Goal: Task Accomplishment & Management: Manage account settings

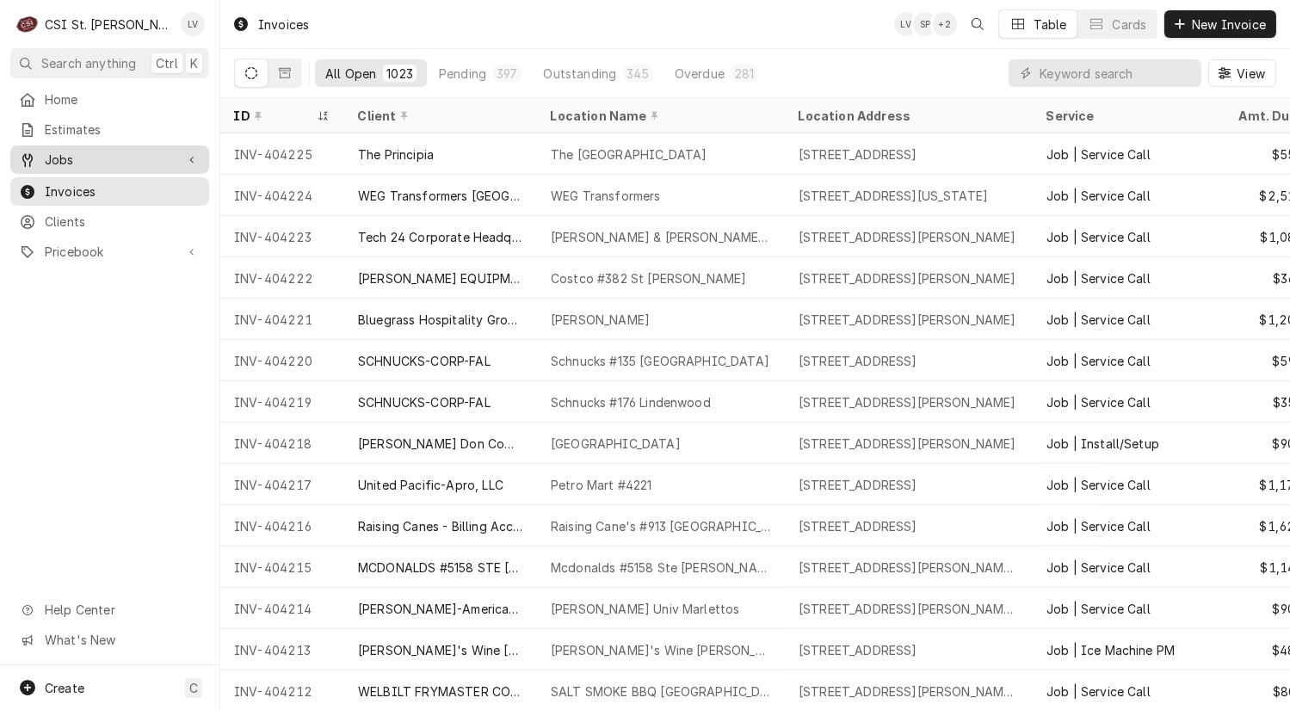
click at [119, 158] on span "Jobs" at bounding box center [110, 160] width 130 height 18
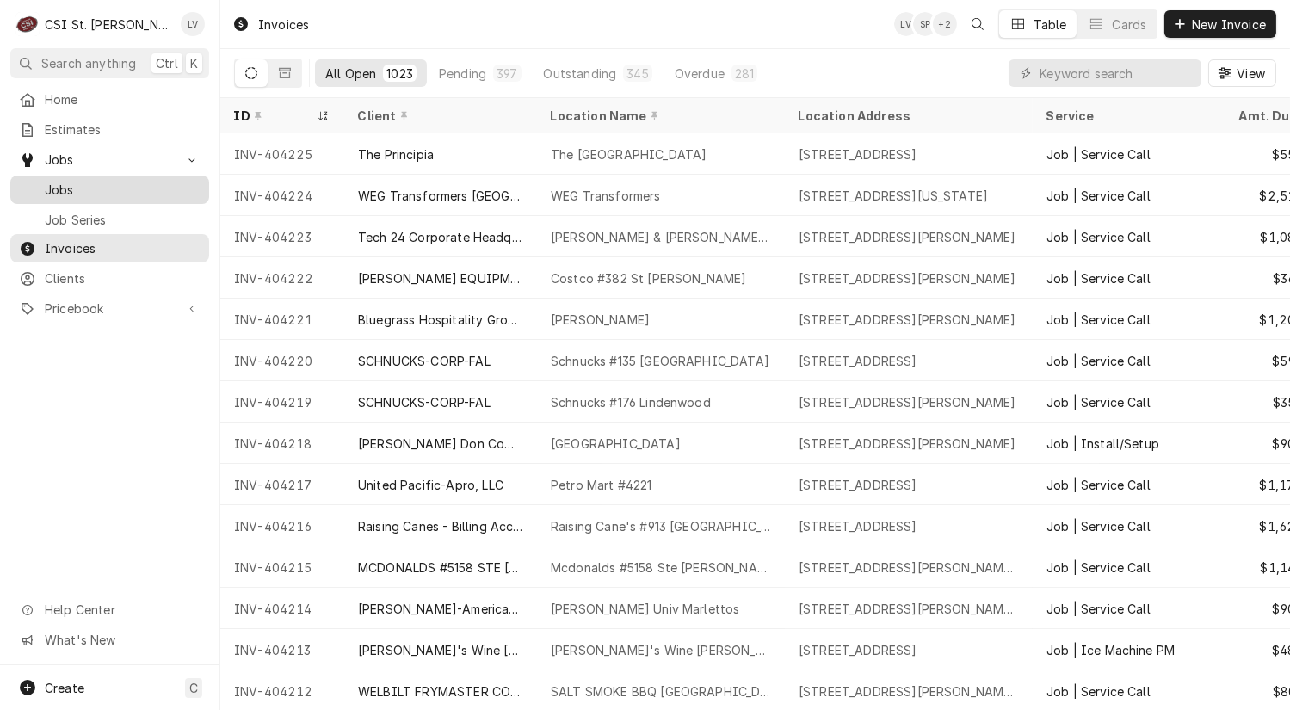
click at [121, 186] on span "Jobs" at bounding box center [123, 190] width 156 height 18
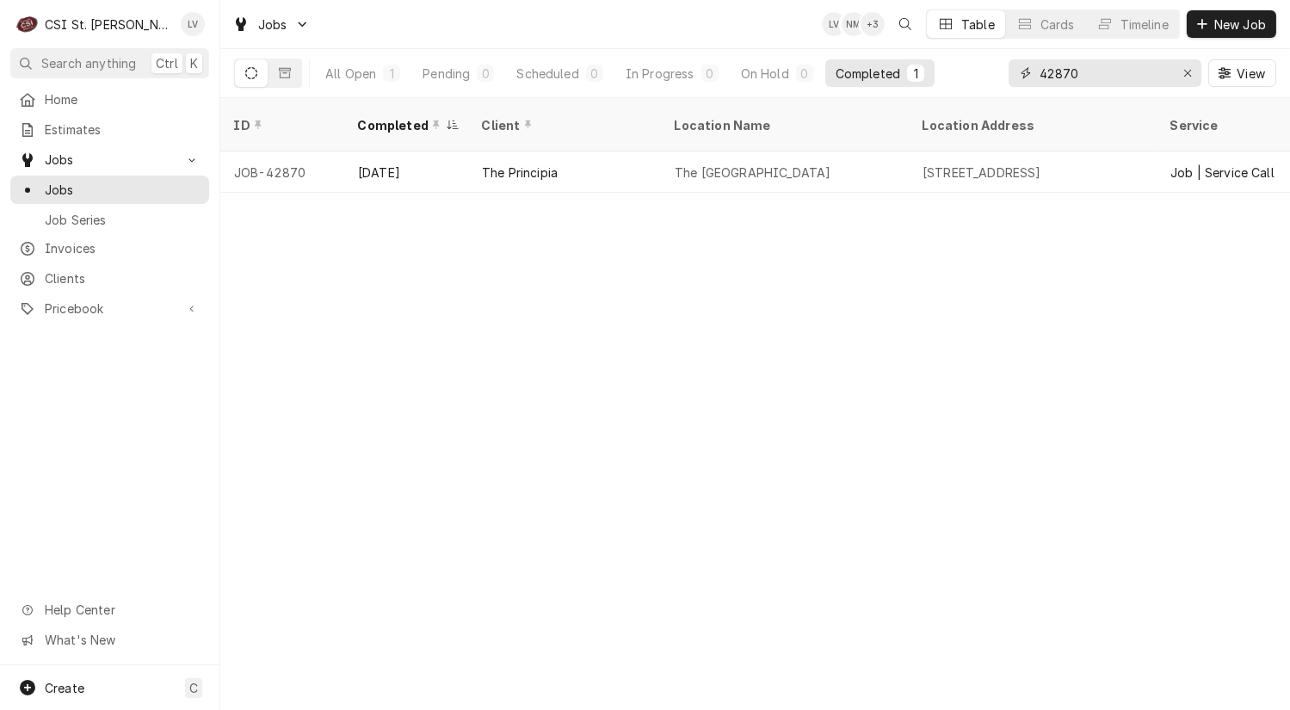
drag, startPoint x: 1103, startPoint y: 76, endPoint x: 1043, endPoint y: 77, distance: 59.4
click at [1043, 77] on input "42870" at bounding box center [1104, 73] width 129 height 28
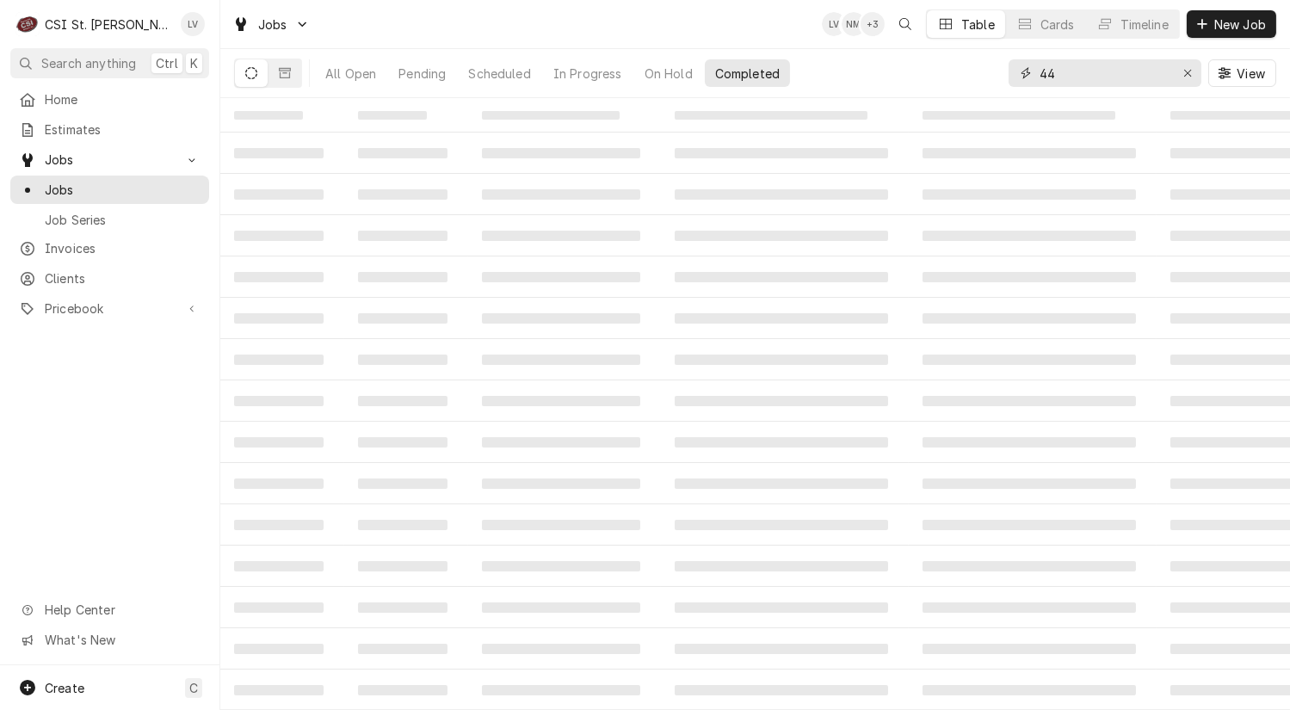
type input "4"
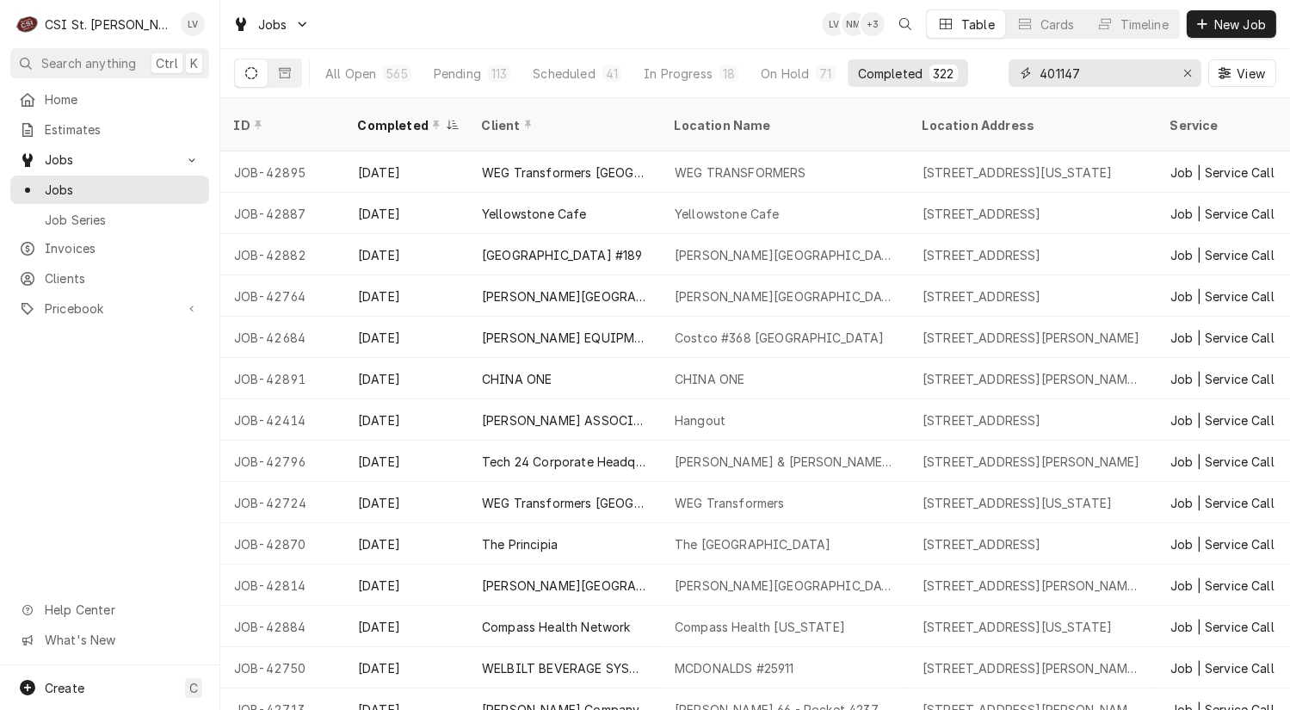
type input "401147"
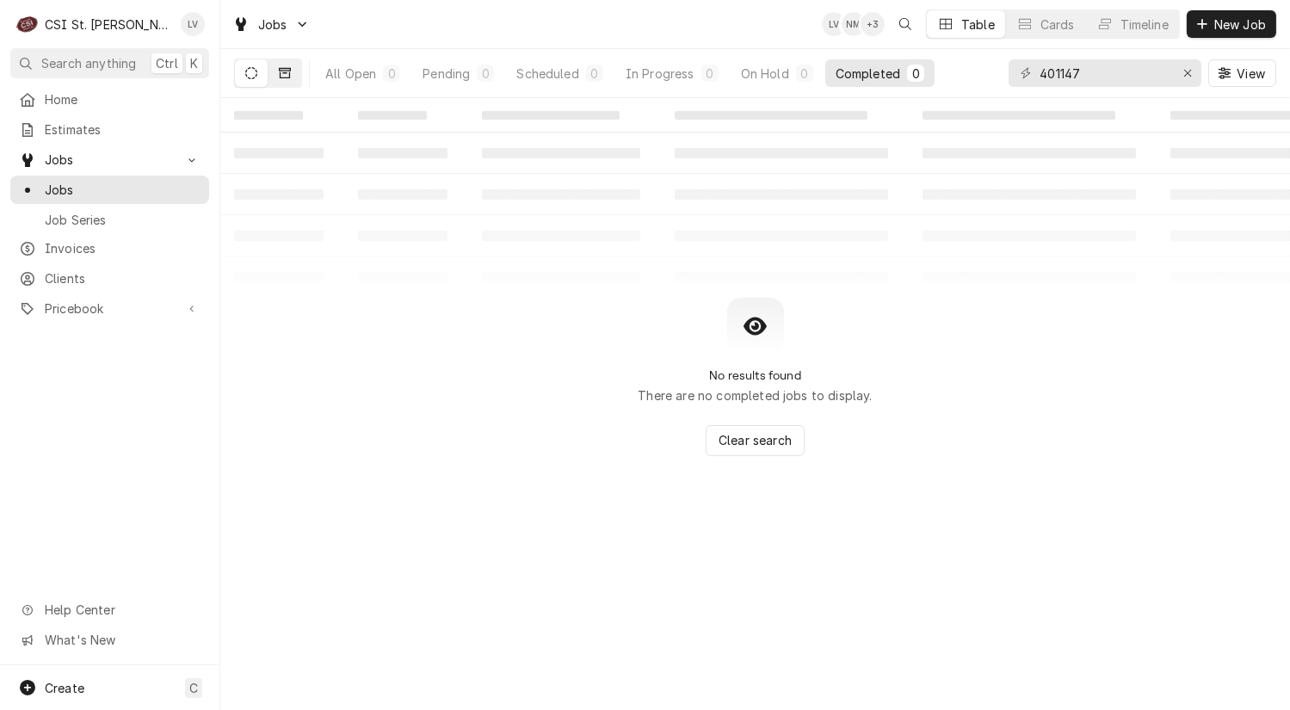
click at [280, 69] on icon "Dynamic Content Wrapper" at bounding box center [285, 73] width 12 height 12
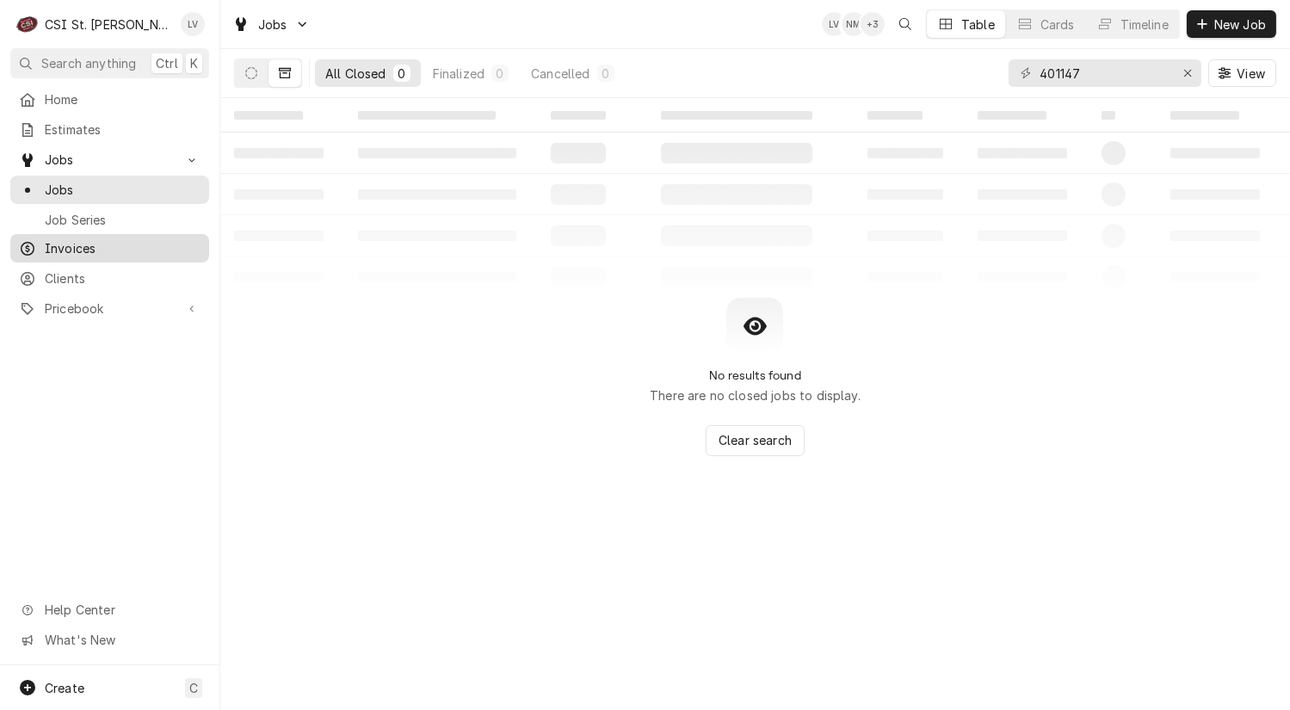
click at [57, 241] on span "Invoices" at bounding box center [123, 248] width 156 height 18
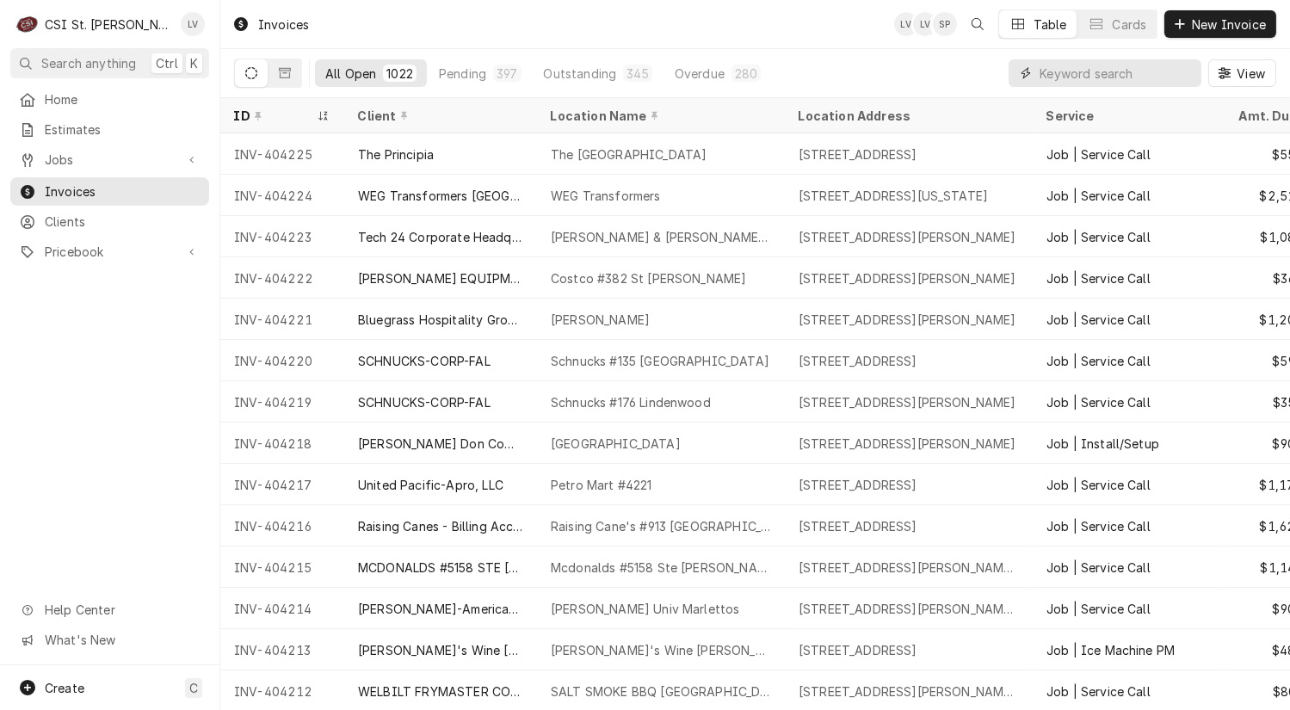
click at [1055, 76] on input "Dynamic Content Wrapper" at bounding box center [1116, 73] width 153 height 28
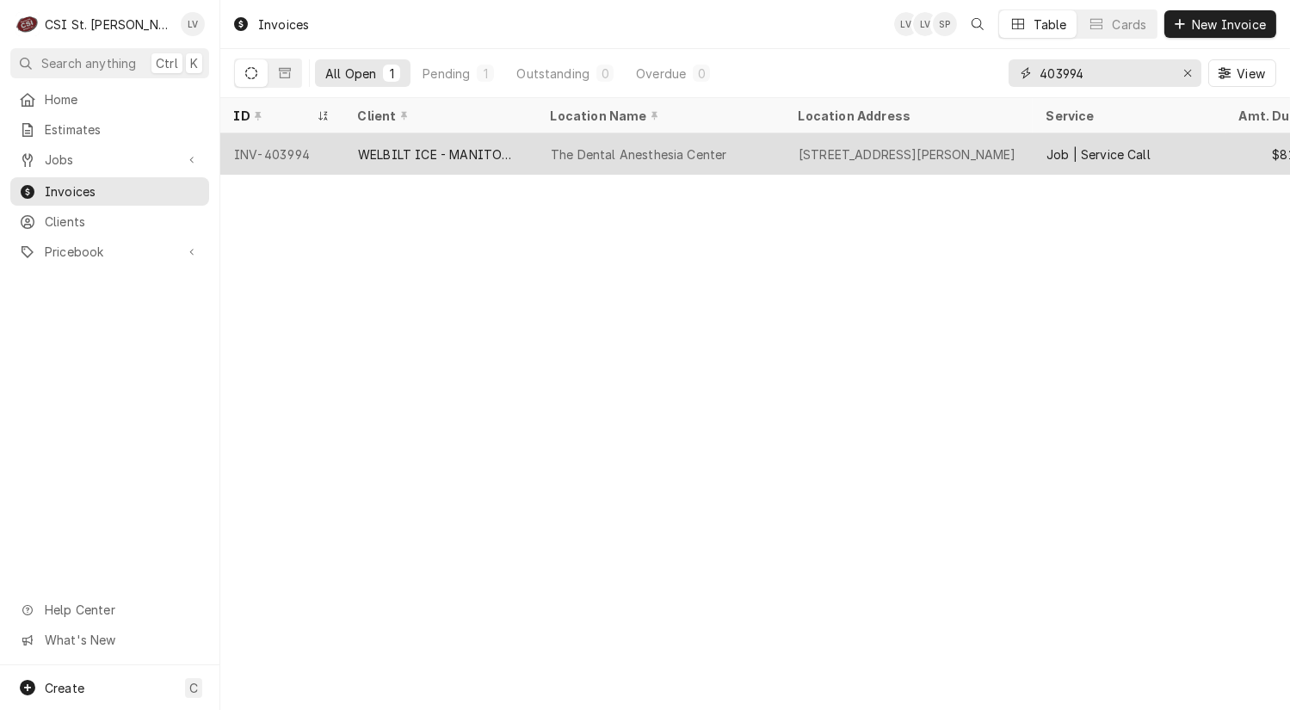
type input "403994"
click at [857, 160] on div "950 Francis Pl, Clayton, MO 63105" at bounding box center [909, 153] width 248 height 41
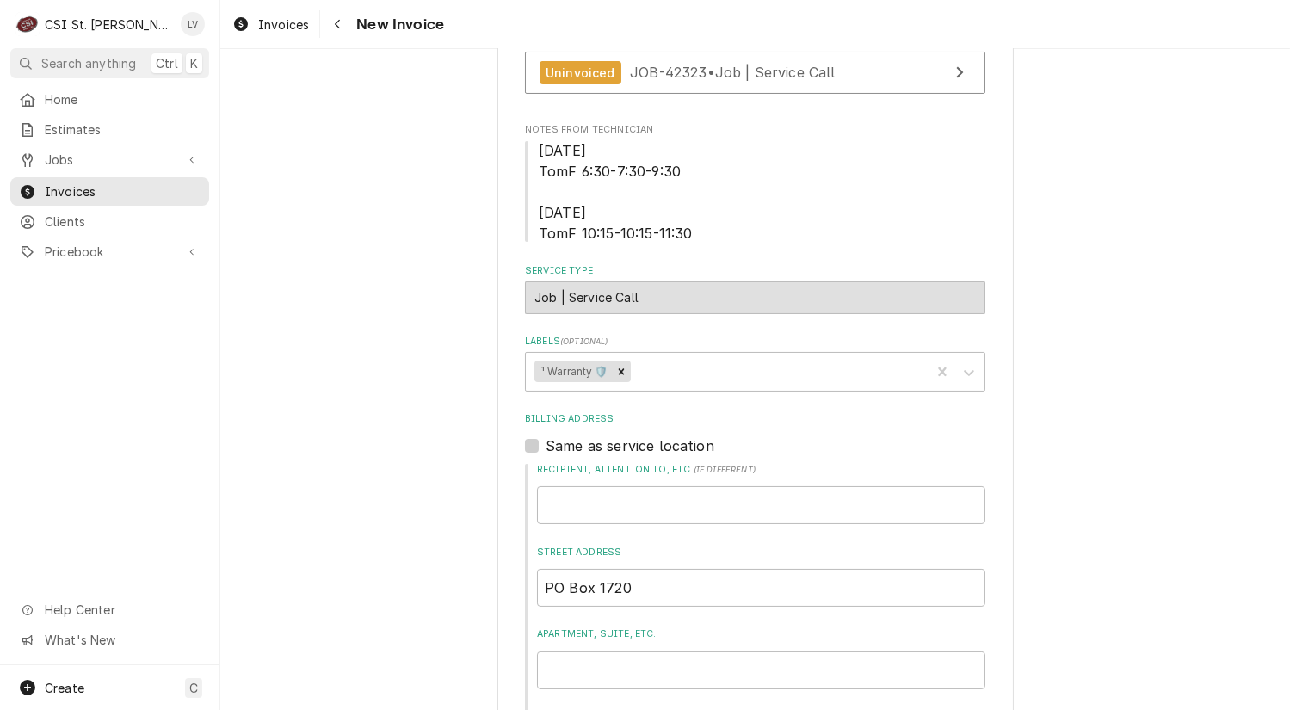
scroll to position [86, 0]
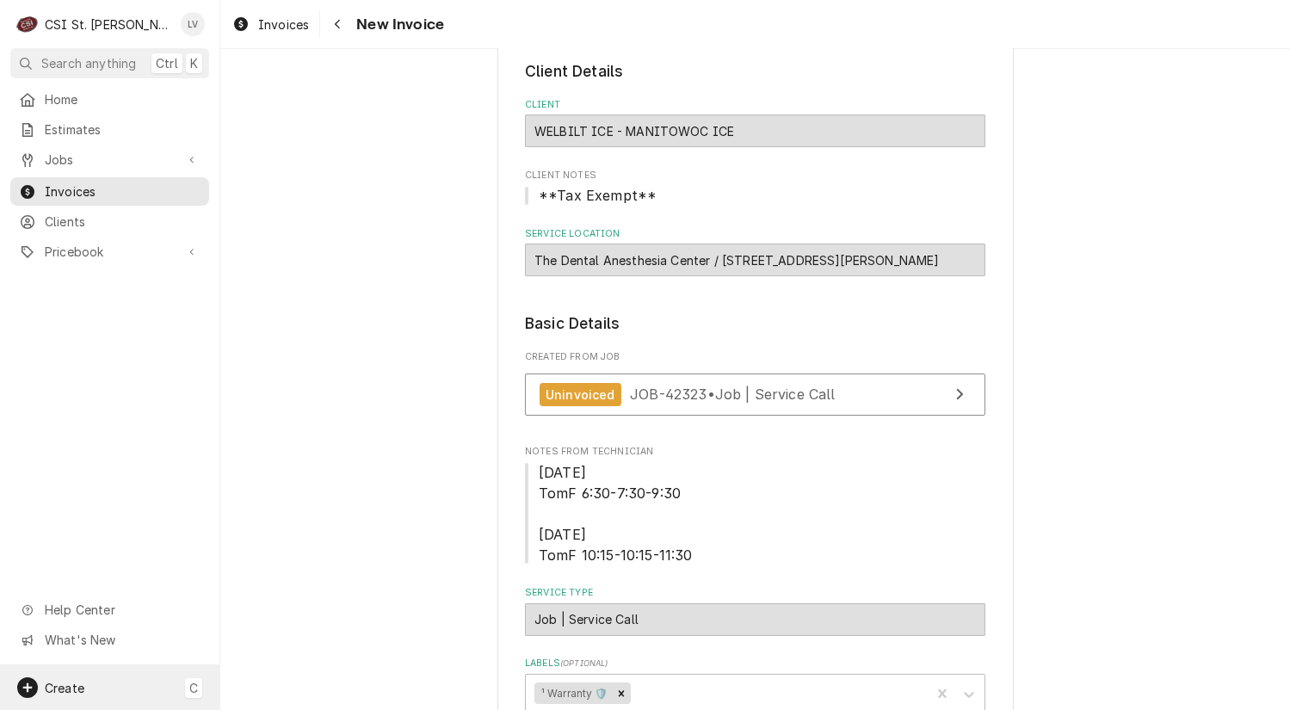
click at [54, 687] on span "Create" at bounding box center [65, 688] width 40 height 15
click at [275, 623] on div "Invoice" at bounding box center [321, 627] width 115 height 18
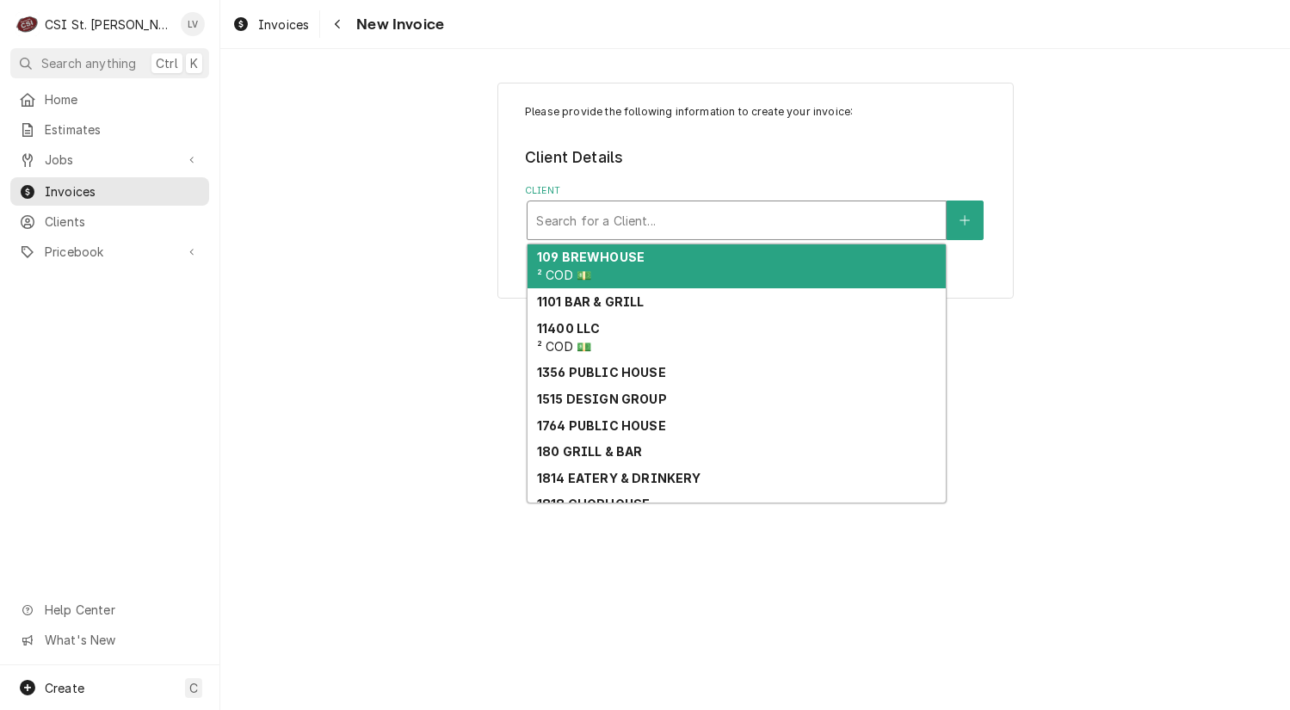
click at [641, 215] on div "Client" at bounding box center [736, 220] width 401 height 31
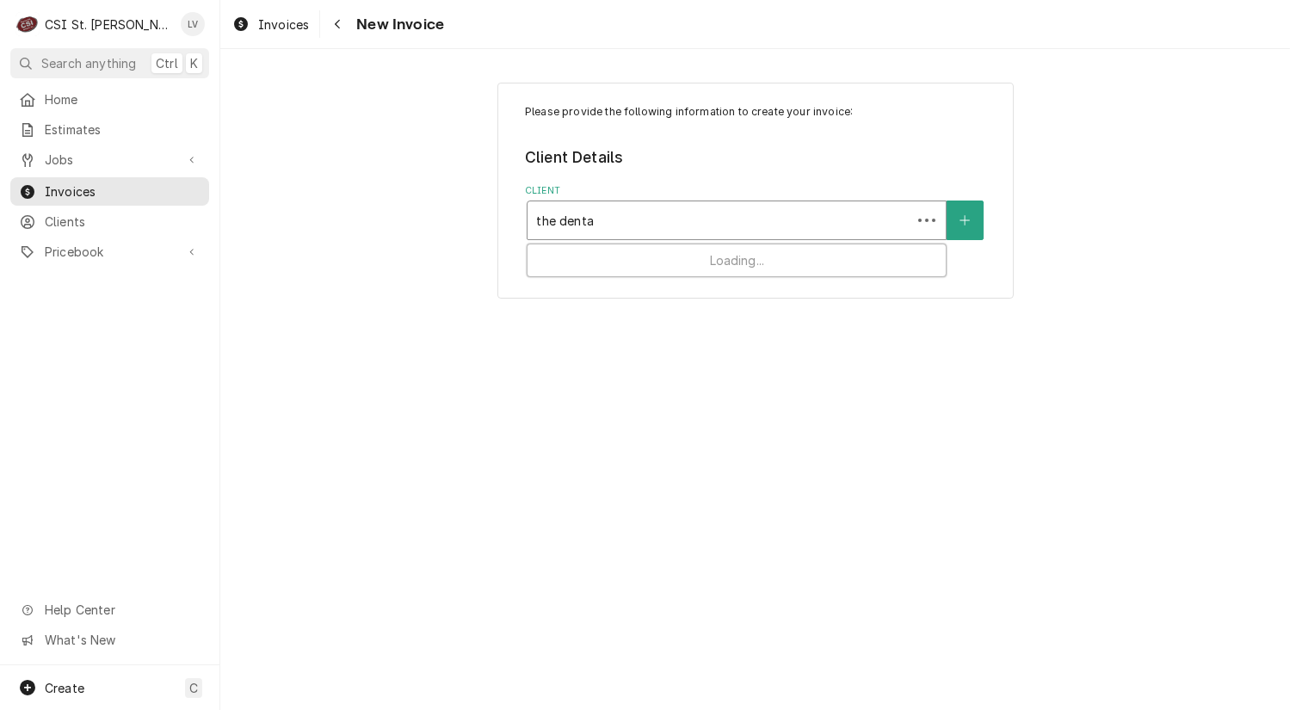
type input "the dental"
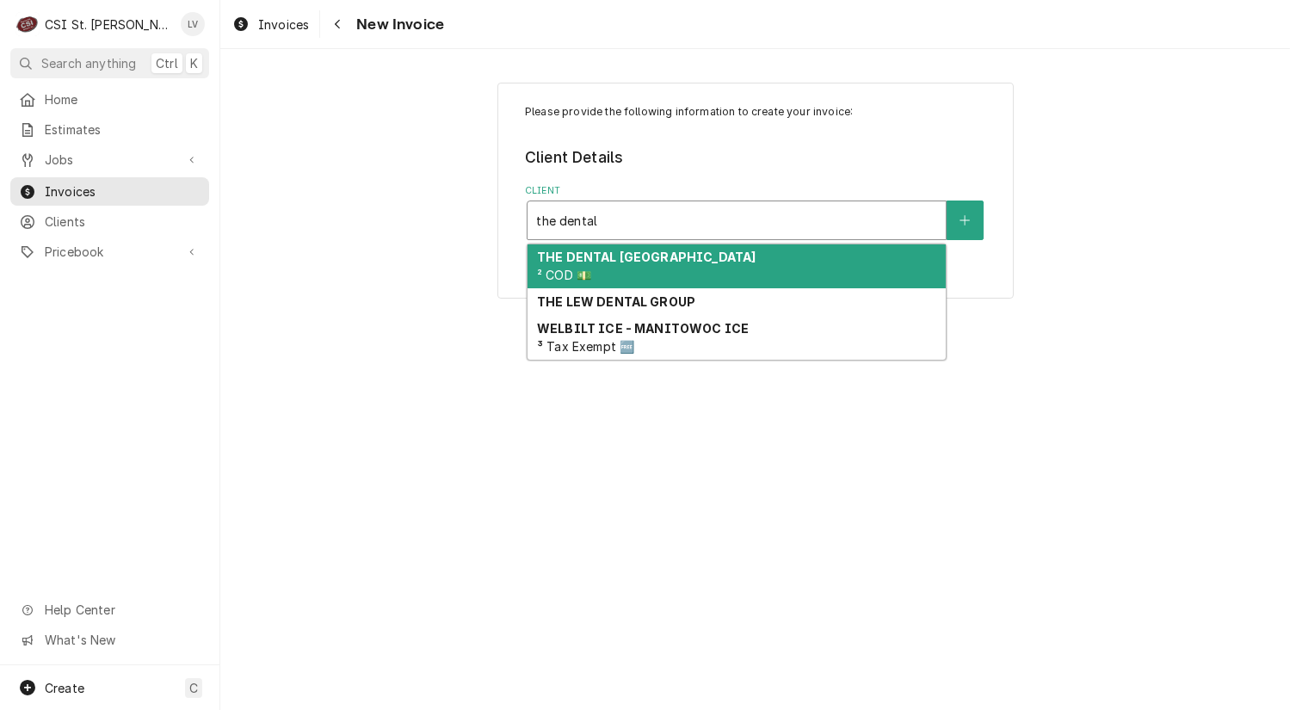
click at [646, 258] on strong "THE DENTAL [GEOGRAPHIC_DATA]" at bounding box center [646, 257] width 219 height 15
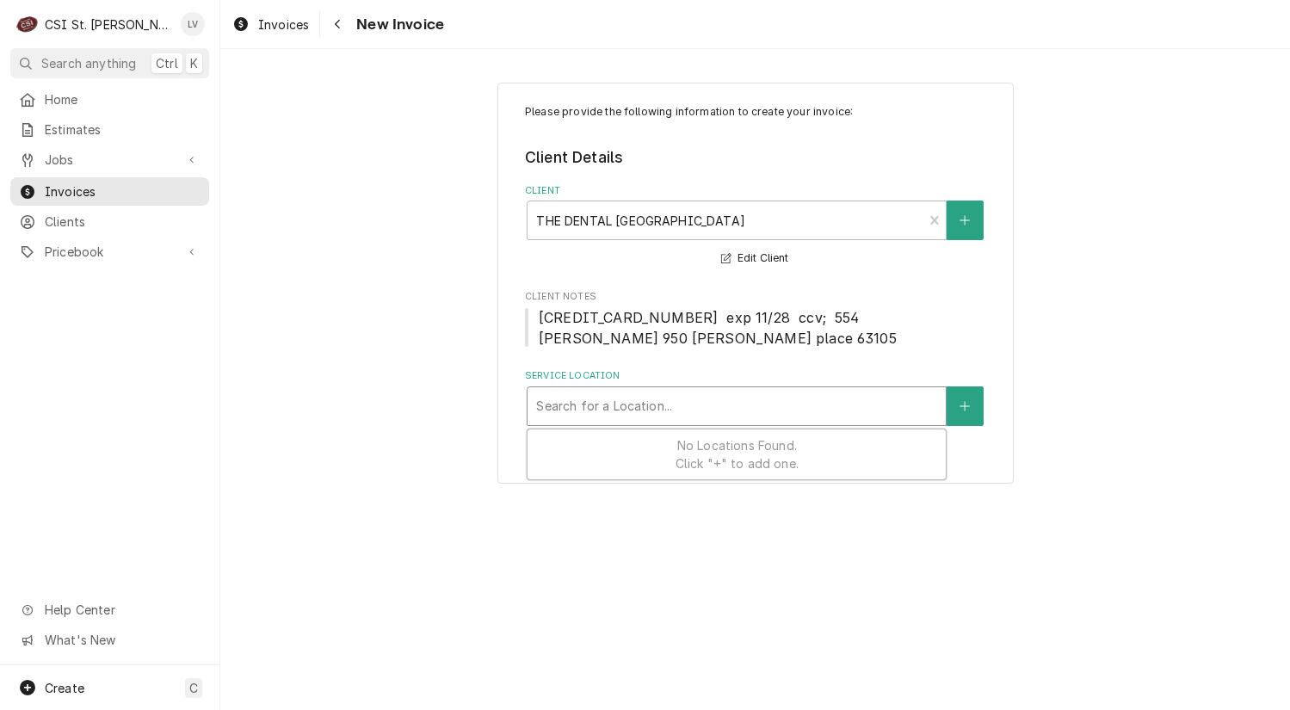
click at [611, 404] on div "Service Location" at bounding box center [736, 406] width 401 height 31
type input "the dental"
click at [445, 393] on div "Please provide the following information to create your invoice: Client Details…" at bounding box center [755, 283] width 1070 height 432
click at [665, 412] on div "Service Location" at bounding box center [736, 406] width 401 height 31
click at [603, 403] on div "Service Location" at bounding box center [736, 406] width 401 height 31
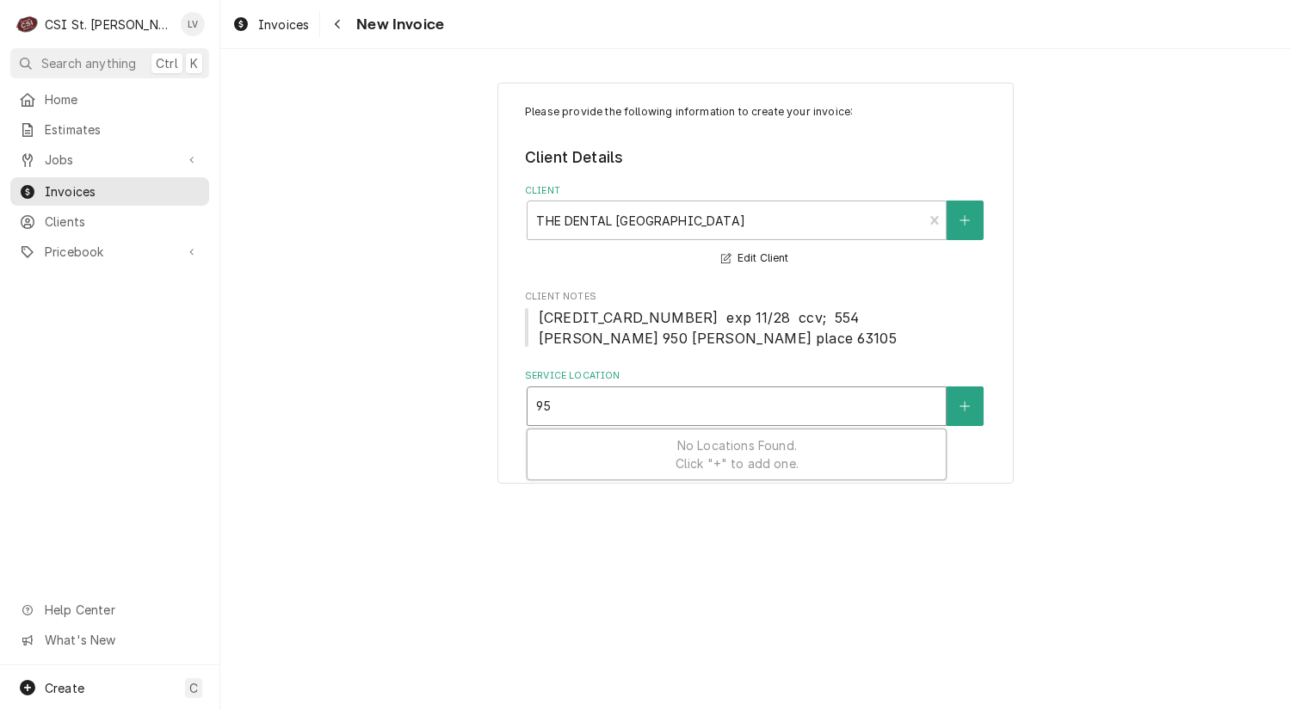
type input "950"
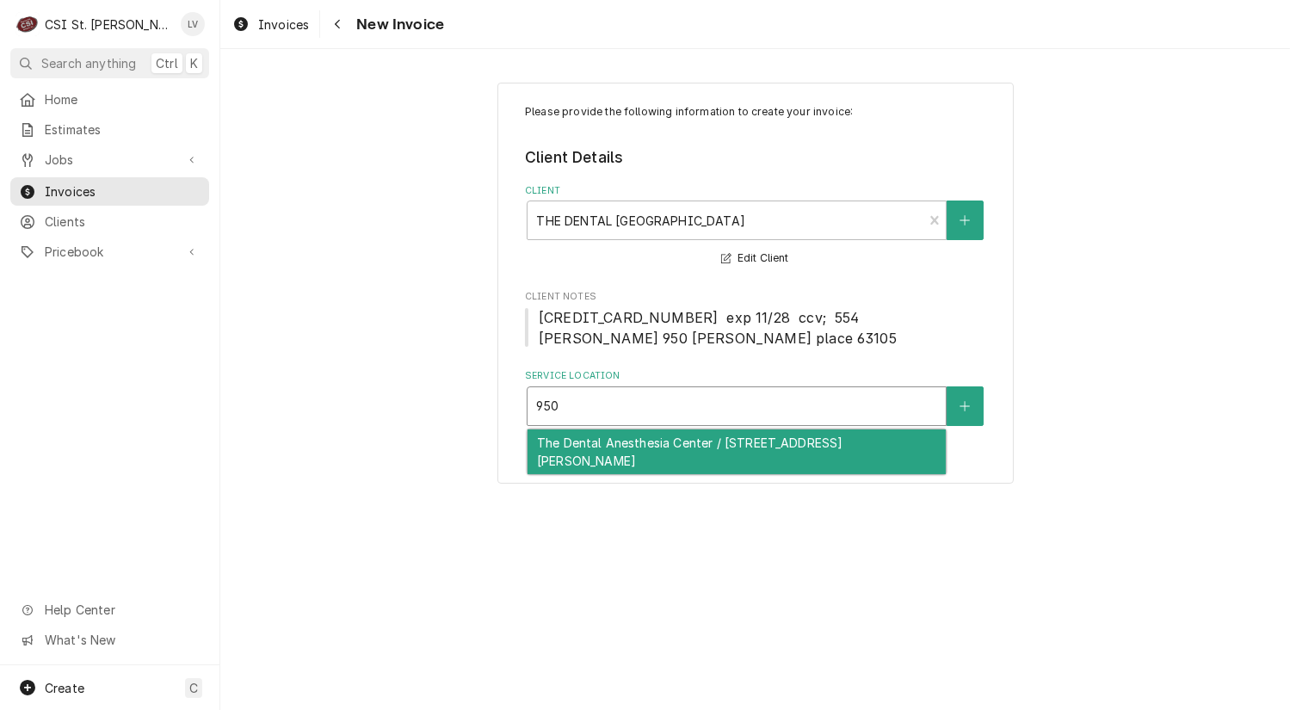
click at [590, 443] on div "The Dental Anesthesia Center / 950 Francis Pl, Clayton, MO 63105" at bounding box center [737, 452] width 418 height 45
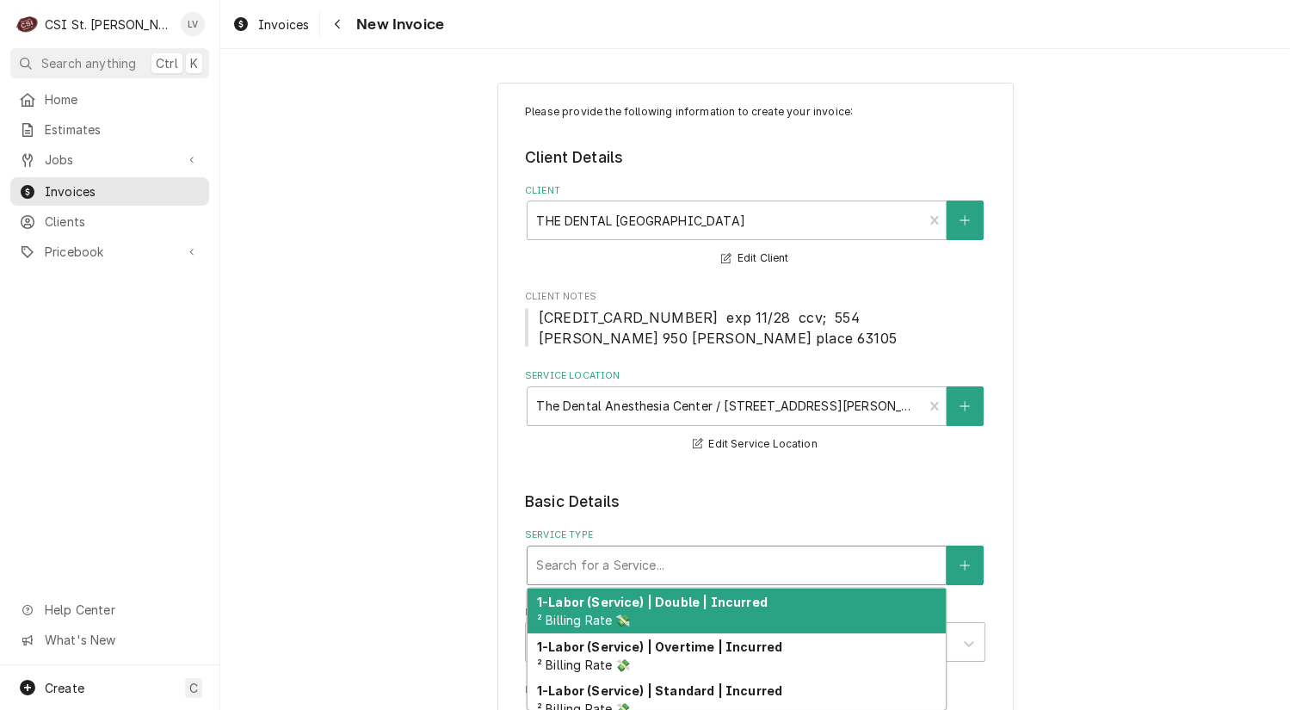
click at [609, 567] on div "Service Type" at bounding box center [736, 565] width 401 height 31
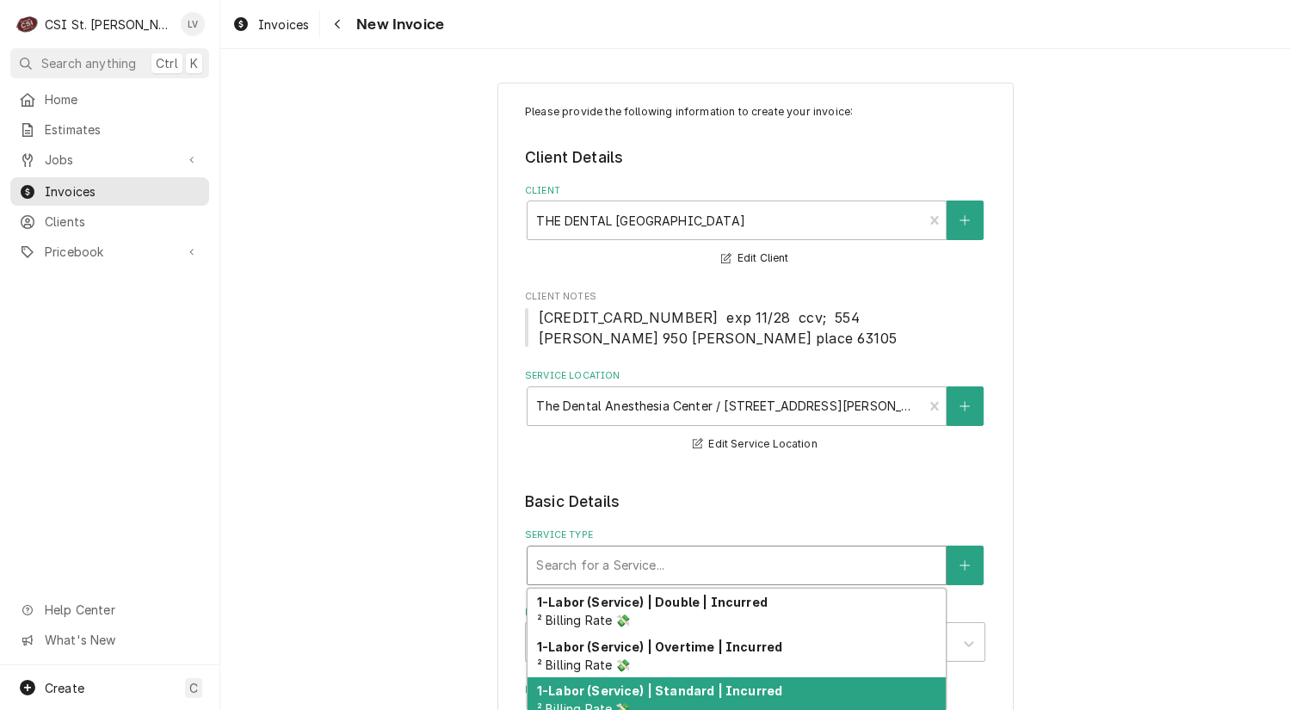
click at [622, 696] on strong "1-Labor (Service) | Standard | Incurred" at bounding box center [659, 691] width 245 height 15
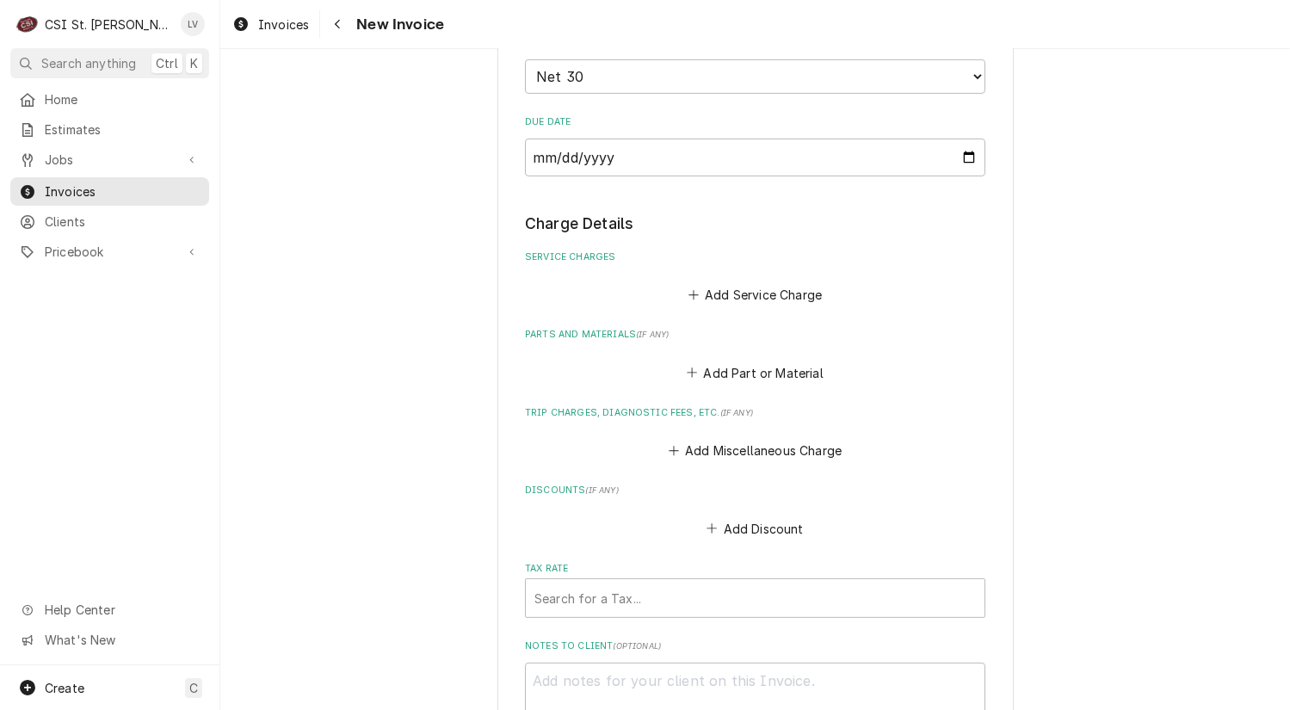
scroll to position [1291, 0]
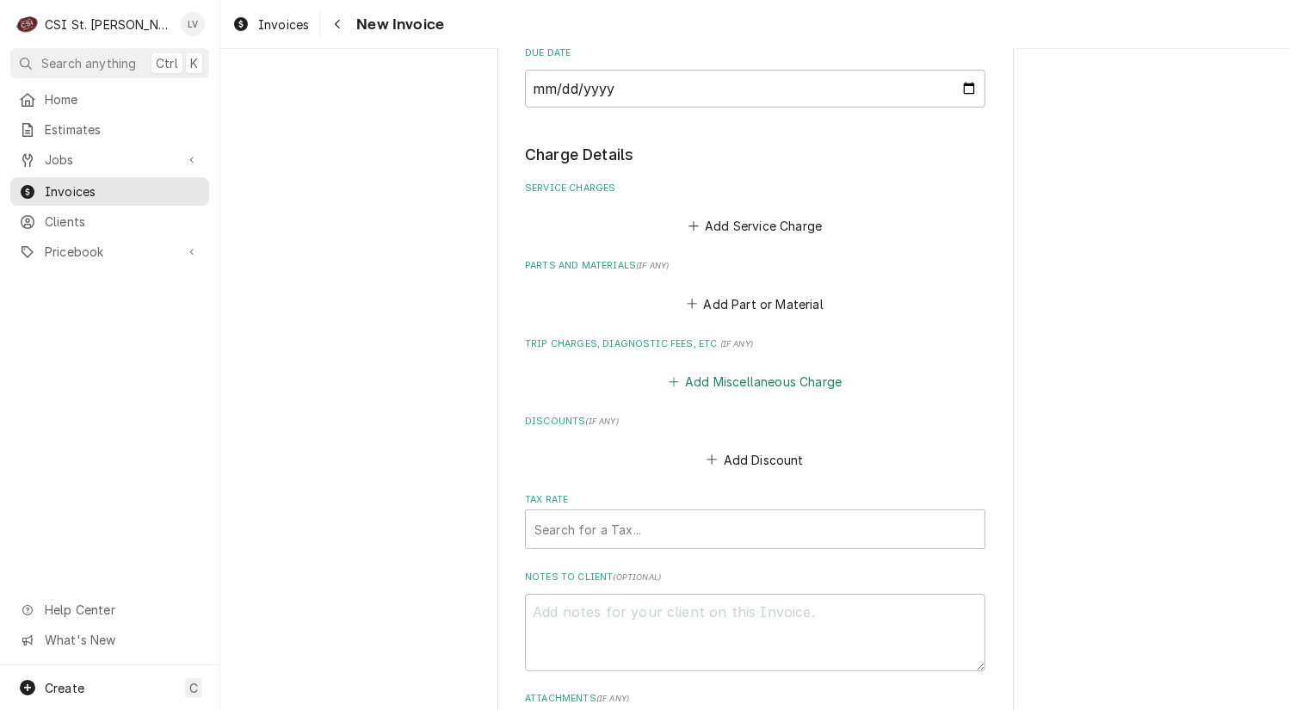
click at [741, 380] on button "Add Miscellaneous Charge" at bounding box center [754, 382] width 179 height 24
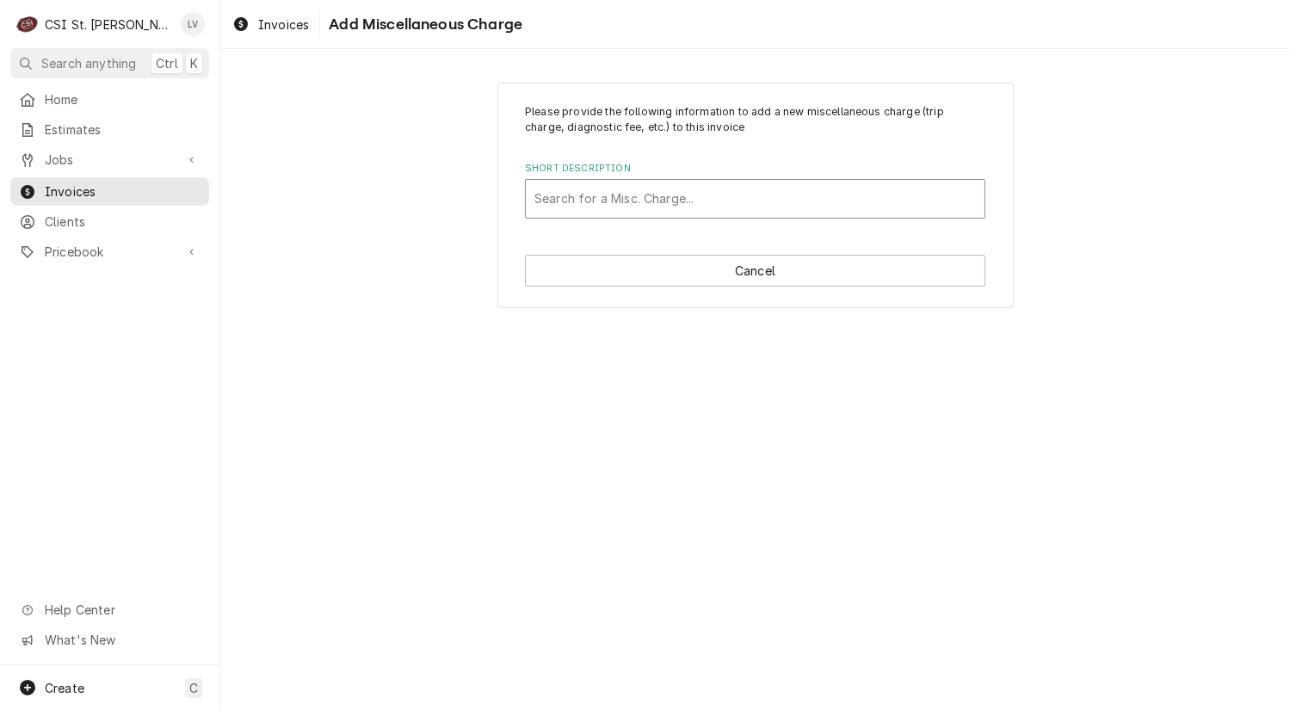
click at [611, 199] on div "Short Description" at bounding box center [756, 198] width 442 height 31
type input "ship"
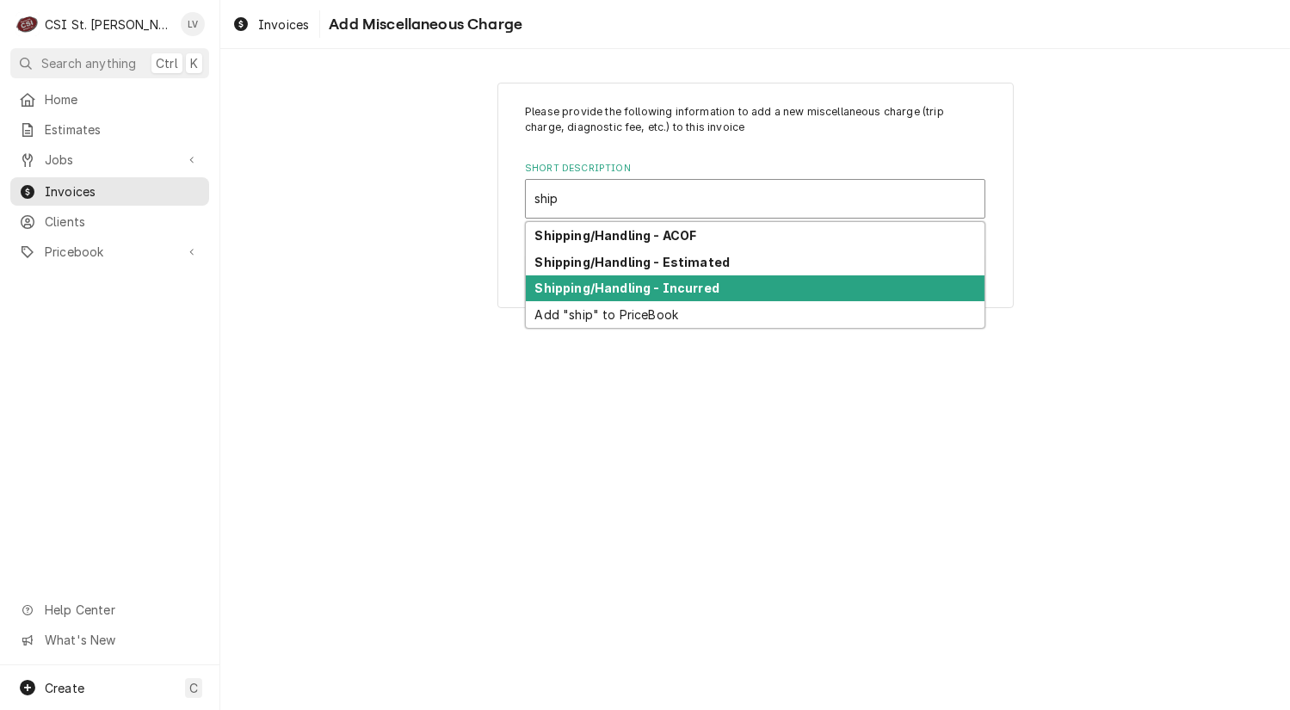
click at [579, 287] on strong "Shipping/Handling - Incurred" at bounding box center [627, 288] width 184 height 15
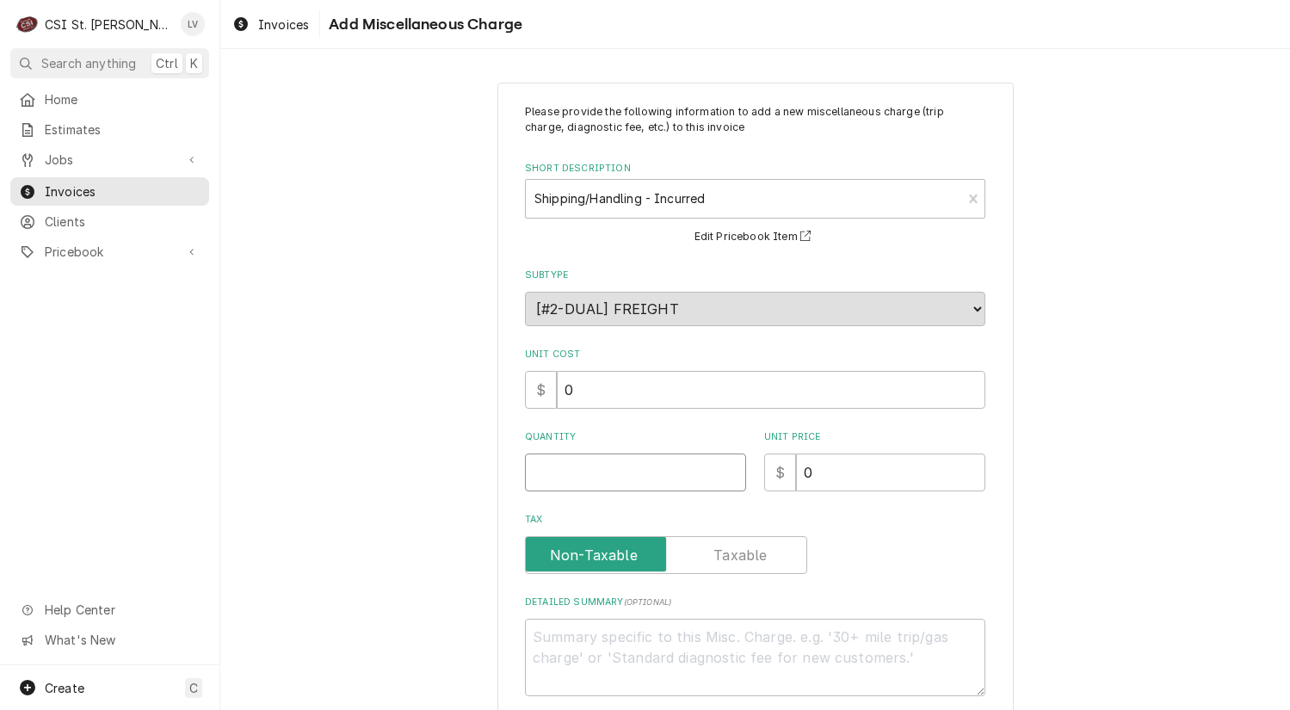
click at [533, 465] on input "Quantity" at bounding box center [635, 473] width 221 height 38
type textarea "x"
type input "1"
type textarea "x"
type input "2"
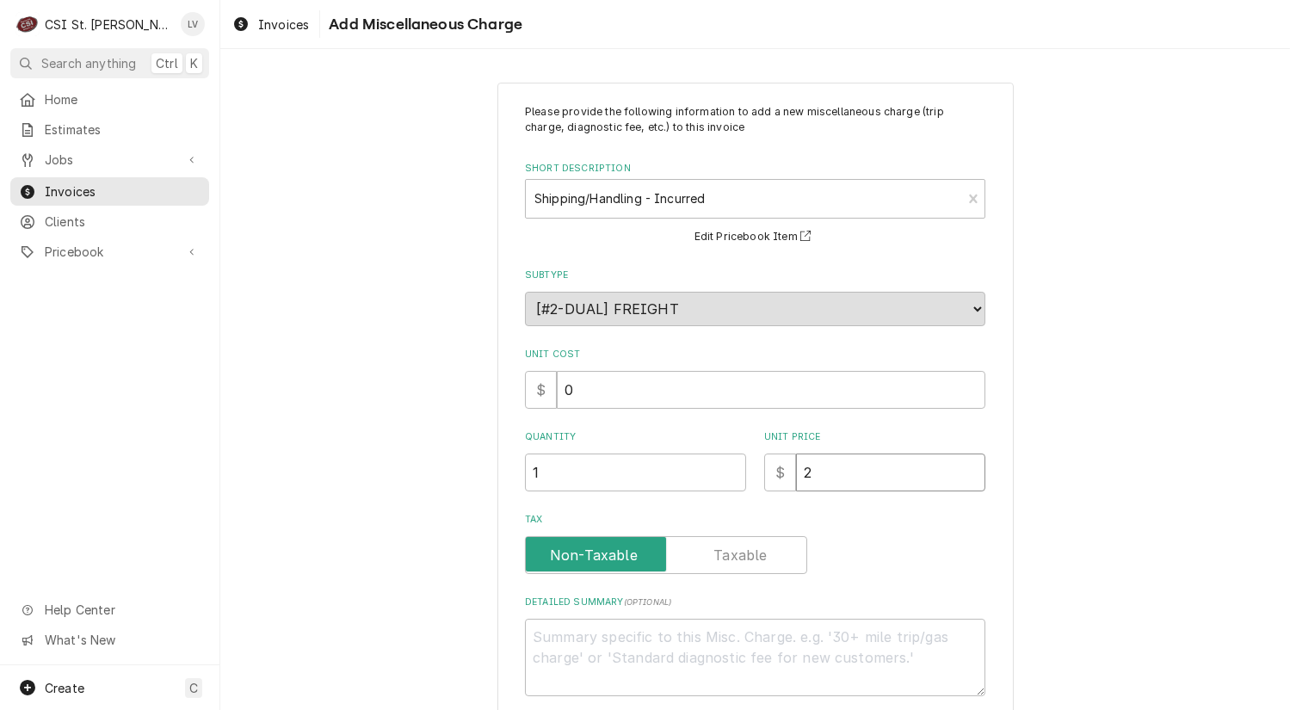
type textarea "x"
type input "26"
type textarea "x"
type input "26.3"
type textarea "x"
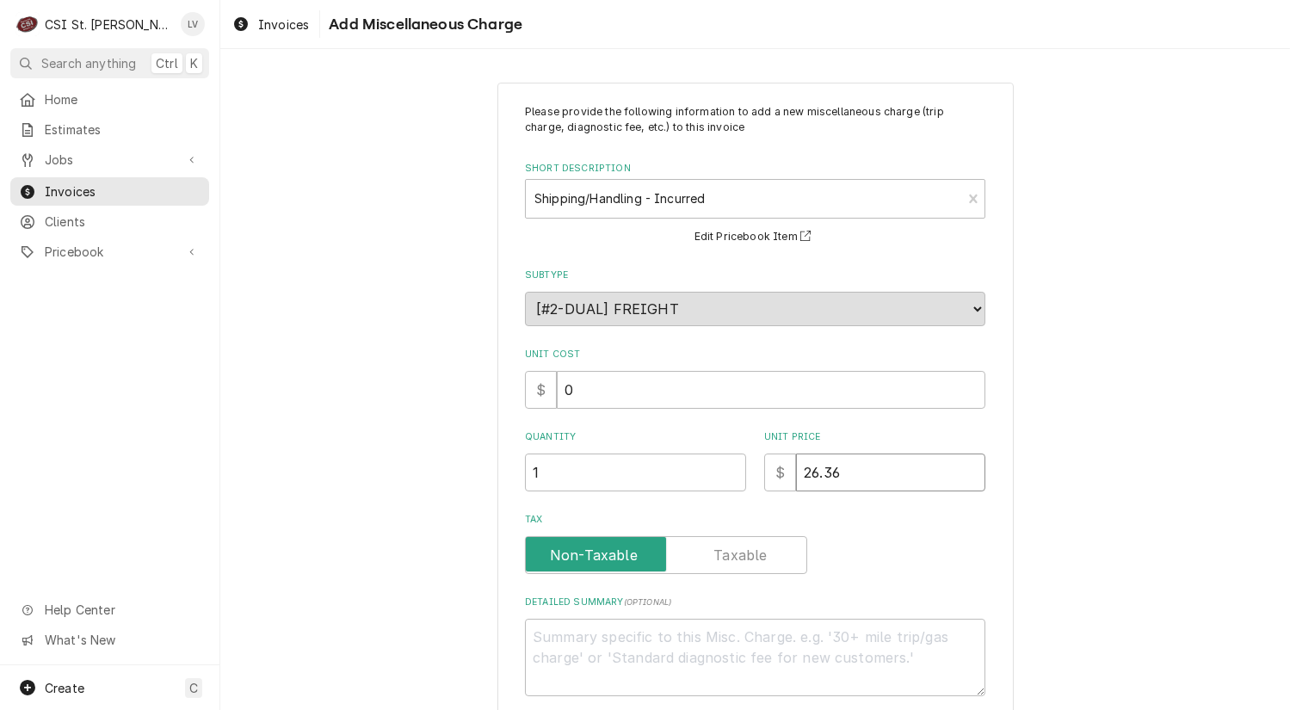
type input "26.36"
click at [419, 520] on div "Please provide the following information to add a new miscellaneous charge (tri…" at bounding box center [755, 434] width 1070 height 734
click at [548, 629] on textarea "Detailed Summary ( optional )" at bounding box center [755, 657] width 461 height 77
type textarea "x"
type textarea "N"
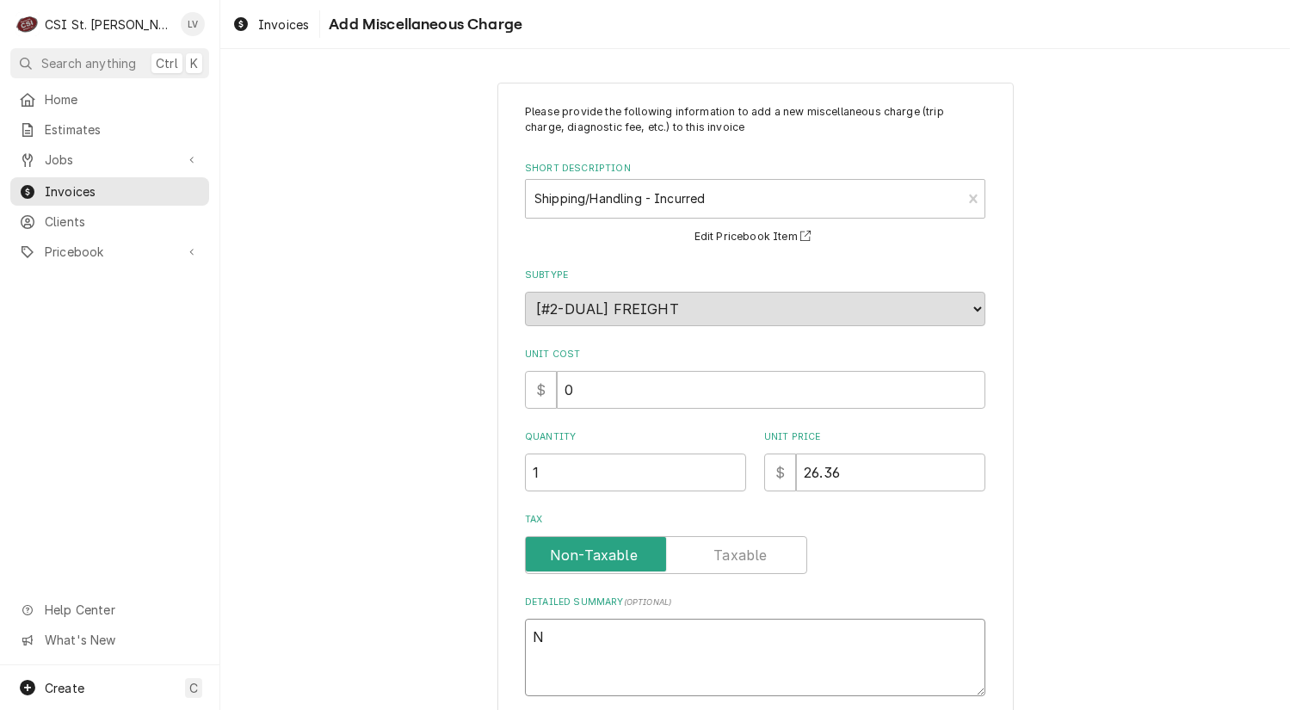
type textarea "x"
type textarea "No"
type textarea "x"
type textarea "Not"
type textarea "x"
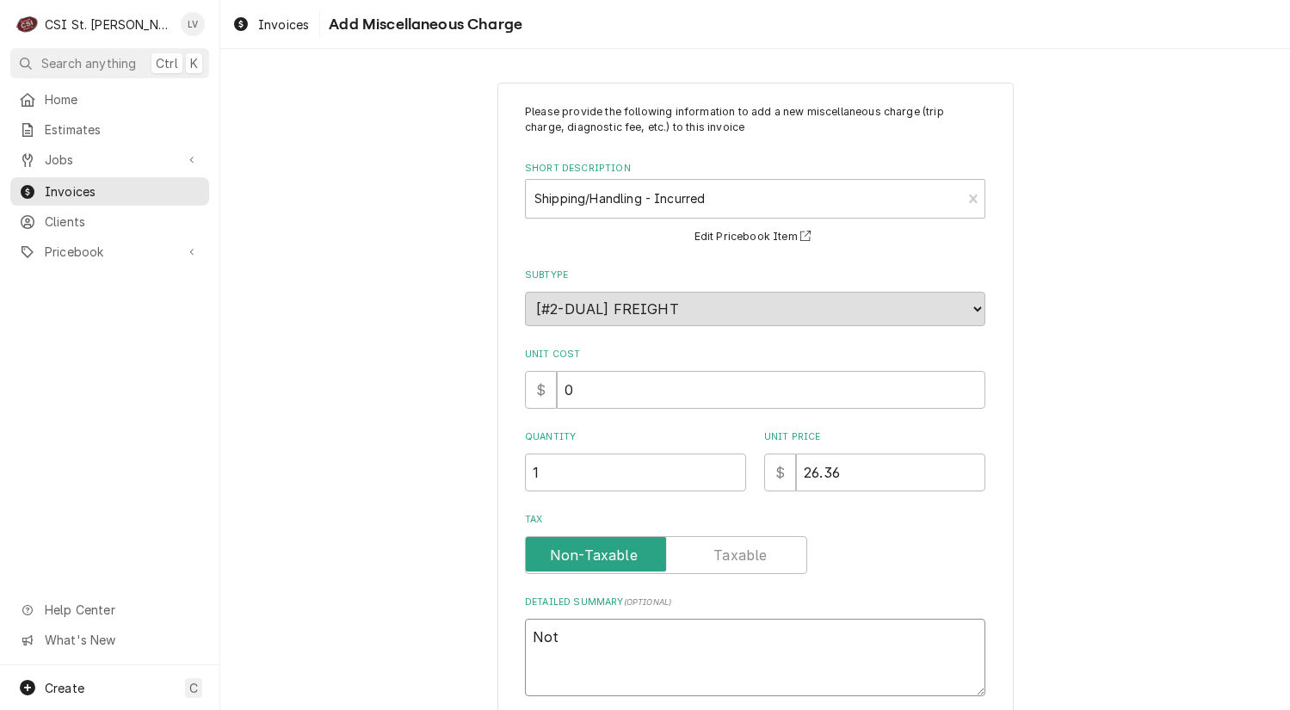
type textarea "Not"
type textarea "x"
type textarea "Not c"
type textarea "x"
type textarea "Not co"
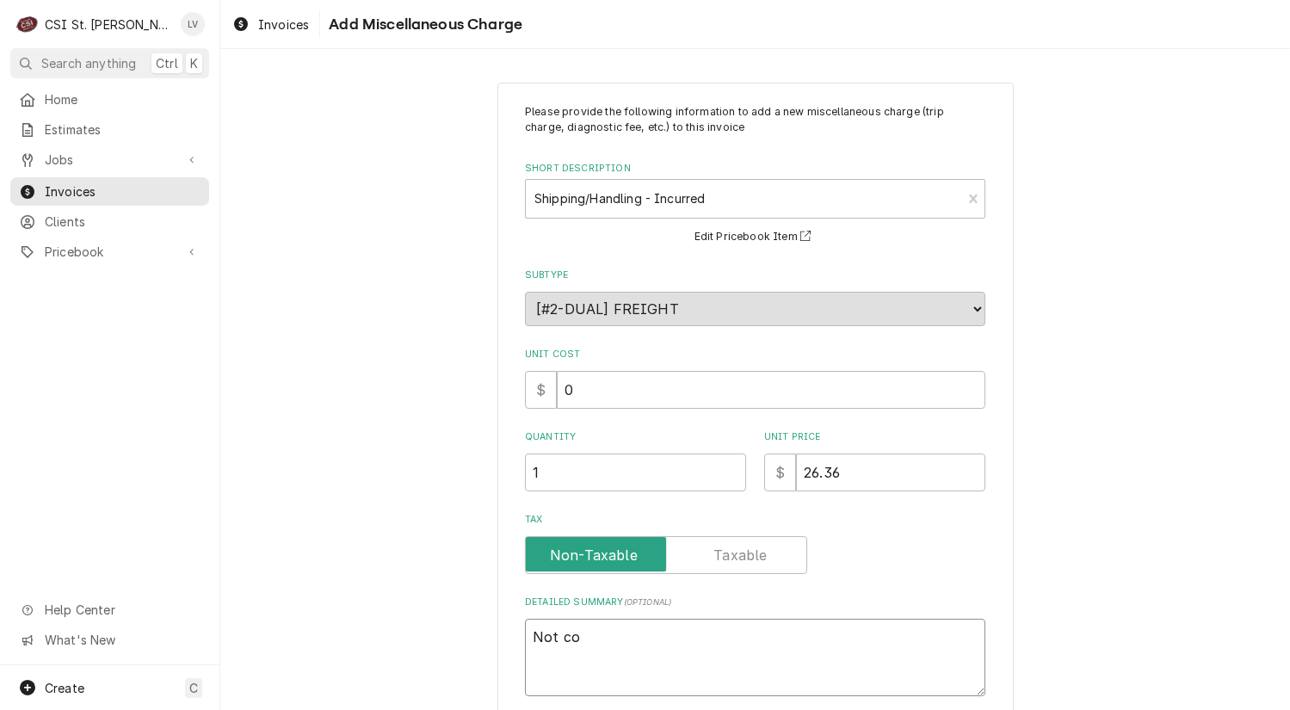
type textarea "x"
type textarea "Not cov"
type textarea "x"
type textarea "Not cove"
type textarea "x"
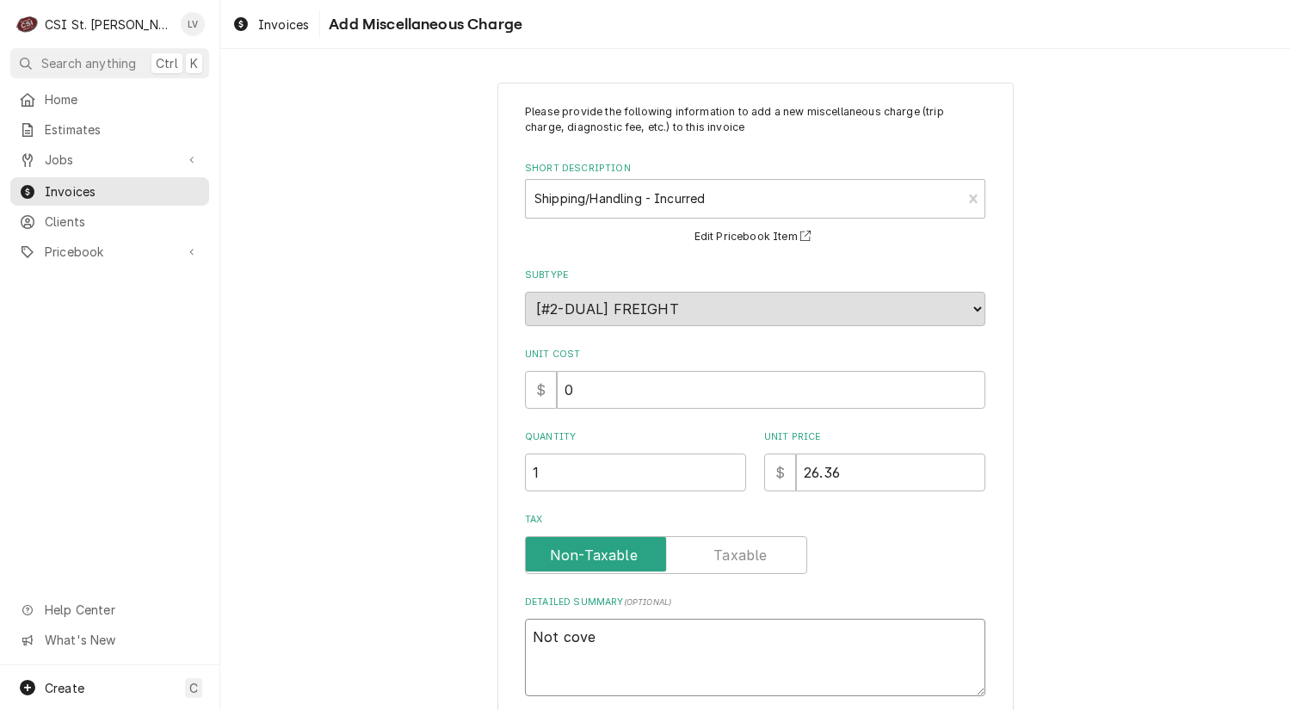
type textarea "Not cover"
type textarea "x"
type textarea "Not covere"
type textarea "x"
type textarea "Not covered"
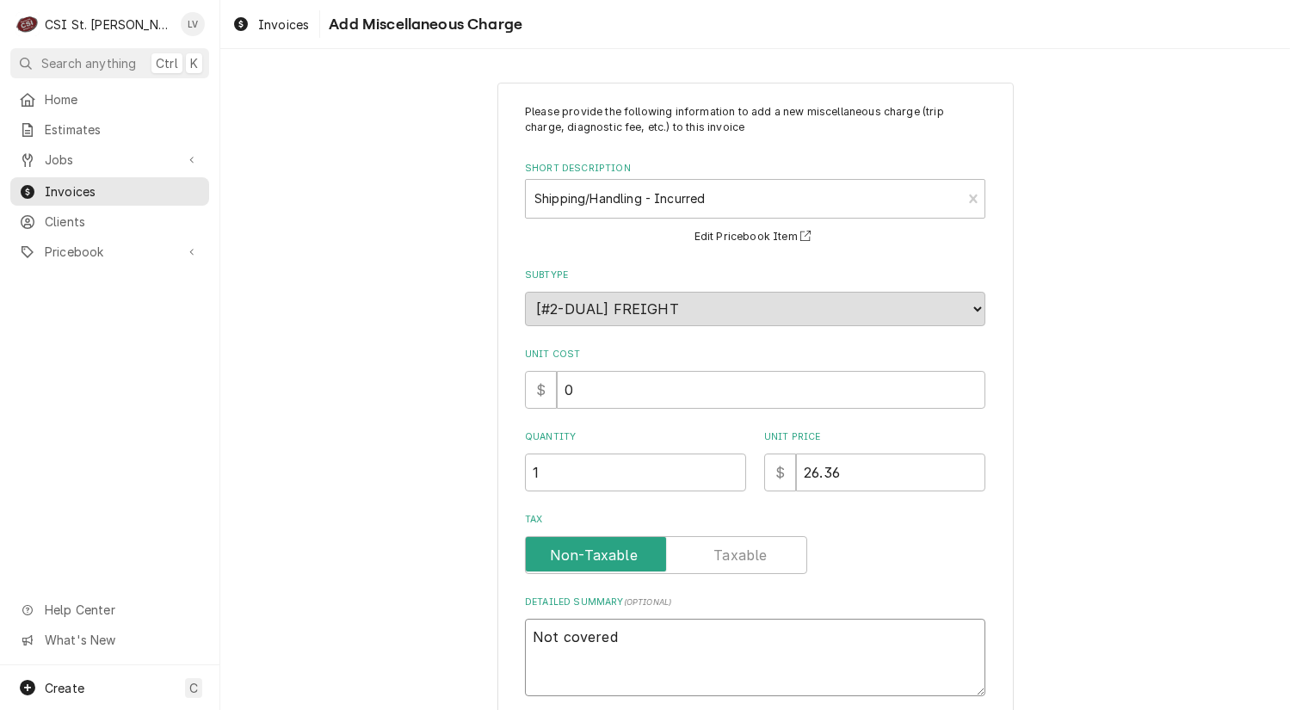
type textarea "x"
type textarea "Not covered"
type textarea "x"
type textarea "Not covered b"
type textarea "x"
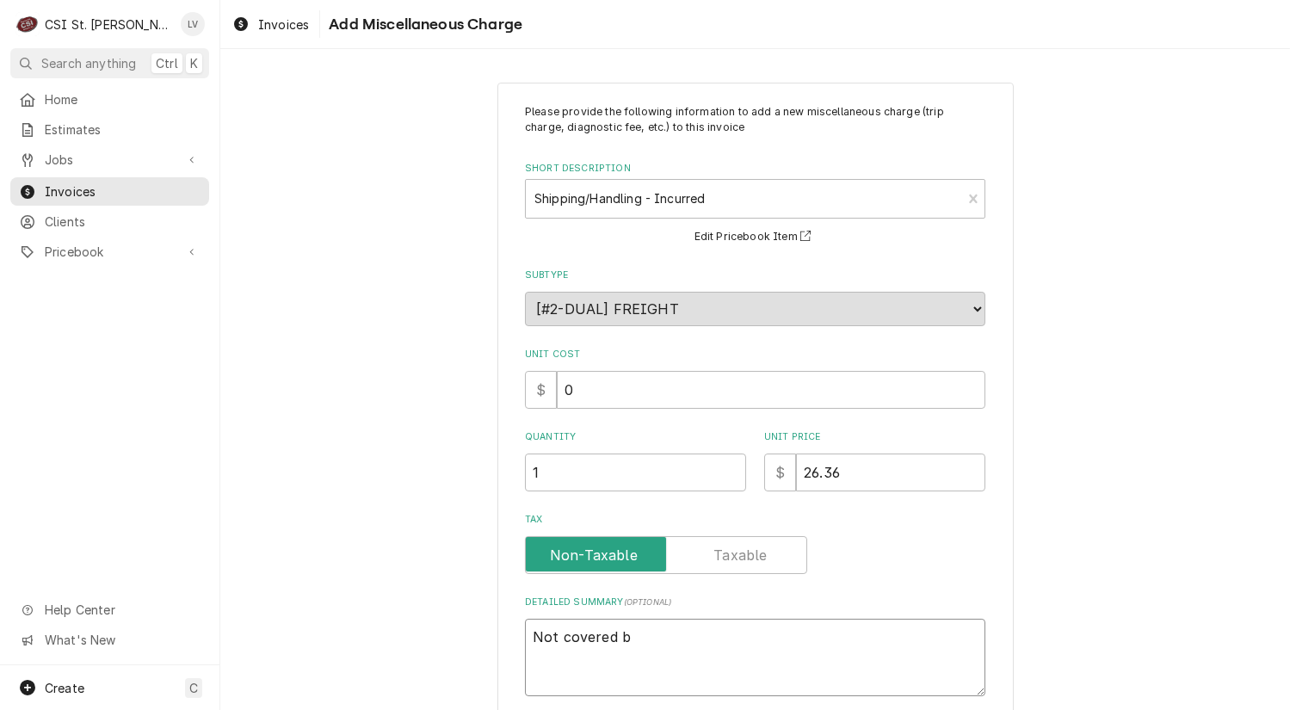
type textarea "Not covered by"
type textarea "x"
type textarea "Not covered by"
type textarea "x"
type textarea "Not covered by m"
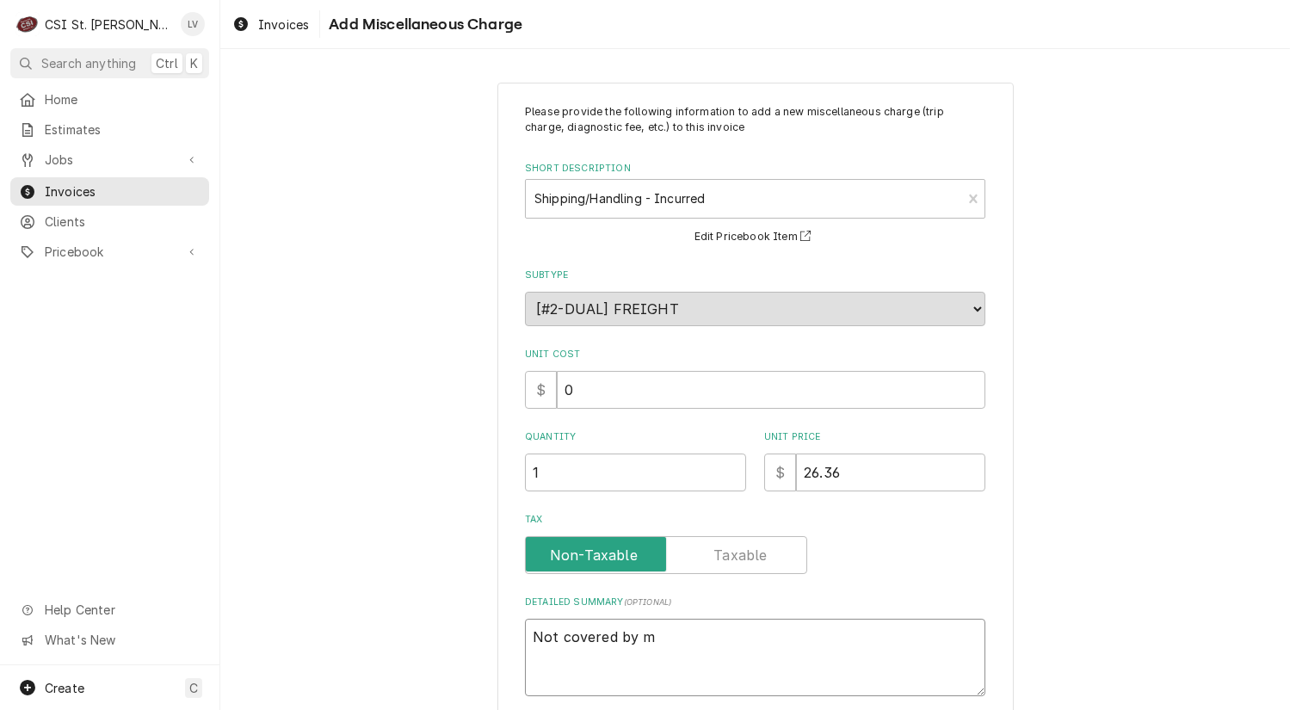
type textarea "x"
type textarea "Not covered by ma"
type textarea "x"
type textarea "Not covered by man"
type textarea "x"
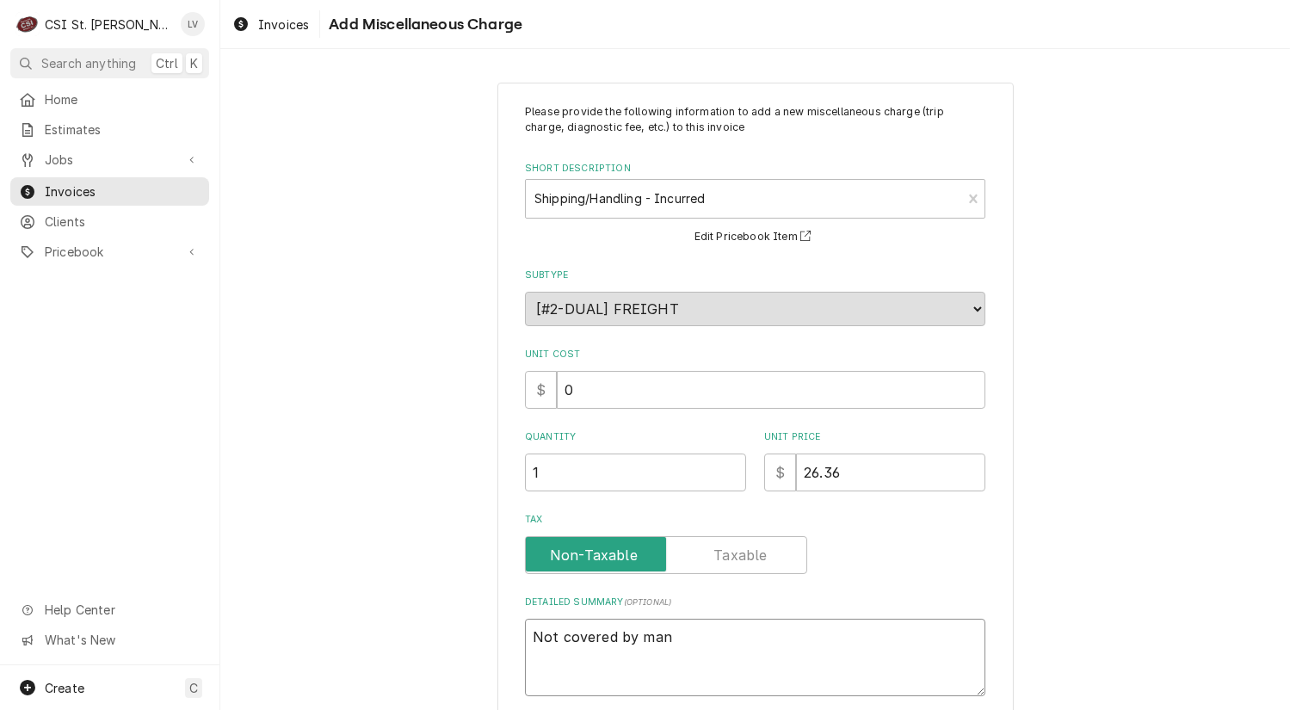
type textarea "Not covered by manu"
type textarea "x"
type textarea "Not covered by manuf"
type textarea "x"
type textarea "Not covered by manufa"
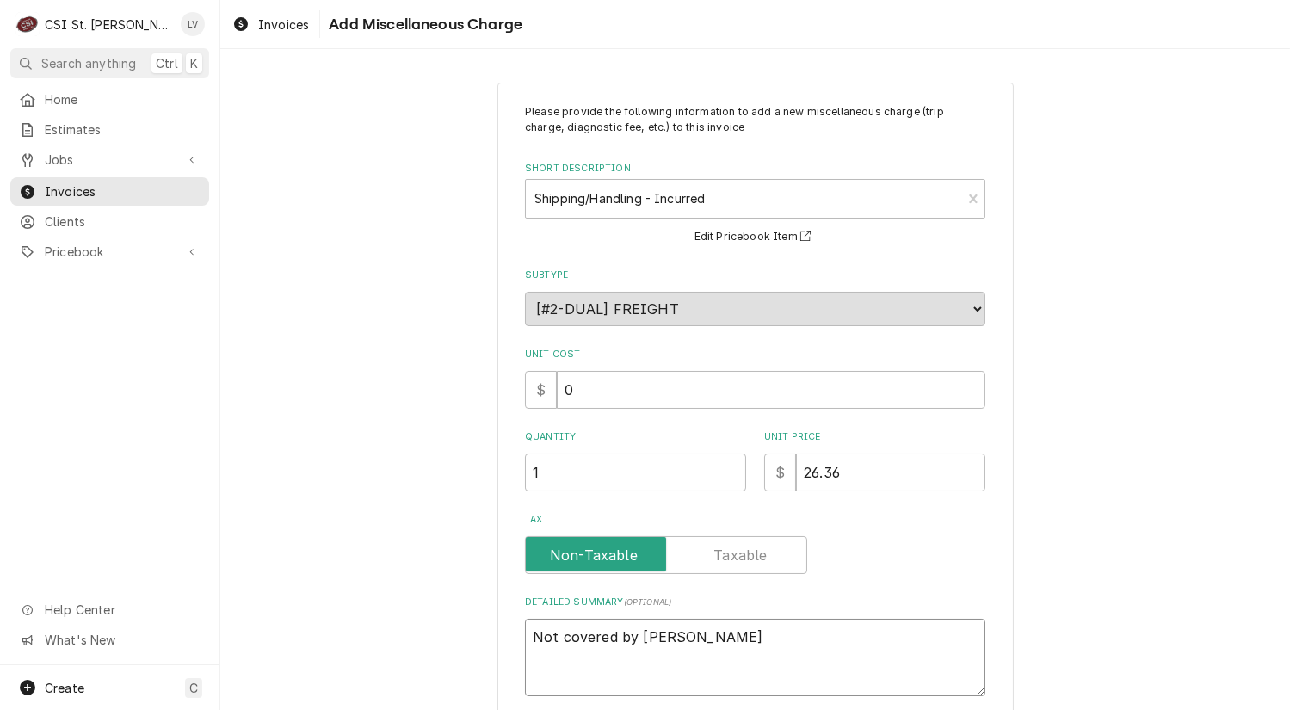
type textarea "x"
type textarea "Not covered by manufac"
type textarea "x"
type textarea "Not covered by manufact"
type textarea "x"
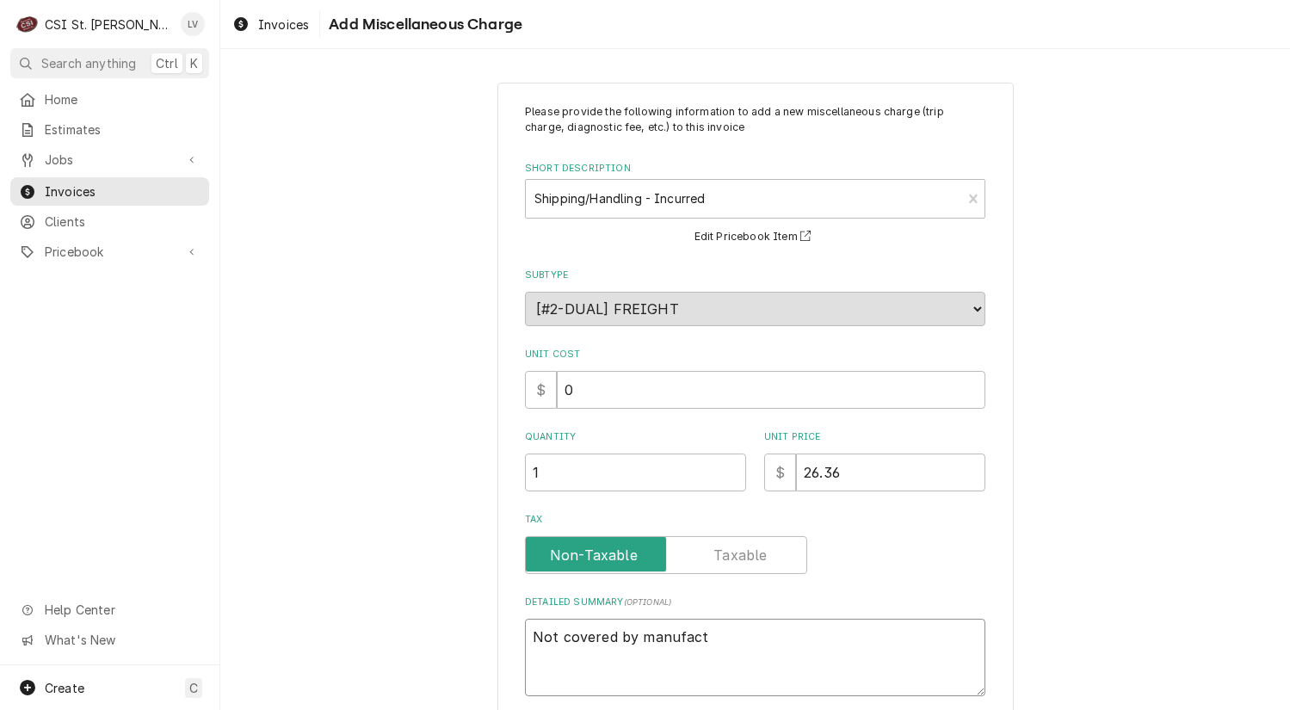
type textarea "Not covered by manufactu"
type textarea "x"
type textarea "Not covered by manufactur"
type textarea "x"
type textarea "Not covered by manufacture"
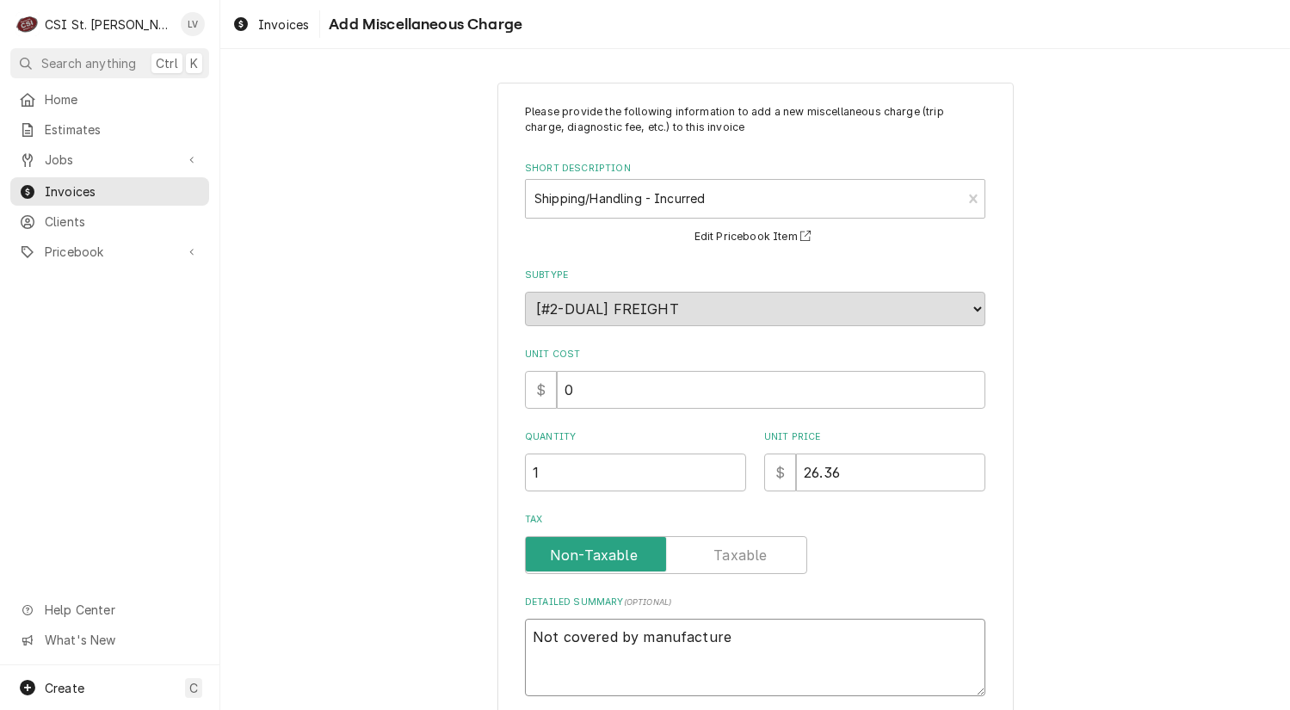
type textarea "x"
type textarea "Not covered by manufacturer"
type textarea "x"
type textarea "Not covered by manufacturer"
type textarea "x"
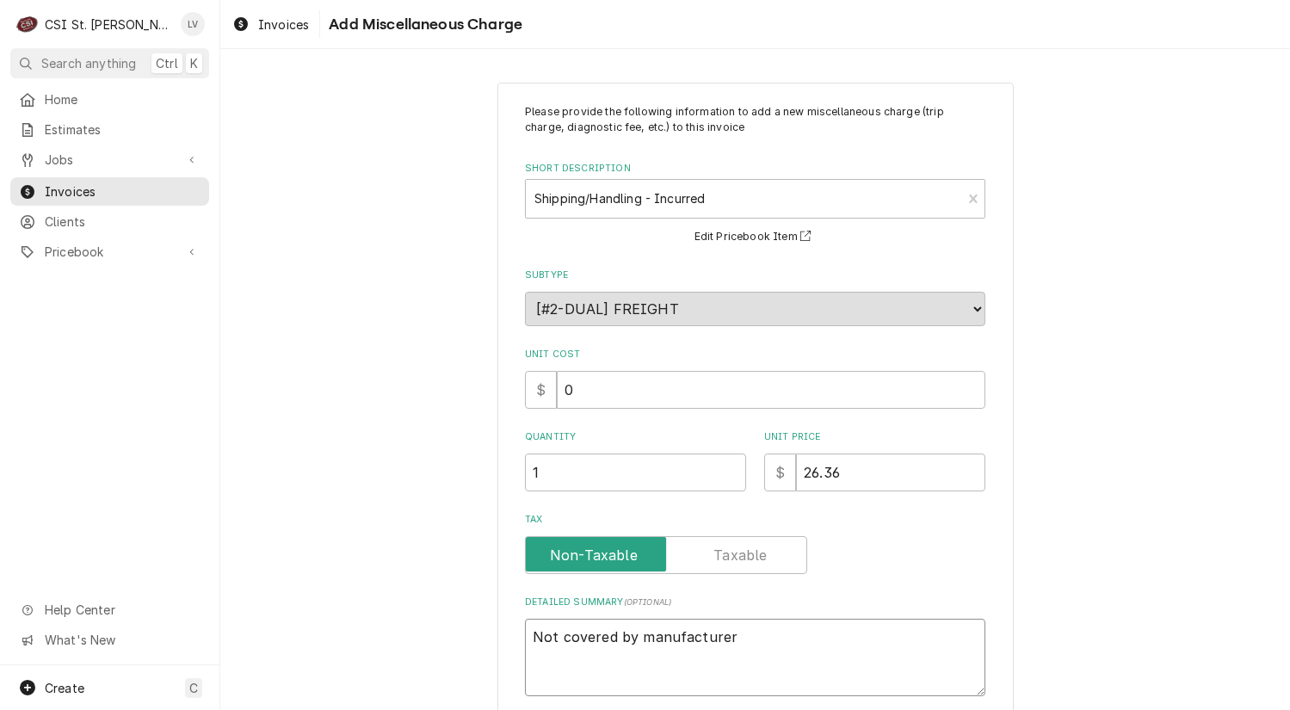
type textarea "Not covered by manufacturer w"
type textarea "x"
type textarea "Not covered by manufacturer wa"
type textarea "x"
type textarea "Not covered by manufacturer war"
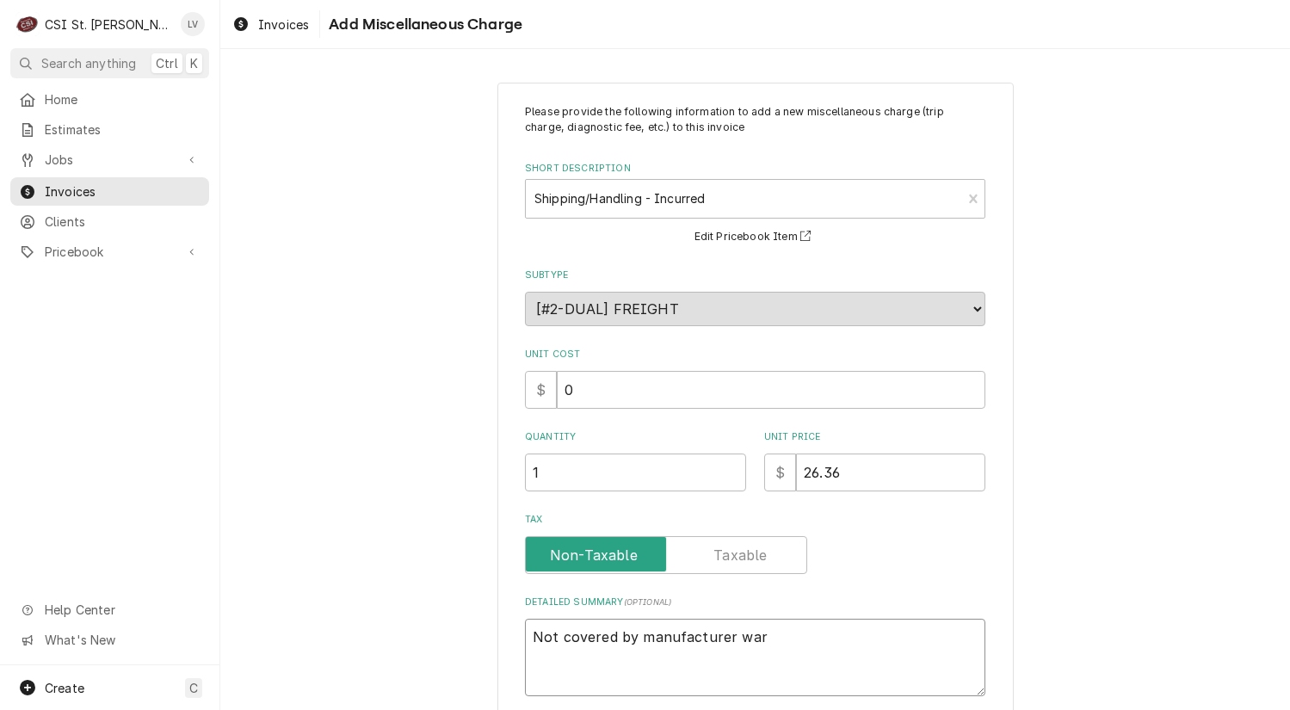
type textarea "x"
type textarea "Not covered by manufacturer warr"
type textarea "x"
type textarea "Not covered by manufacturer warra"
type textarea "x"
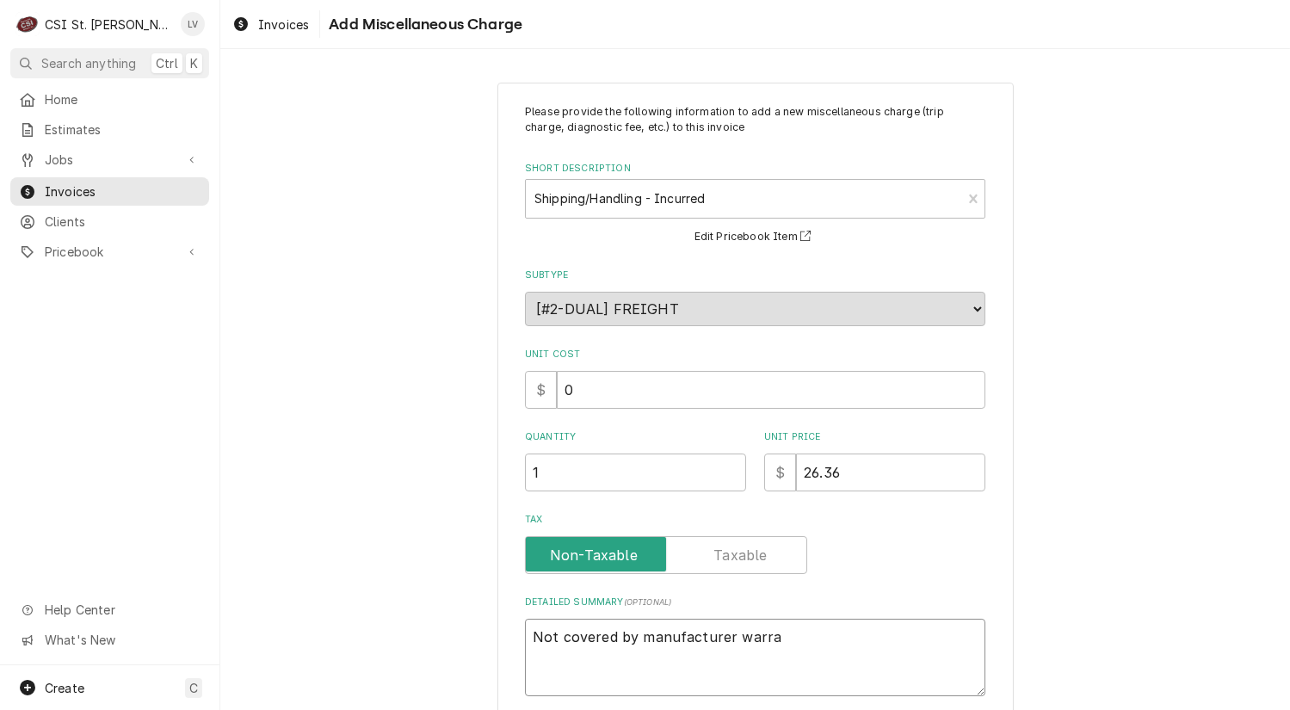
type textarea "Not covered by manufacturer warran"
type textarea "x"
type textarea "Not covered by manufacturer warrant"
type textarea "x"
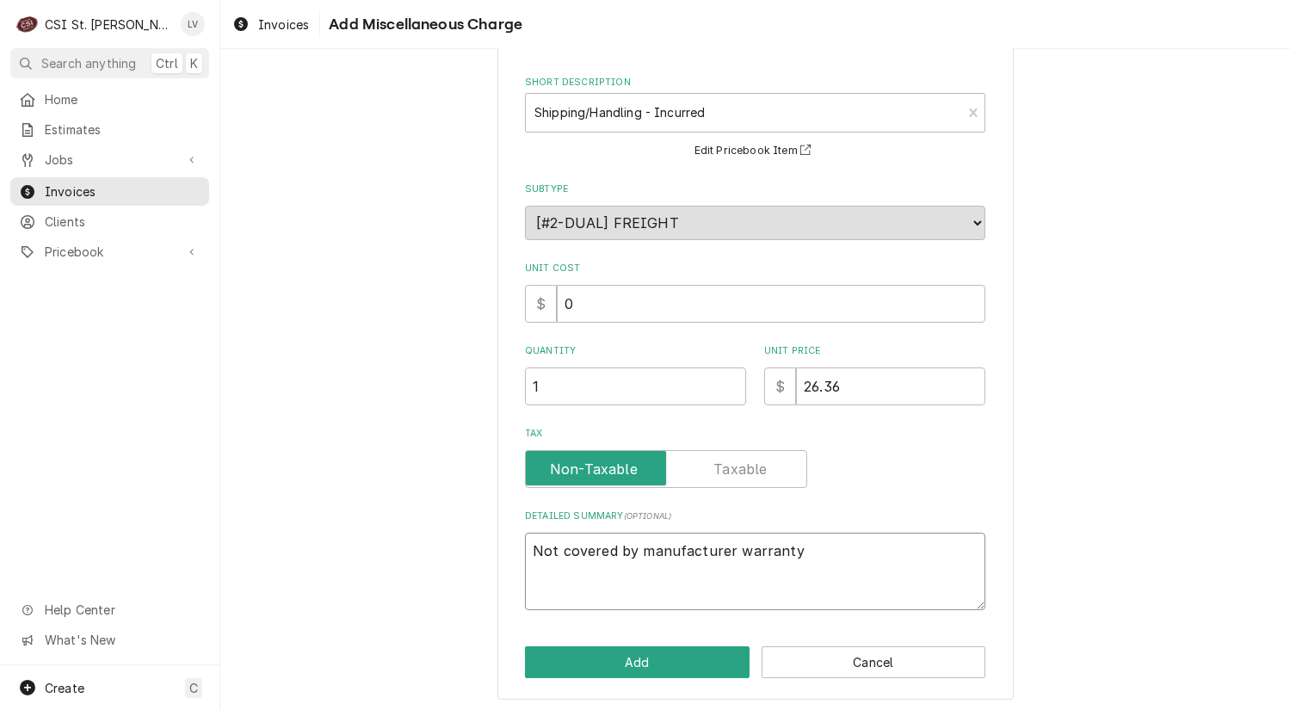
scroll to position [88, 0]
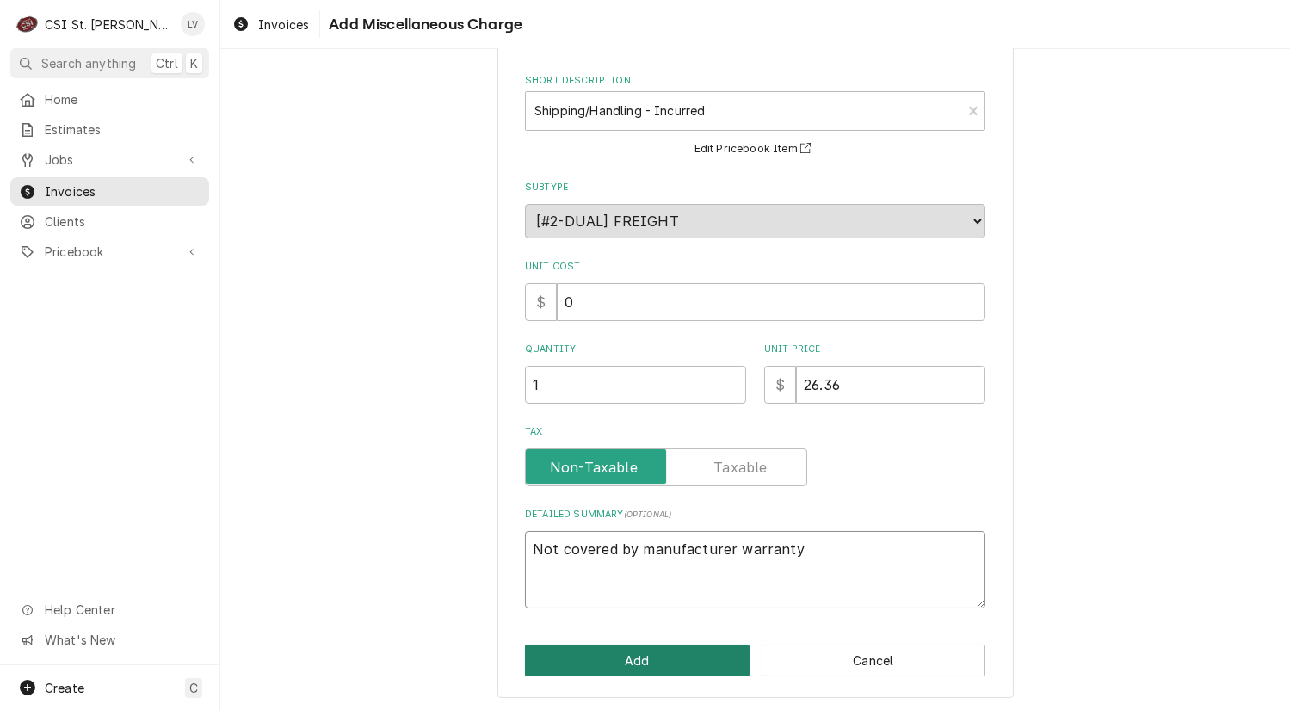
type textarea "Not covered by manufacturer warranty"
click at [661, 661] on button "Add" at bounding box center [637, 661] width 225 height 32
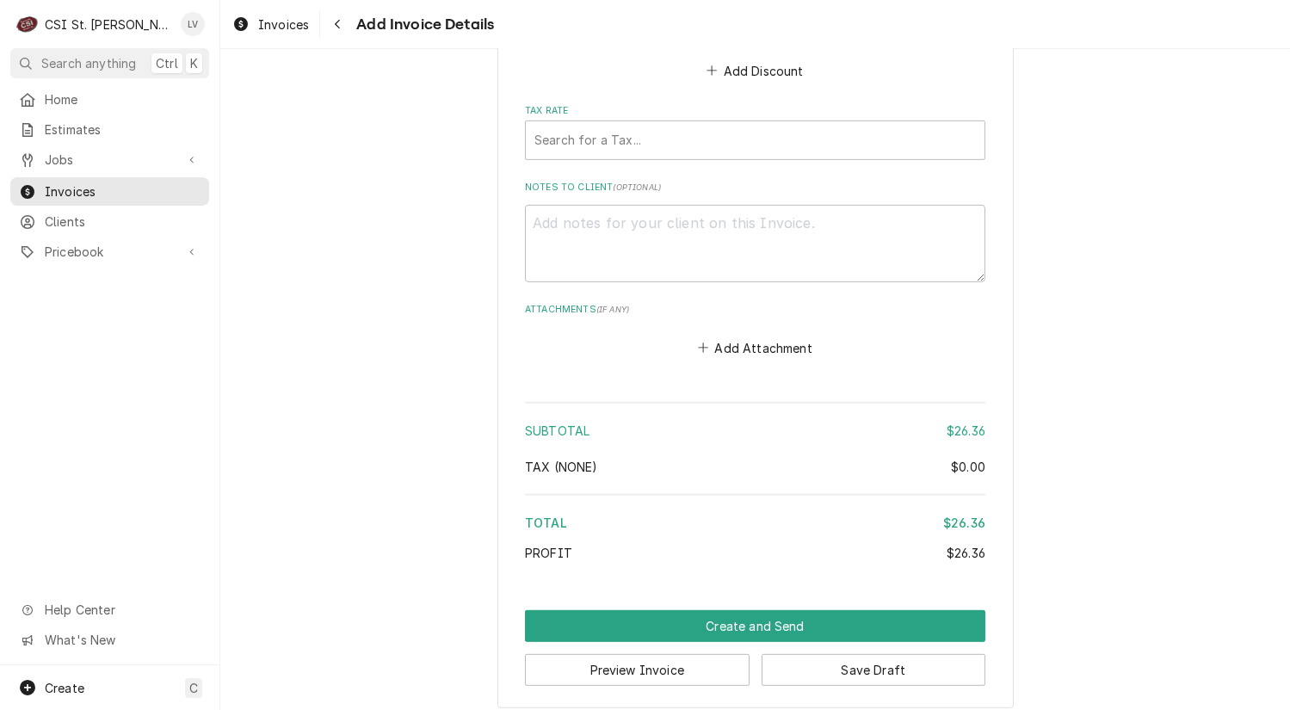
scroll to position [1985, 0]
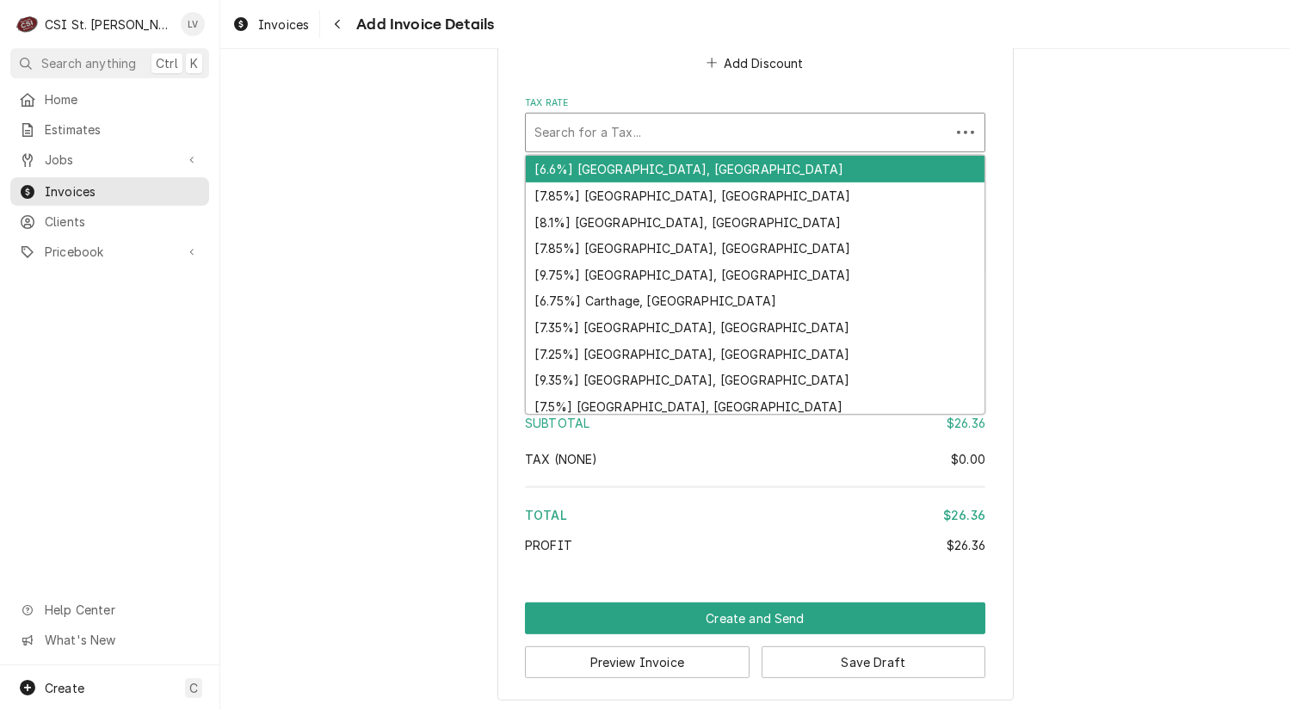
click at [617, 128] on div "Tax Rate" at bounding box center [738, 132] width 407 height 31
type textarea "x"
type input "m"
type textarea "x"
type input "mo"
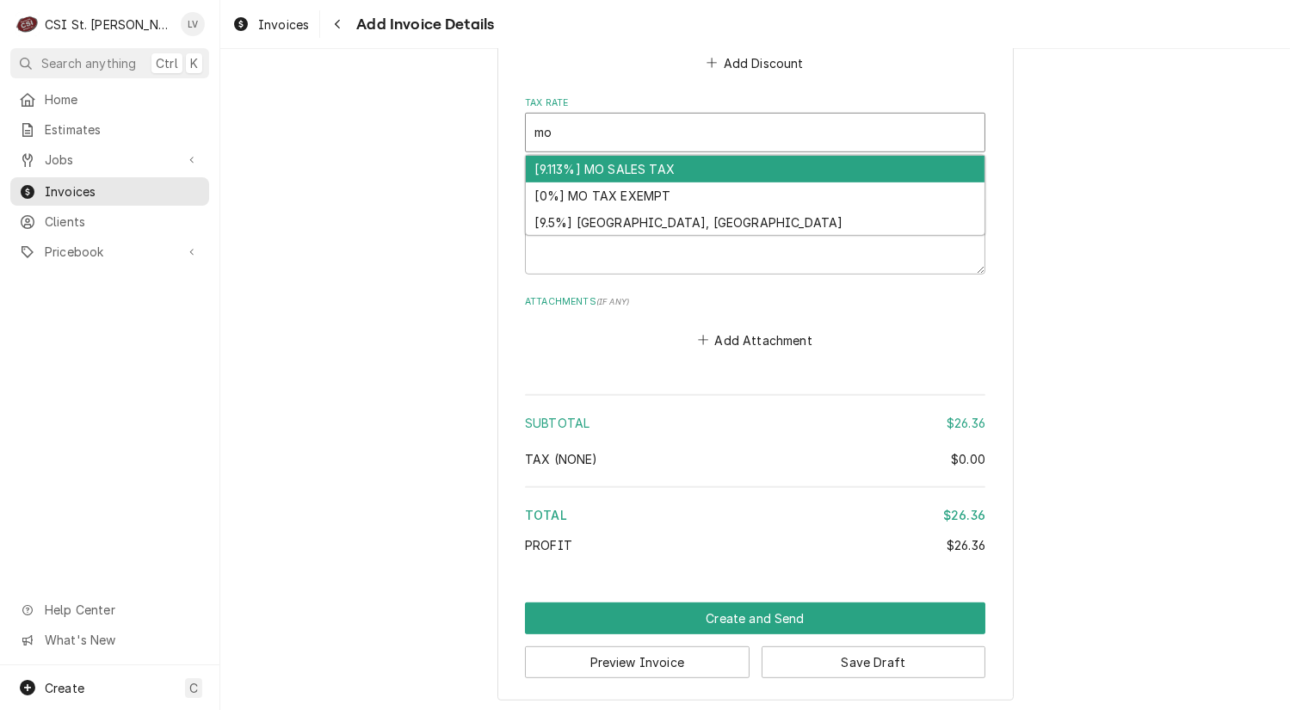
click at [627, 170] on div "[9.113%] MO SALES TAX" at bounding box center [755, 169] width 459 height 27
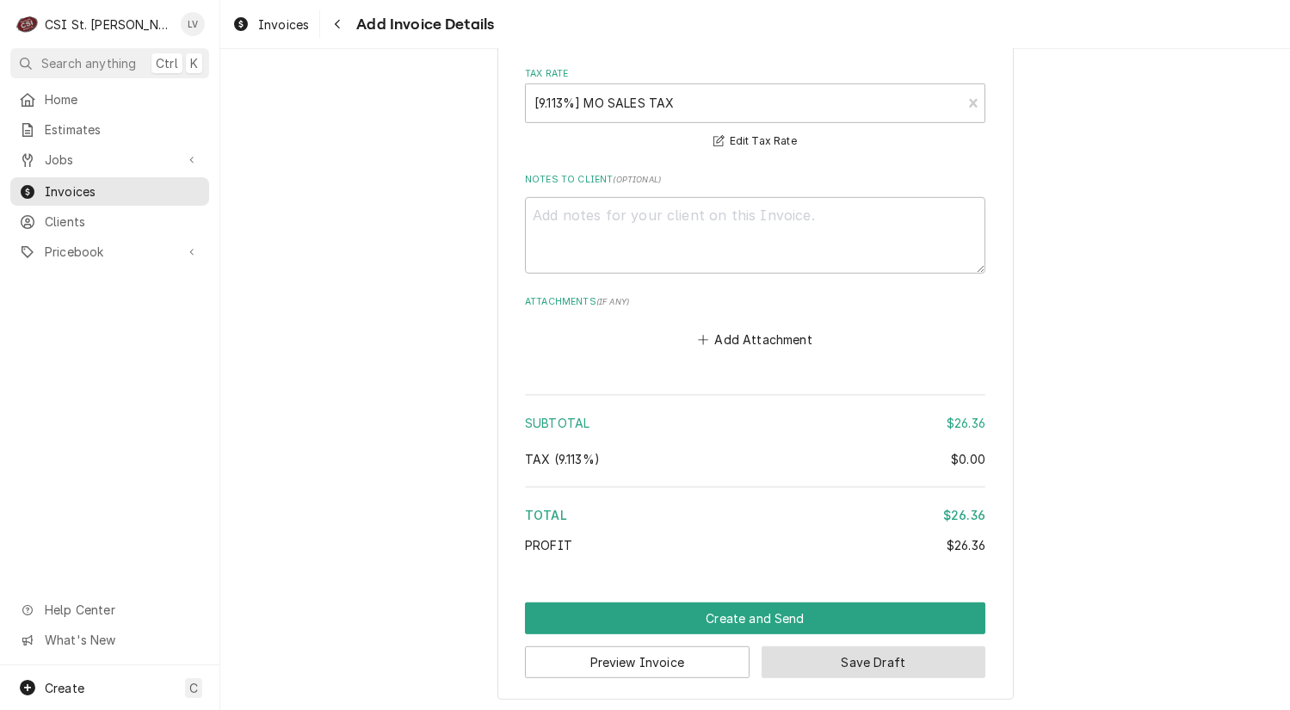
click at [857, 664] on button "Save Draft" at bounding box center [874, 663] width 225 height 32
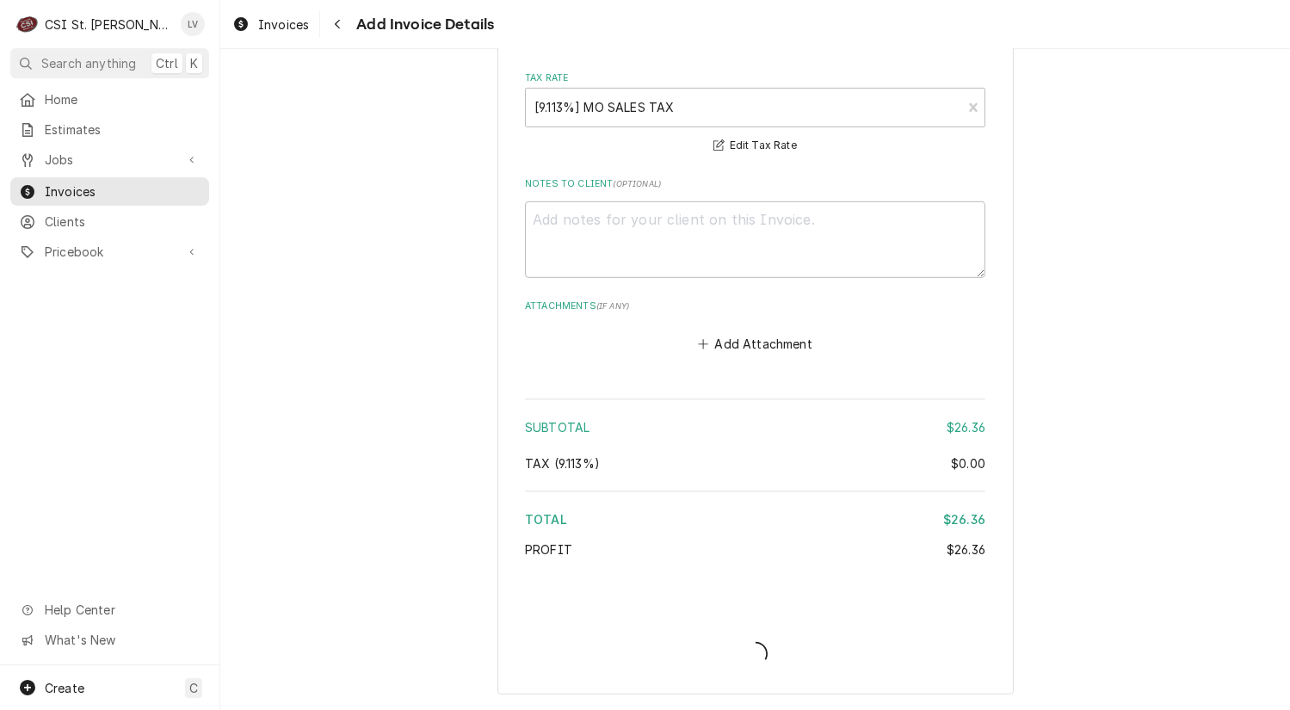
scroll to position [2006, 0]
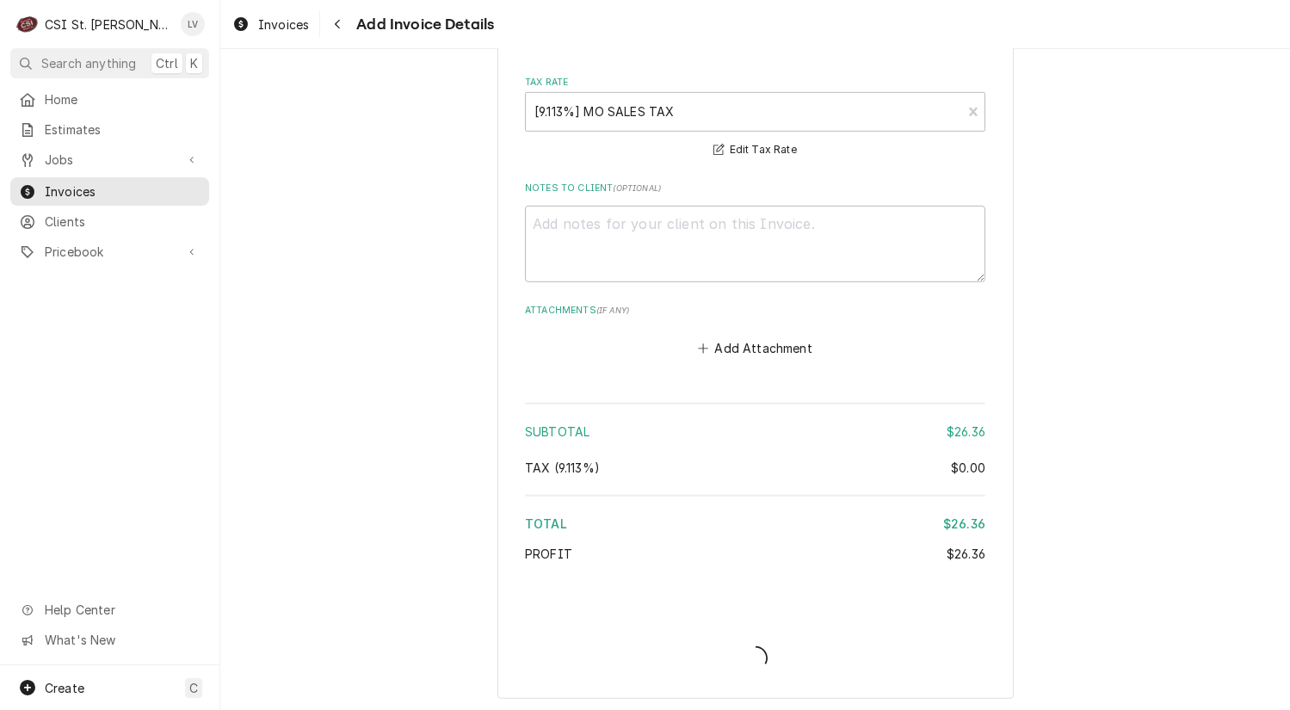
type textarea "x"
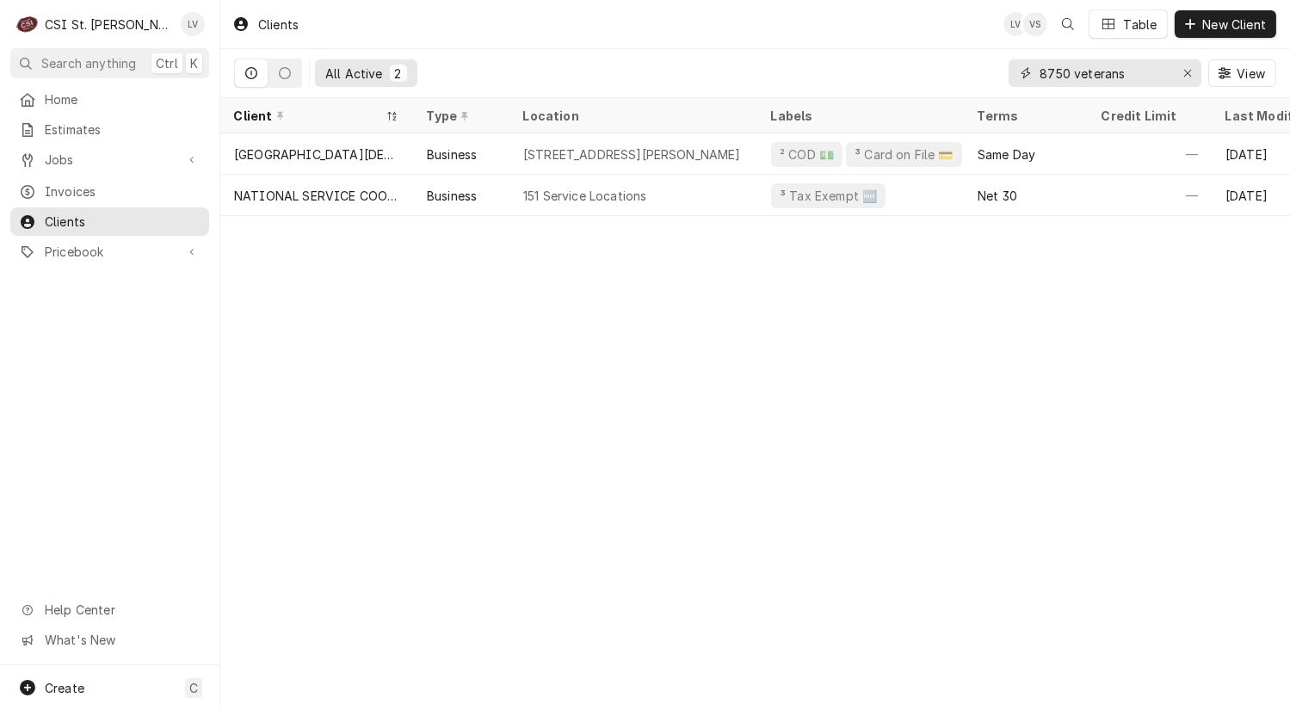
drag, startPoint x: 1152, startPoint y: 69, endPoint x: 1018, endPoint y: 87, distance: 134.7
click at [1018, 87] on div "8750 veterans View" at bounding box center [1143, 73] width 268 height 48
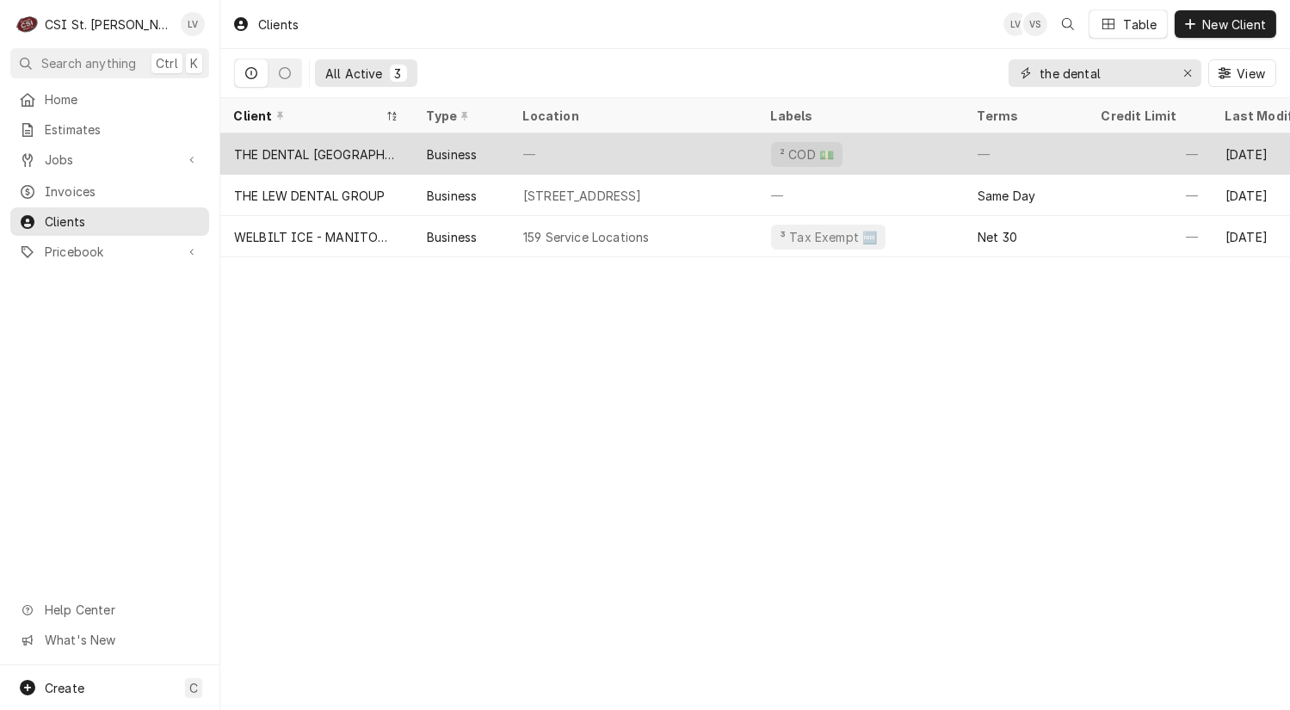
type input "the dental"
click at [340, 148] on div "THE DENTAL [GEOGRAPHIC_DATA]" at bounding box center [316, 154] width 165 height 18
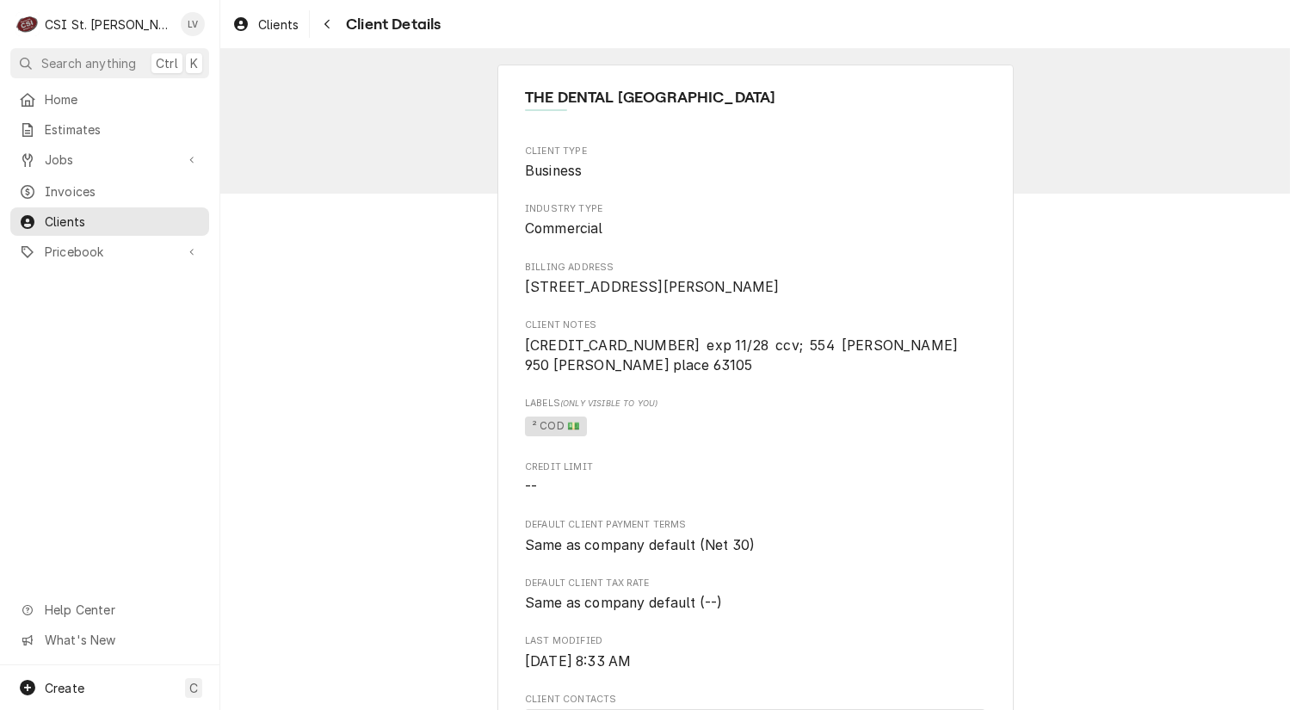
drag, startPoint x: 518, startPoint y: 285, endPoint x: 660, endPoint y: 314, distance: 145.0
click at [660, 298] on span "950 Francis Place Clayton, MO 63105" at bounding box center [755, 287] width 461 height 21
copy span "950 Francis Place Clayton, MO 63105"
drag, startPoint x: 309, startPoint y: 545, endPoint x: 312, endPoint y: 554, distance: 9.0
click at [312, 554] on div "THE DENTAL ANESTHESIA CENTER Client Type Business Industry Type Commercial Bill…" at bounding box center [755, 612] width 1070 height 1126
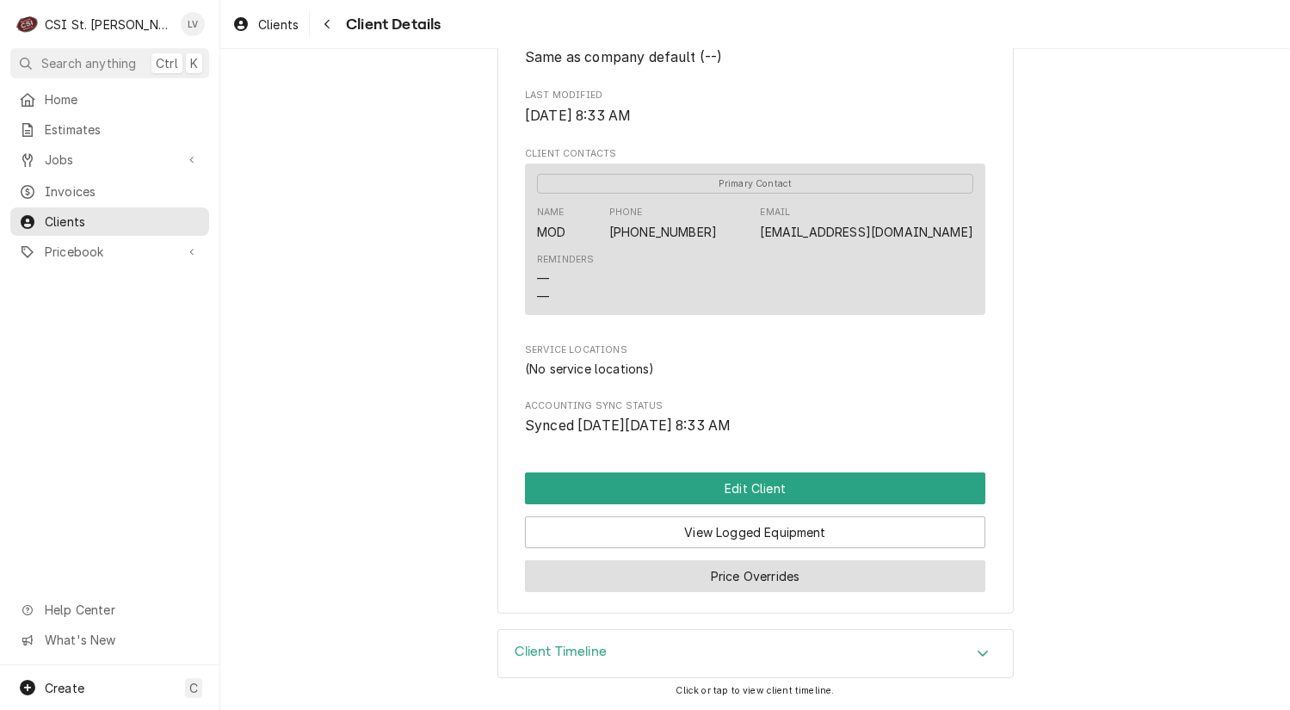
scroll to position [564, 0]
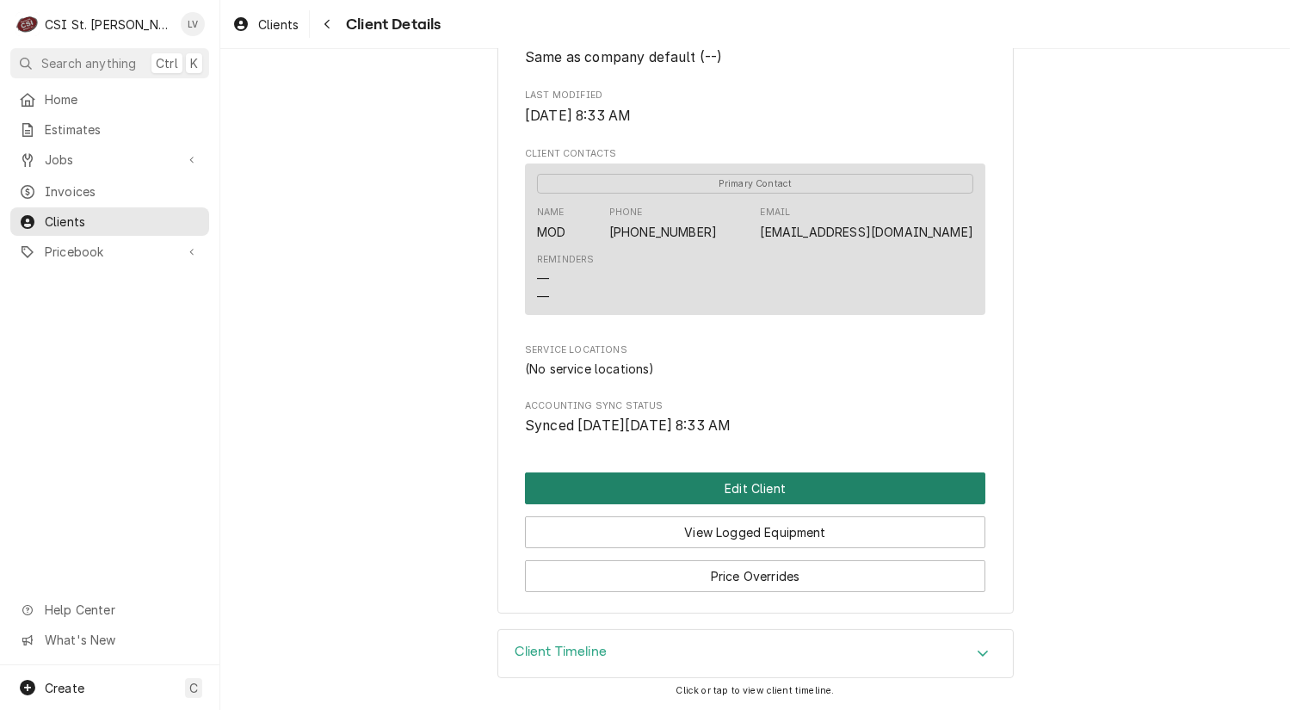
click at [752, 490] on button "Edit Client" at bounding box center [755, 489] width 461 height 32
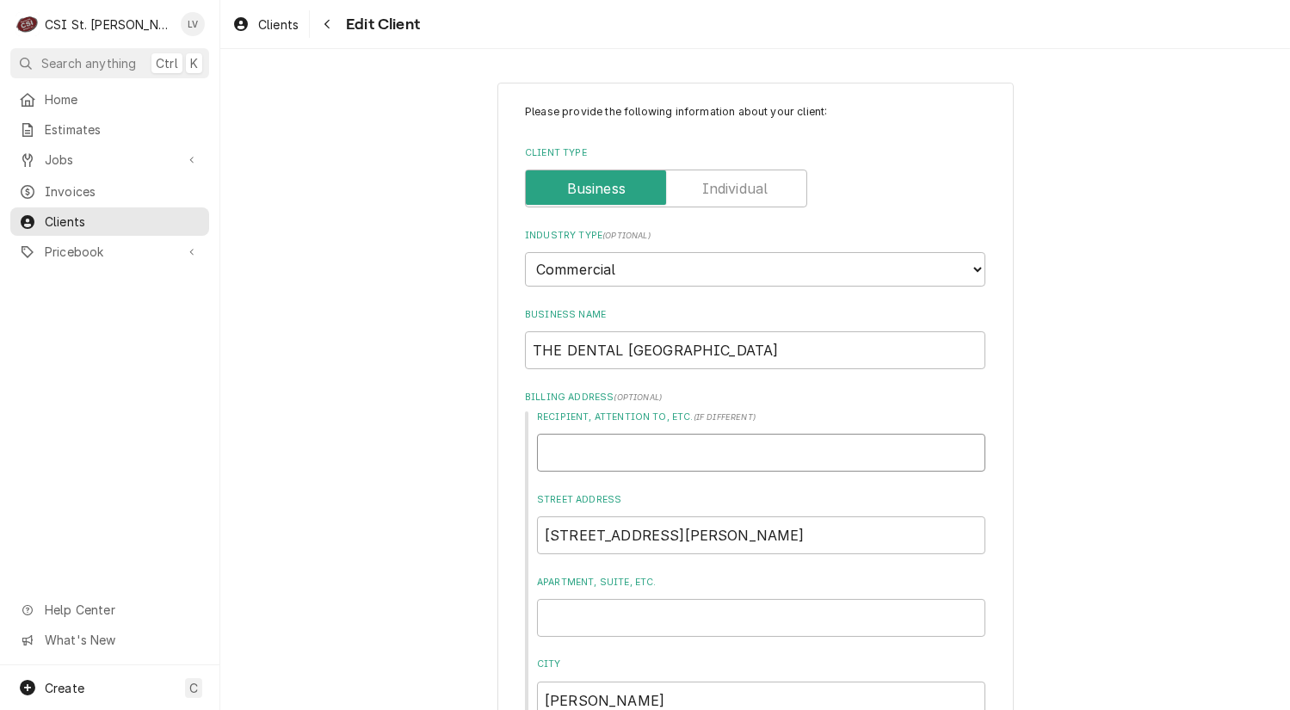
click at [716, 455] on input "Recipient, Attention To, etc. ( if different )" at bounding box center [761, 453] width 449 height 38
type textarea "x"
type input "T"
type textarea "x"
type input "Th"
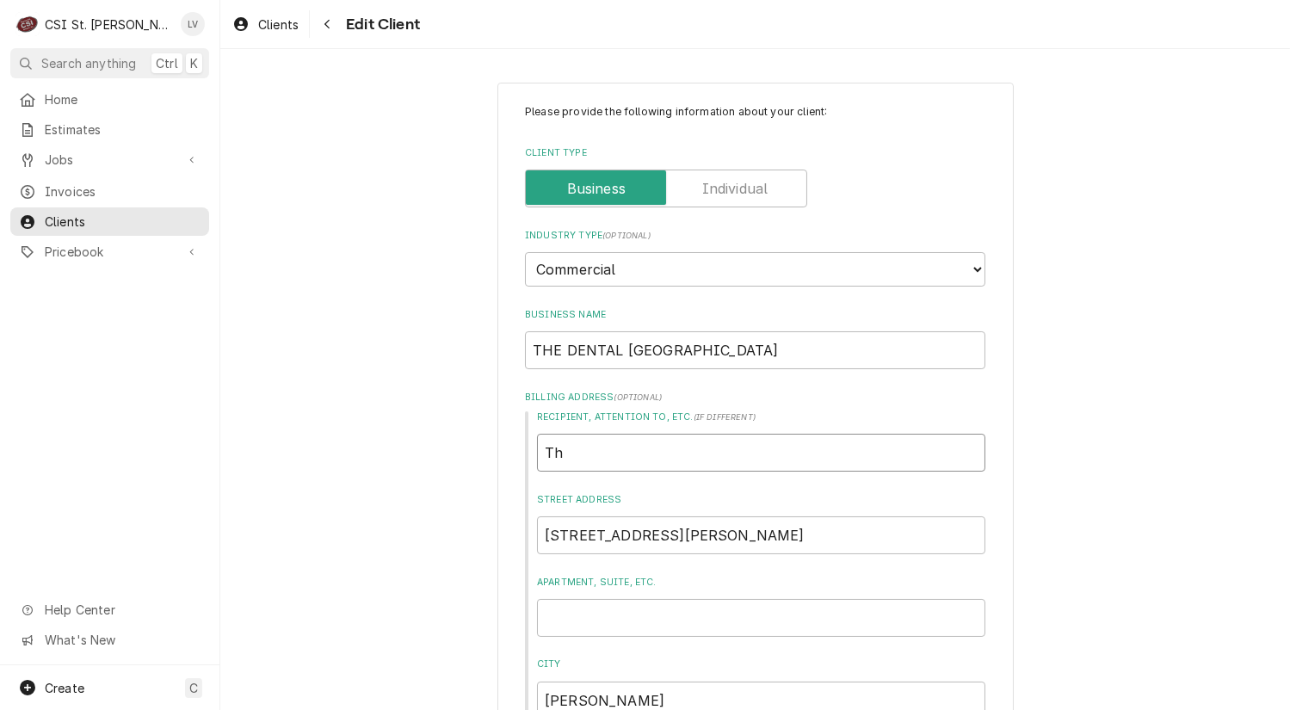
type textarea "x"
type input "The"
type textarea "x"
type input "The"
type textarea "x"
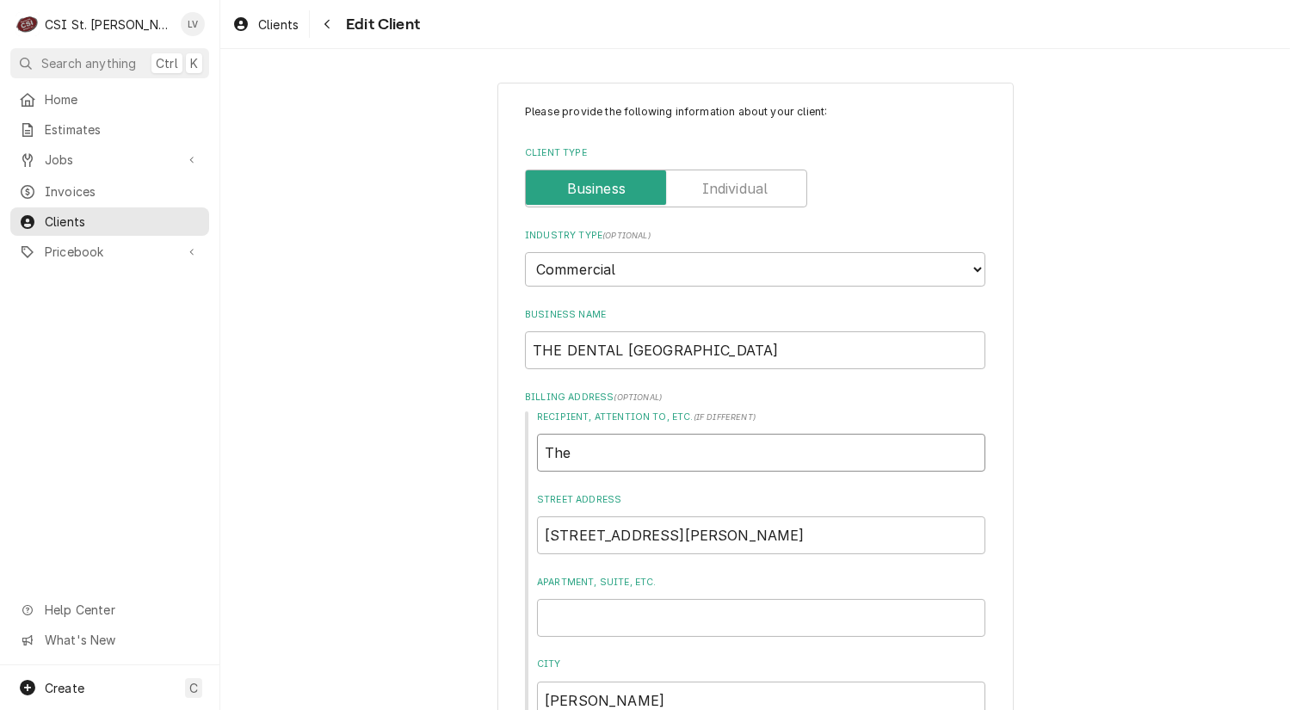
type input "The D"
type textarea "x"
type input "The De"
type textarea "x"
type input "The Den"
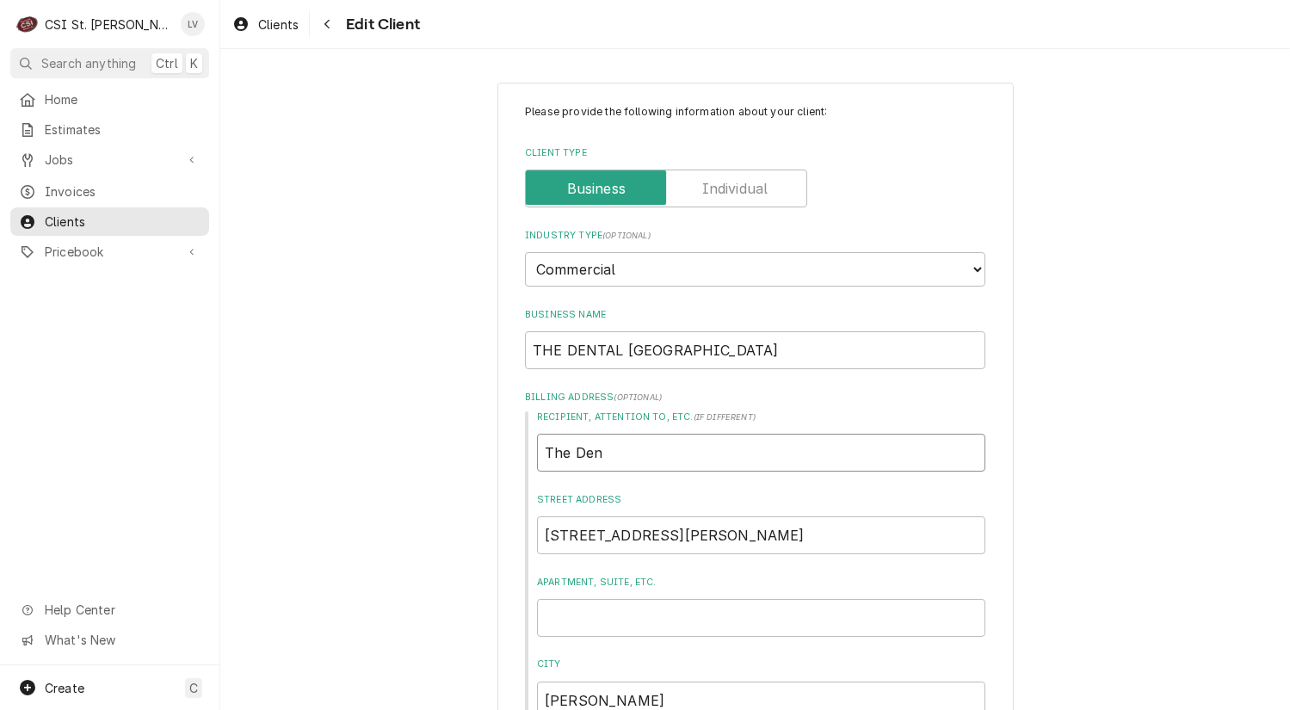
type textarea "x"
type input "The Dent"
type textarea "x"
type input "The Denta"
type textarea "x"
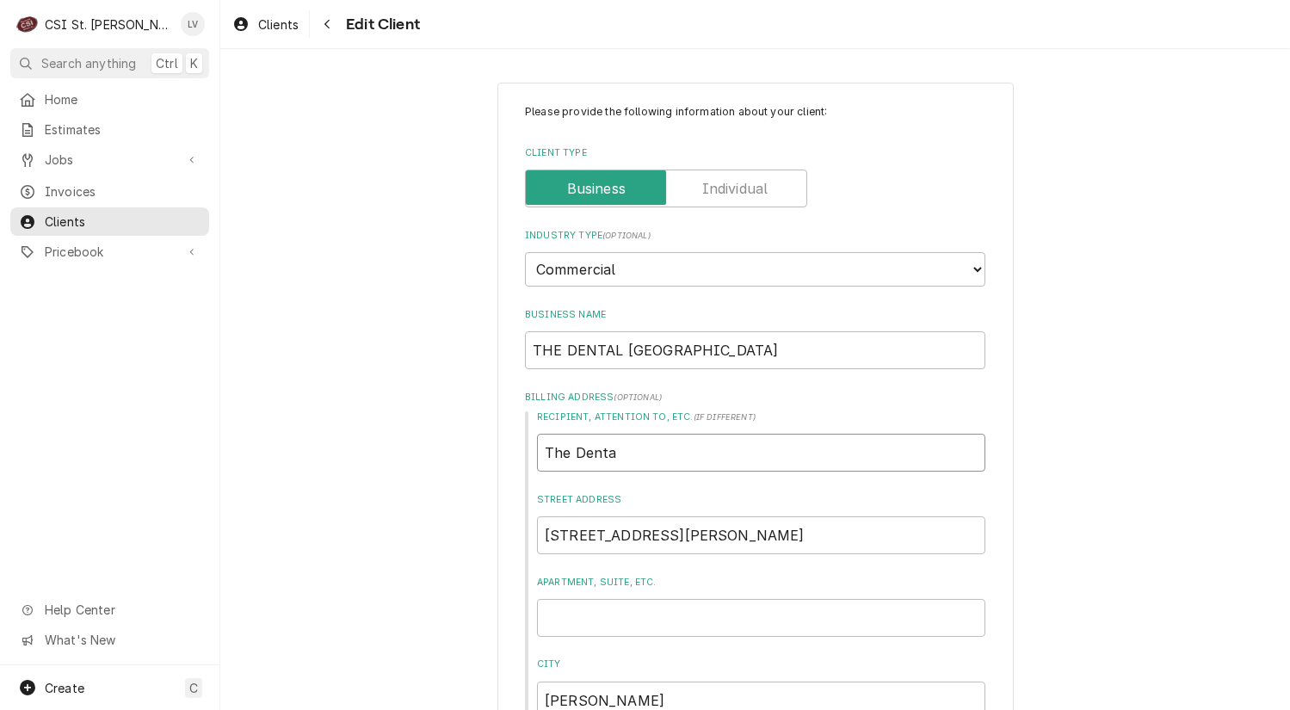
type input "The Dental"
type textarea "x"
type input "The Dental"
type textarea "x"
type input "The Dental A"
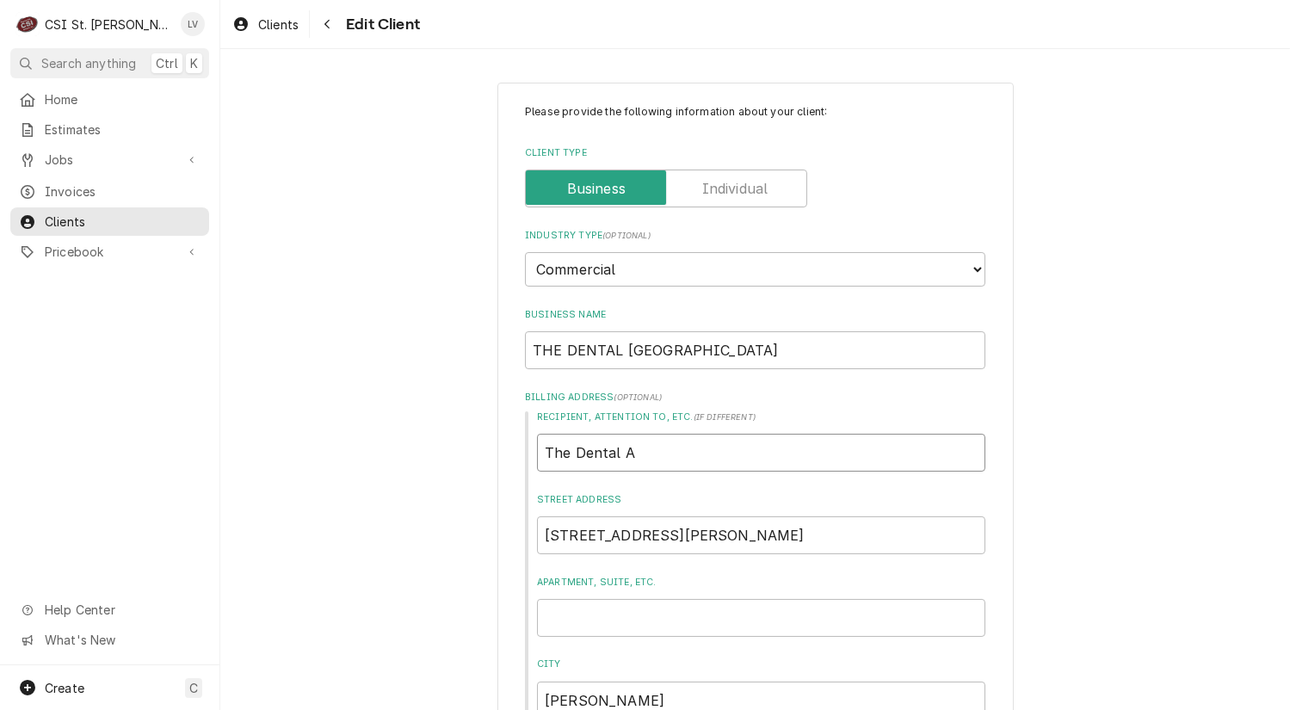
type textarea "x"
type input "The Dental An"
type textarea "x"
type input "The Dental Ane"
type textarea "x"
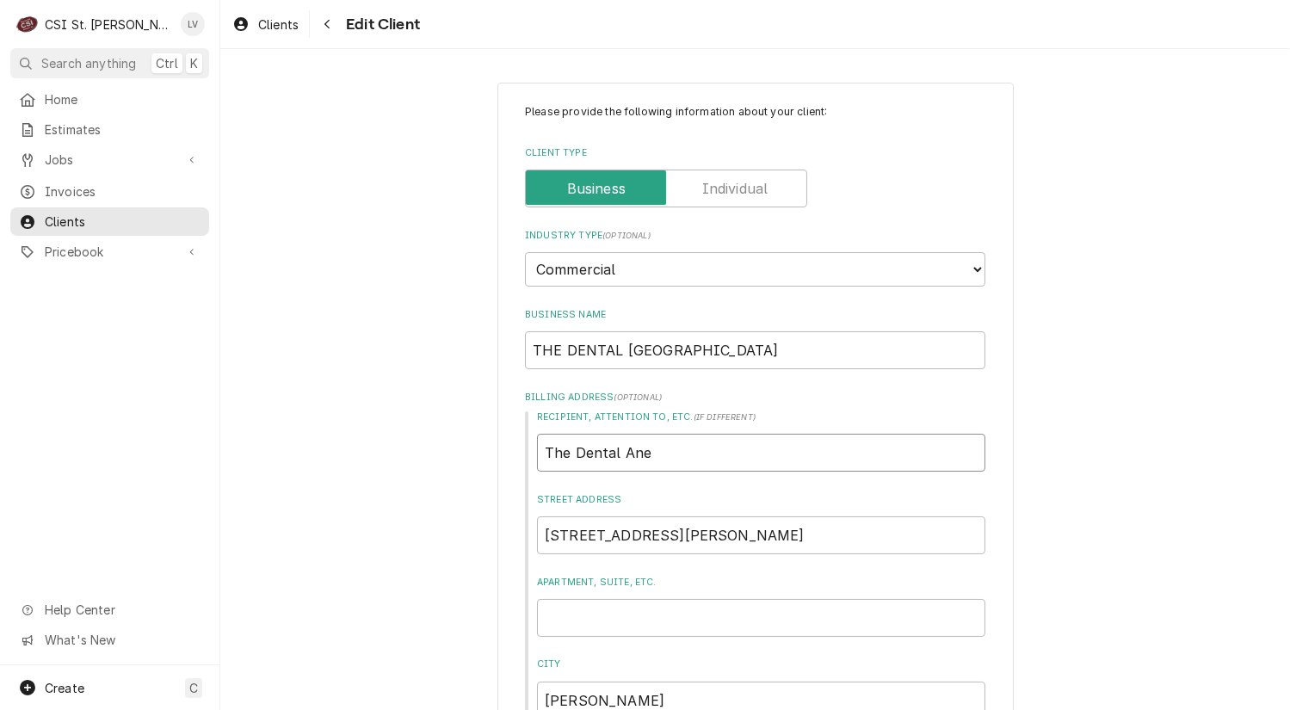
type input "The Dental Anes"
type textarea "x"
type input "The Dental Anest"
type textarea "x"
type input "The Dental Anesth"
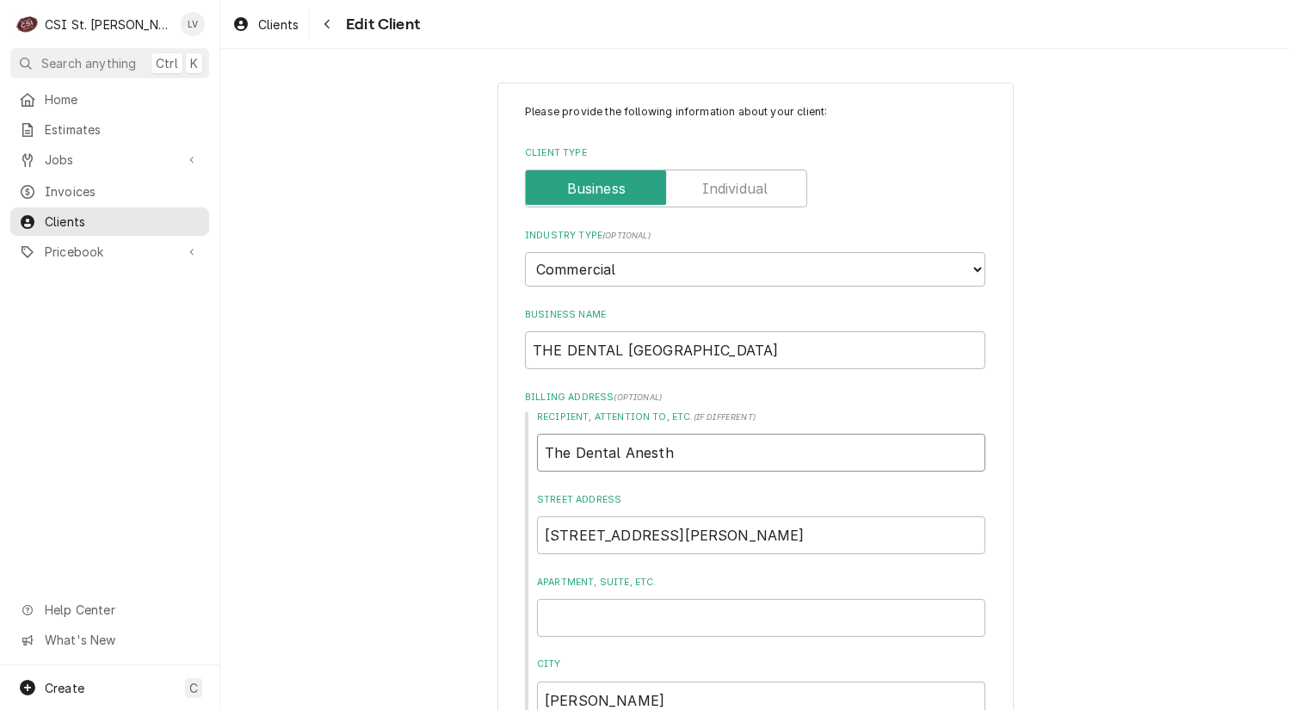
type textarea "x"
type input "The Dental Anesthe"
type textarea "x"
type input "The Dental Anesthes"
type textarea "x"
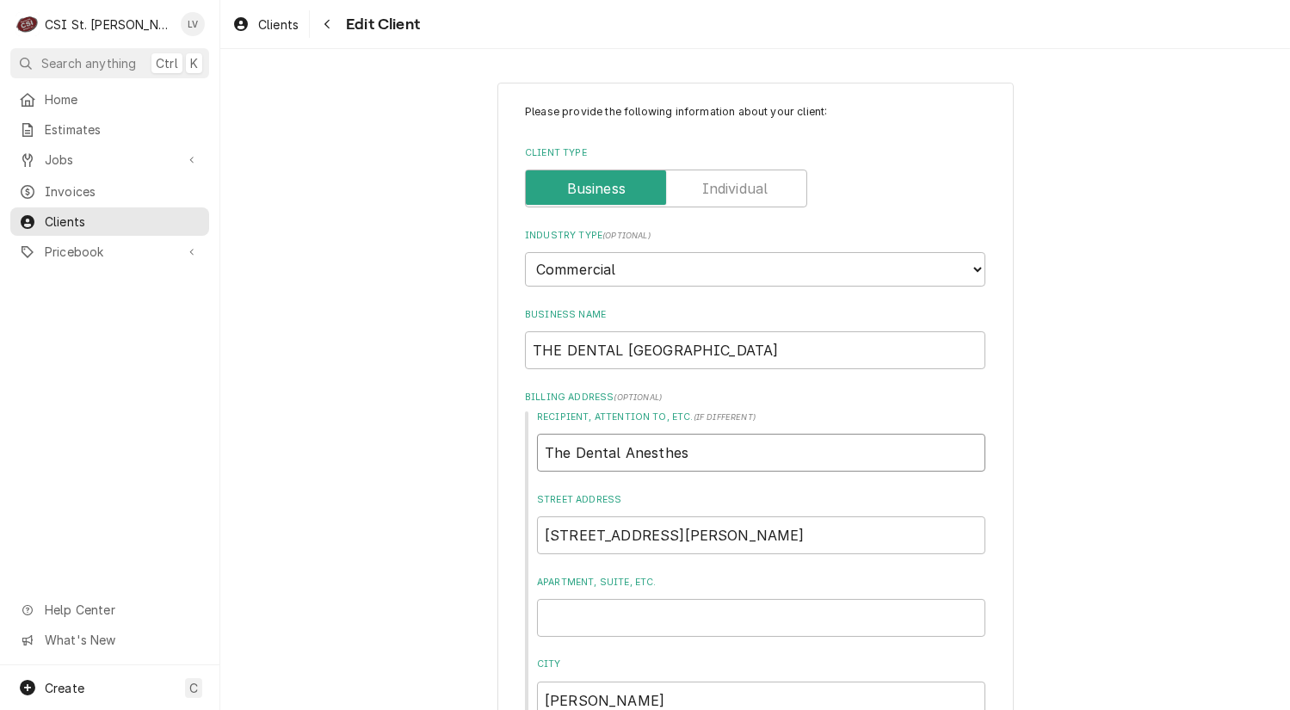
type input "The Dental Anesthesi"
type textarea "x"
type input "The Dental Anesthesia"
type textarea "x"
type input "The Dental Anesthesia"
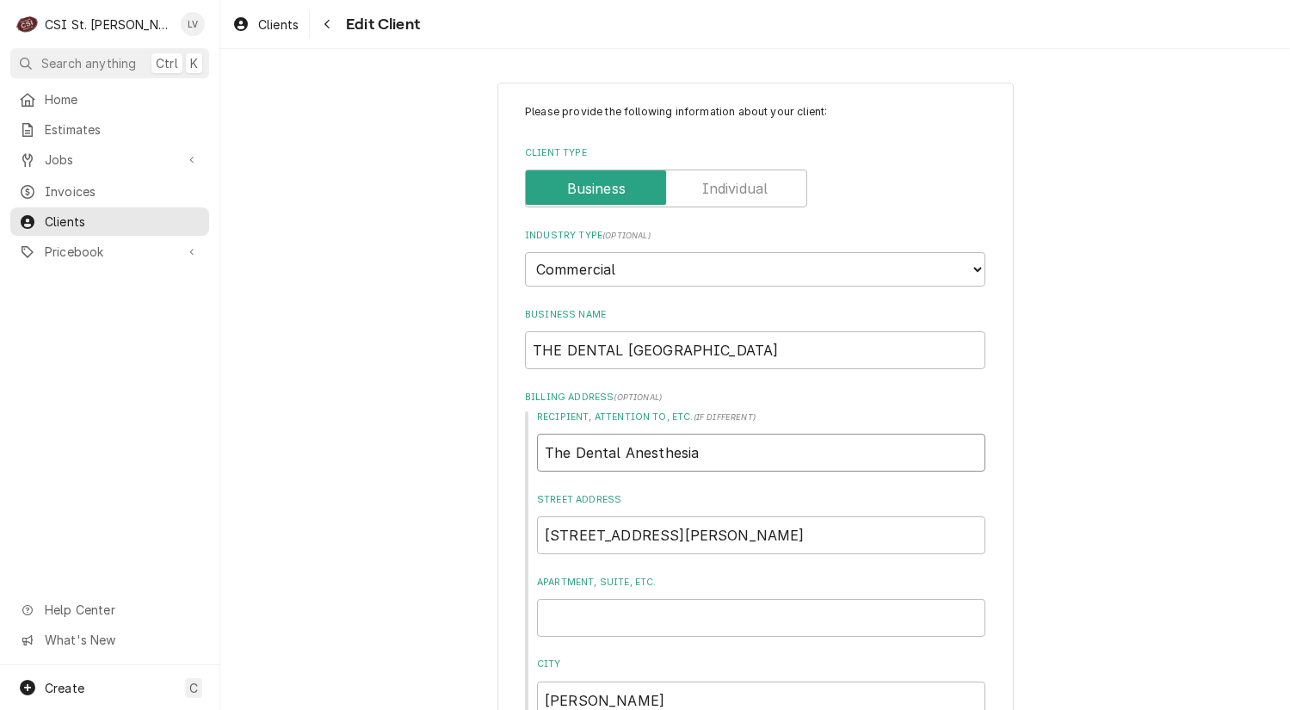
type textarea "x"
type input "The Dental Anesthesia C"
type textarea "x"
type input "The Dental Anesthesia Ce"
type textarea "x"
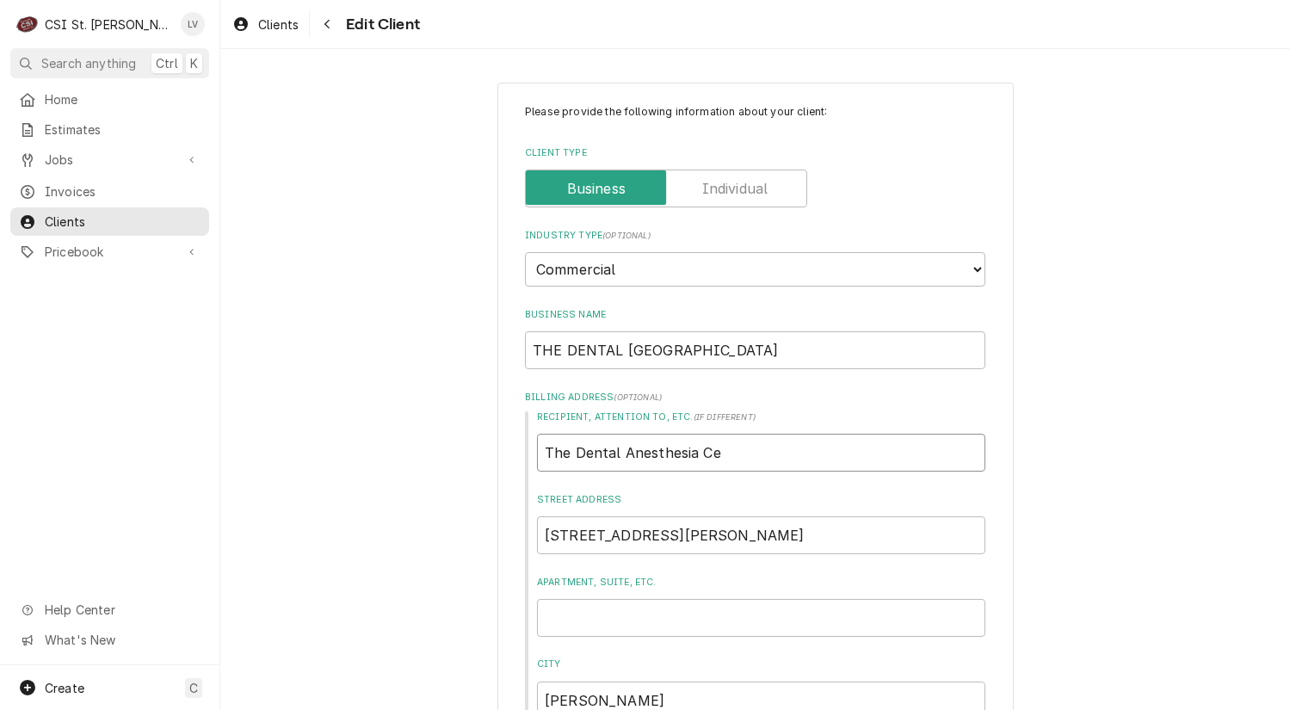
type input "The Dental Anesthesia Cen"
type textarea "x"
type input "The Dental Anesthesia Cent"
type textarea "x"
type input "The Dental Anesthesia Cente"
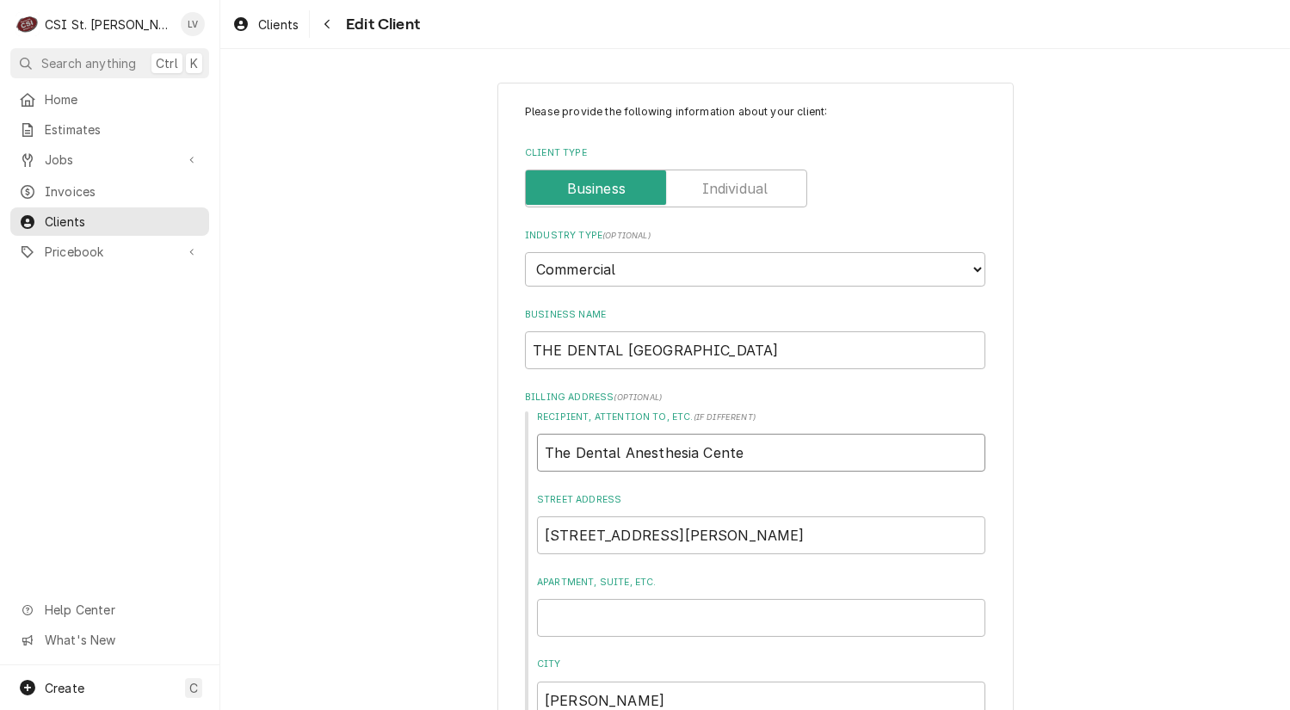
type textarea "x"
type input "The Dental Anesthesia Center"
drag, startPoint x: 769, startPoint y: 451, endPoint x: 520, endPoint y: 490, distance: 251.8
click at [525, 490] on div "Recipient, Attention To, etc. ( if different ) The Dental Anesthesia Center Str…" at bounding box center [755, 607] width 461 height 392
type textarea "x"
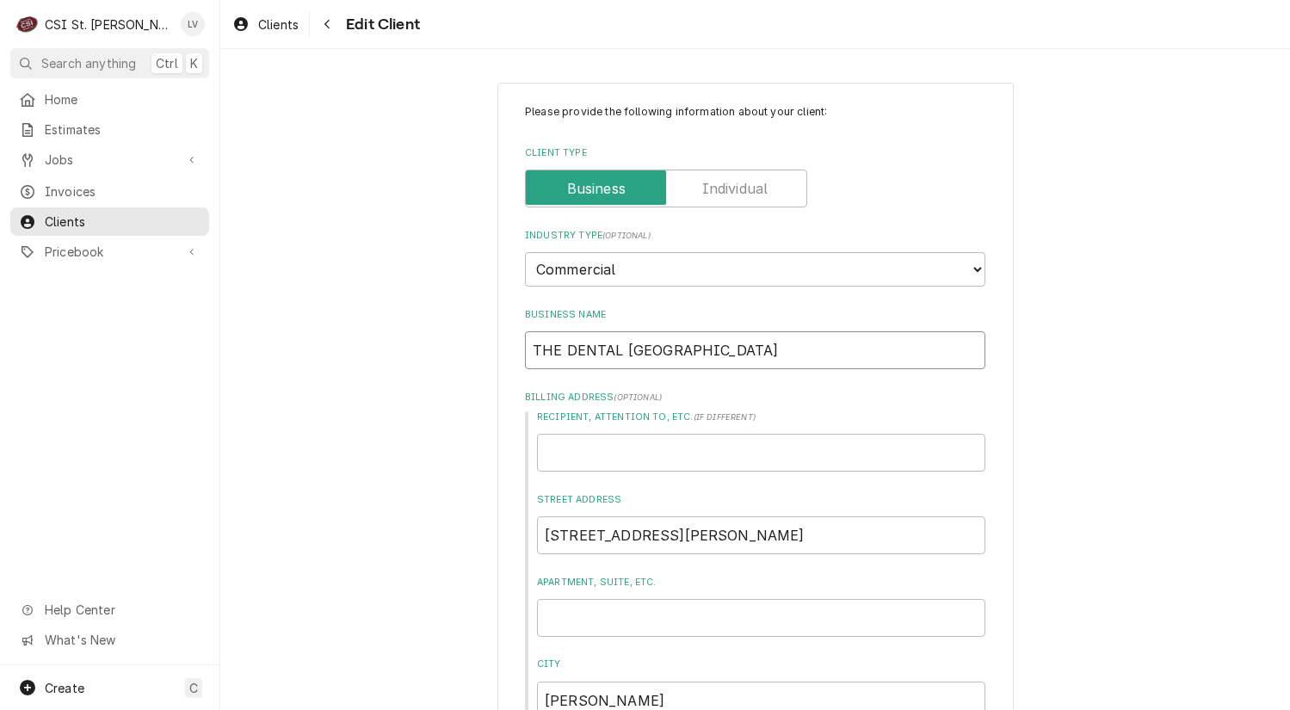
drag, startPoint x: 810, startPoint y: 339, endPoint x: 502, endPoint y: 403, distance: 314.7
paste input "he Dental Anesthesia Center"
type textarea "x"
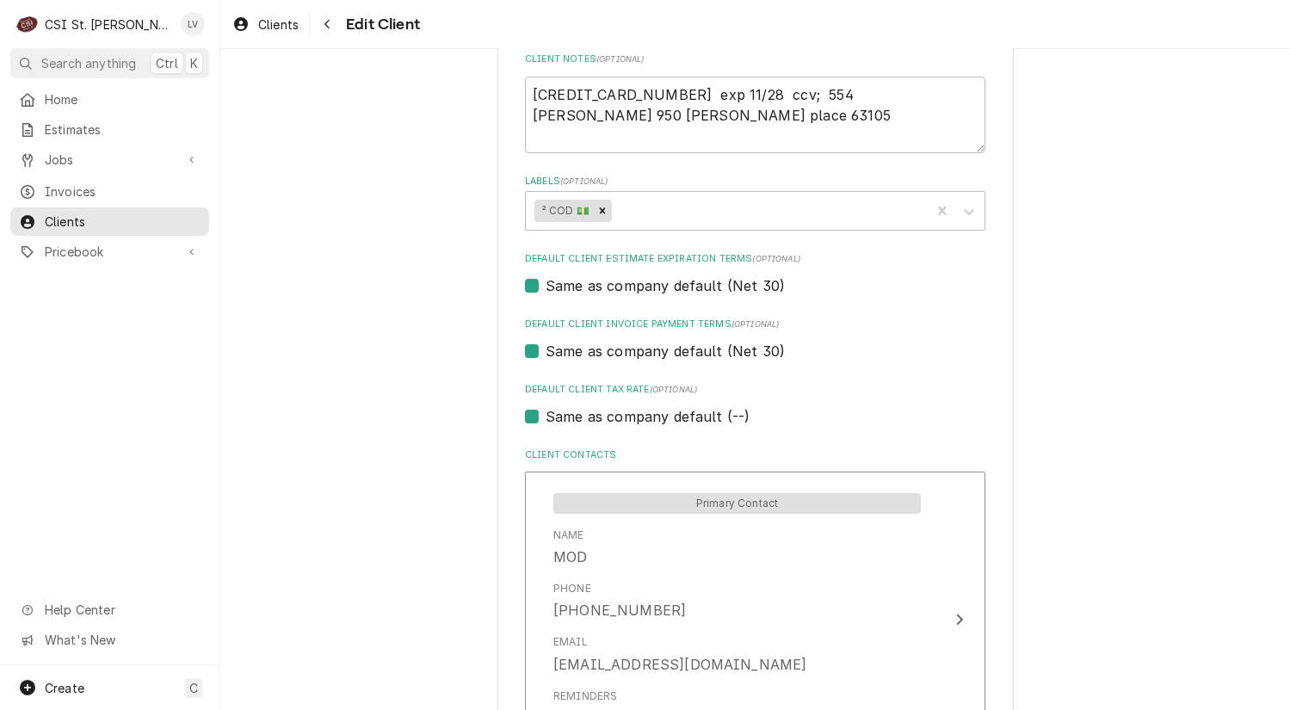
scroll to position [861, 0]
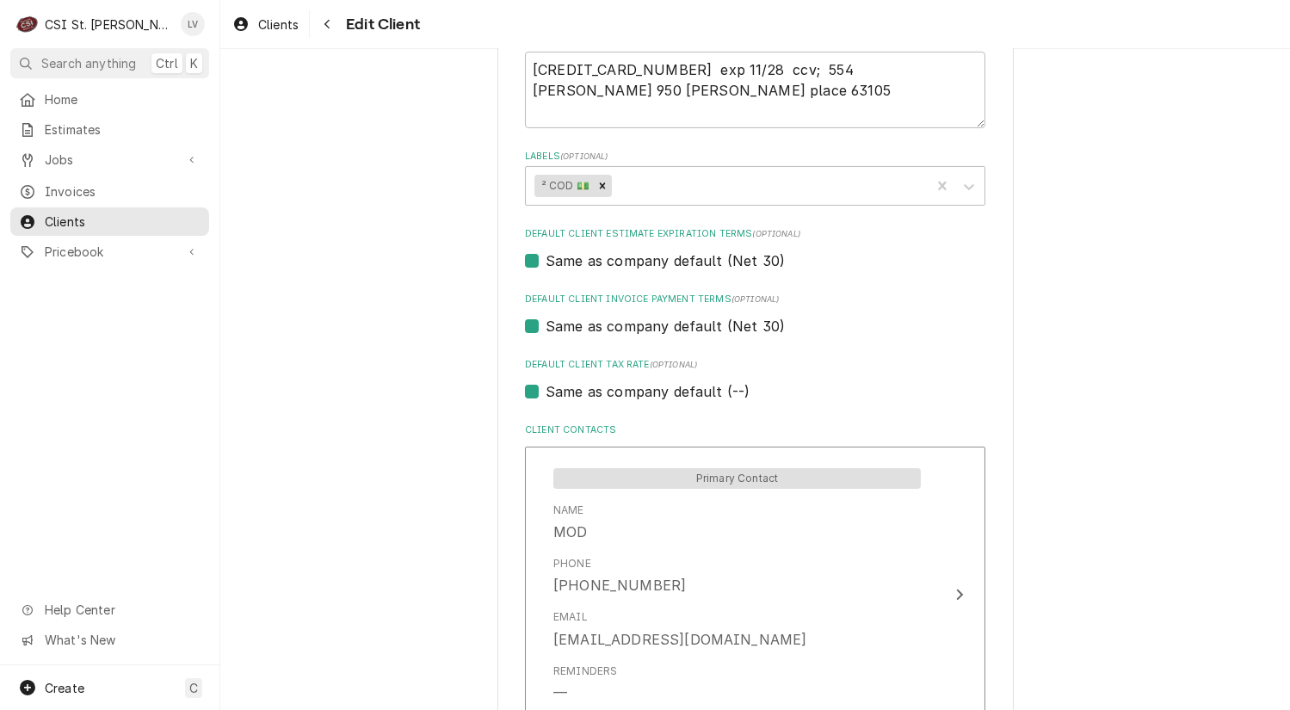
type input "The Dental Anesthesia Center"
click at [585, 389] on label "Same as company default (--)" at bounding box center [648, 391] width 204 height 21
click at [585, 389] on input "Same as company default (--)" at bounding box center [776, 400] width 461 height 38
checkbox input "false"
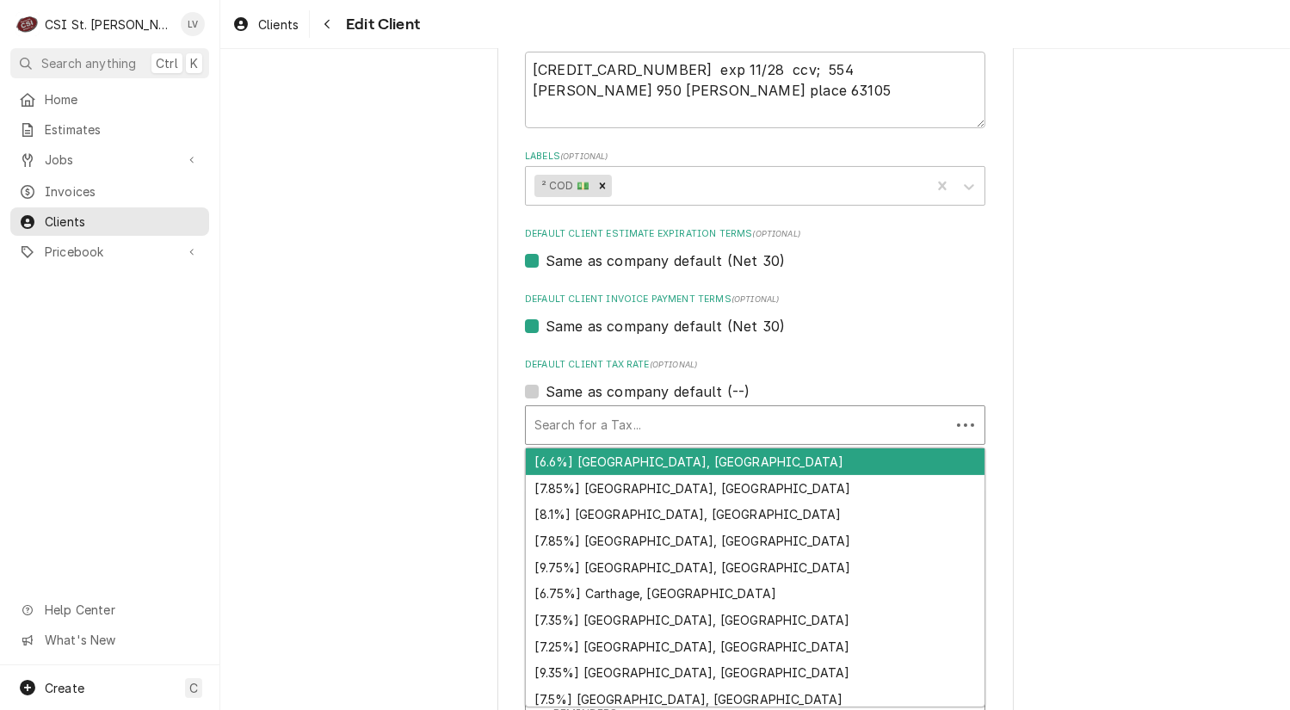
click at [581, 418] on div "Default Client Tax Rate" at bounding box center [738, 425] width 407 height 31
type textarea "x"
type input "m"
type textarea "x"
type input "mo"
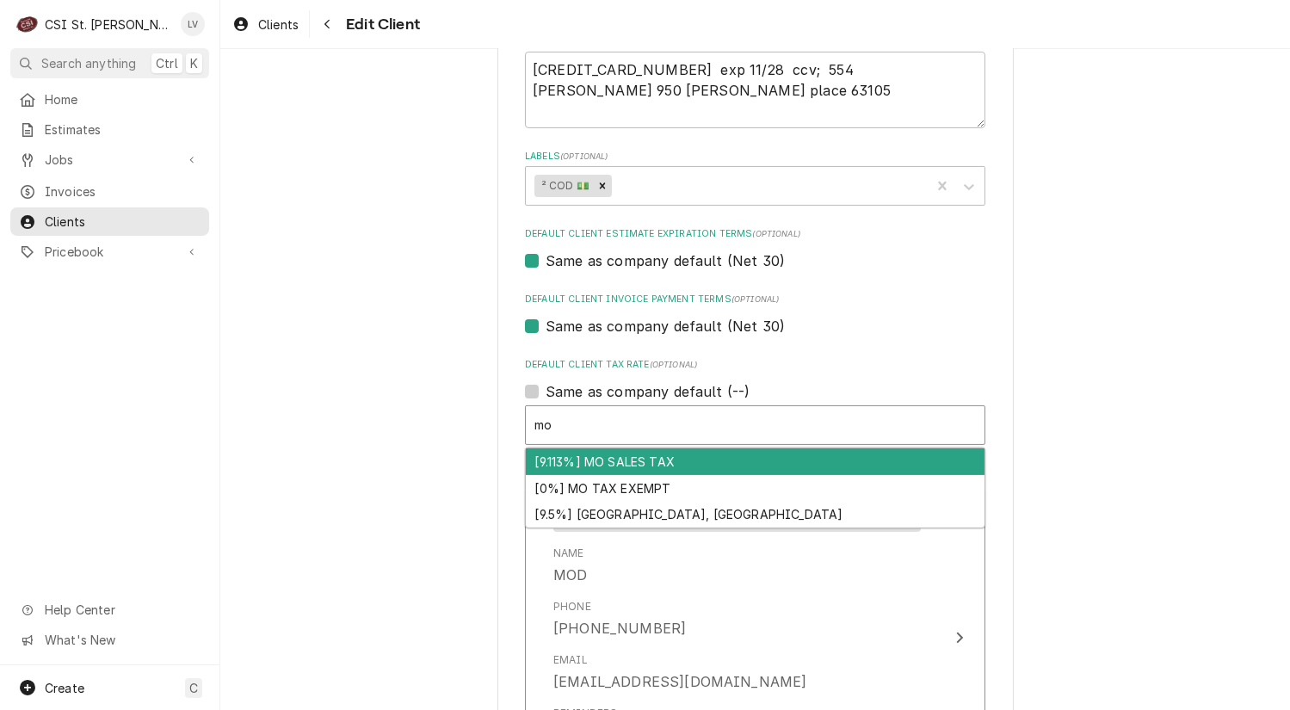
click at [544, 462] on div "[9.113%] MO SALES TAX" at bounding box center [755, 462] width 459 height 27
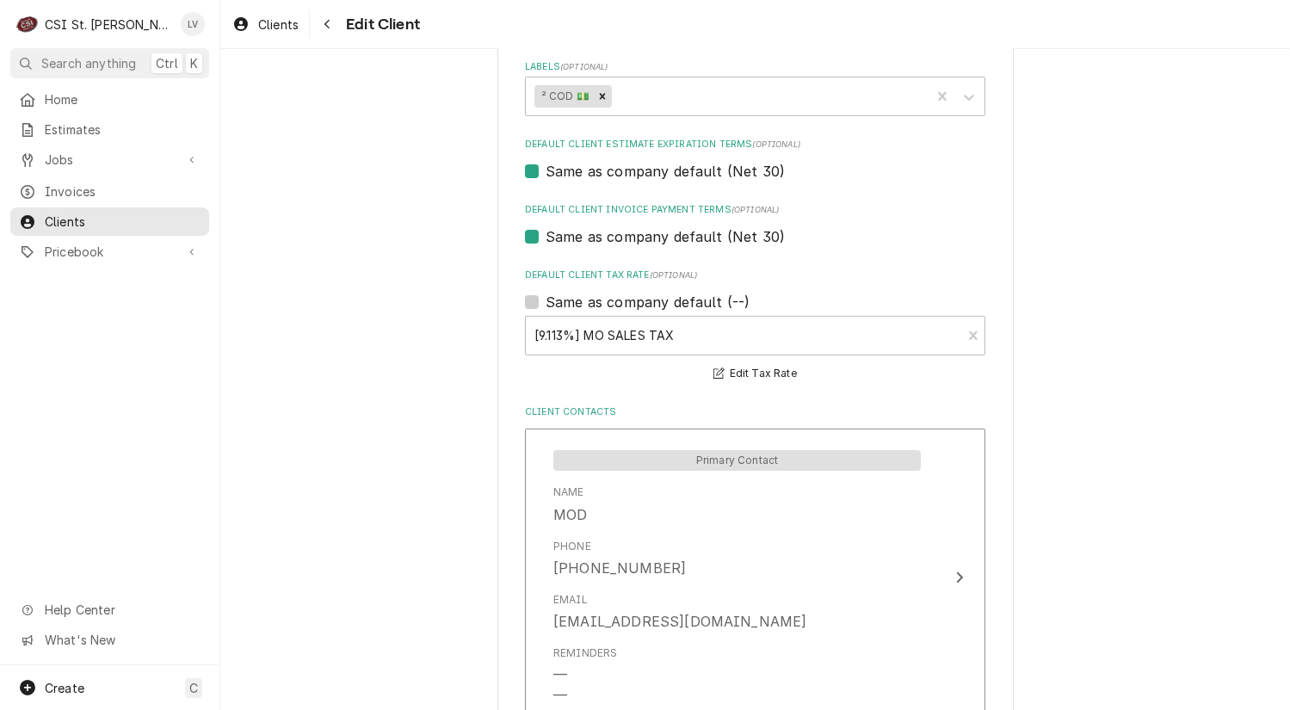
scroll to position [1187, 0]
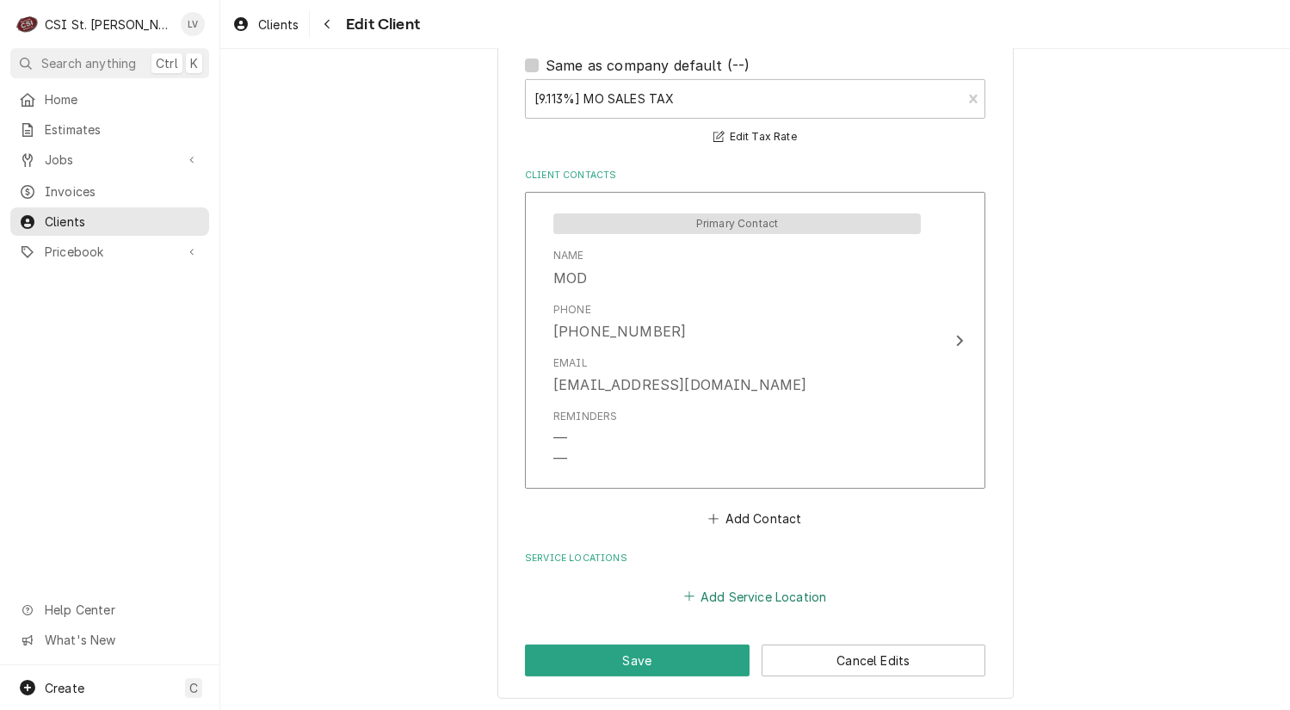
click at [733, 595] on button "Add Service Location" at bounding box center [755, 597] width 148 height 24
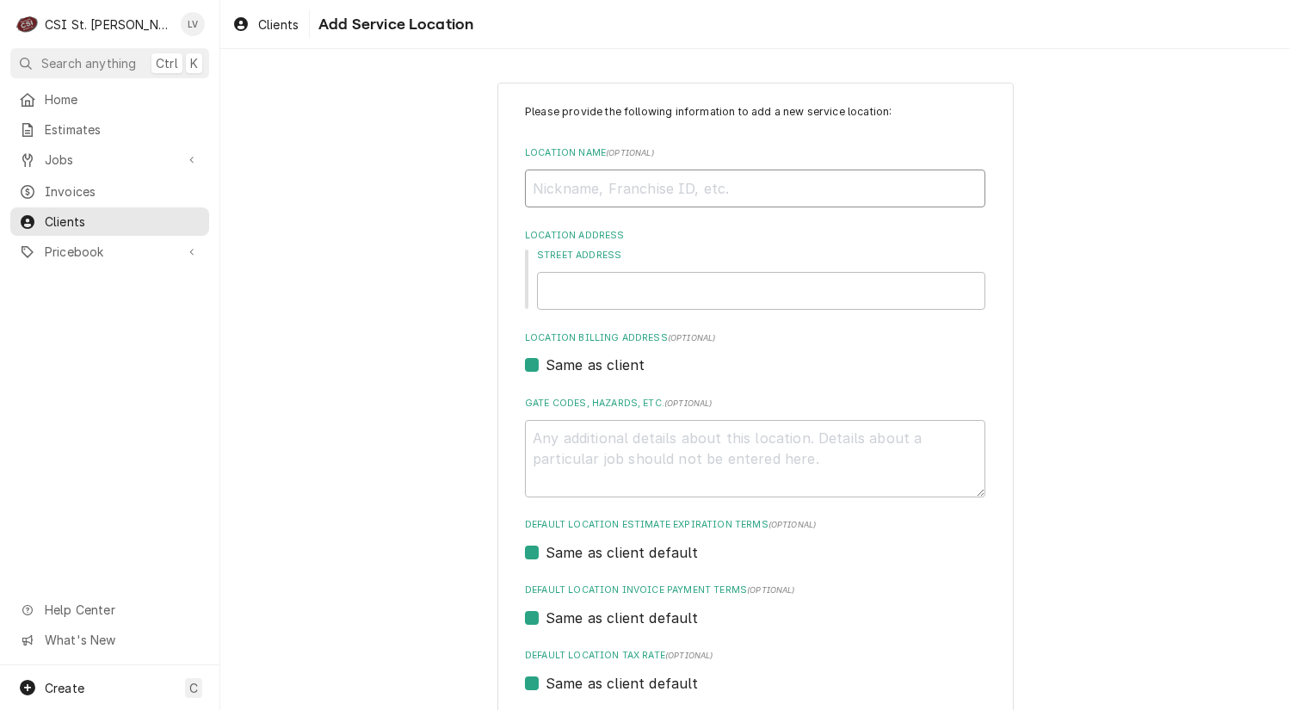
click at [556, 183] on input "Location Name ( optional )" at bounding box center [755, 189] width 461 height 38
paste input "The Dental Anesthesia Center"
type textarea "x"
type input "The Dental Anesthesia Center"
click at [568, 291] on input "Street Address" at bounding box center [761, 291] width 449 height 38
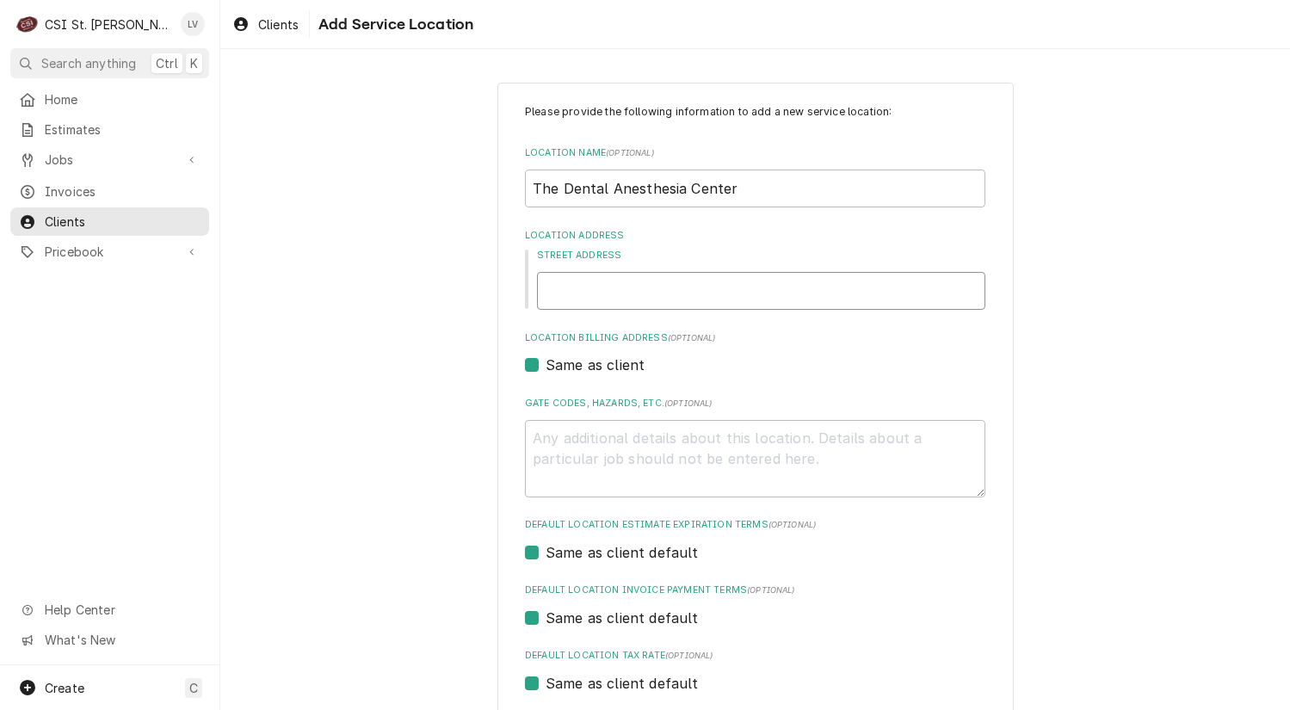
type textarea "x"
type input "6"
type textarea "x"
type input "65"
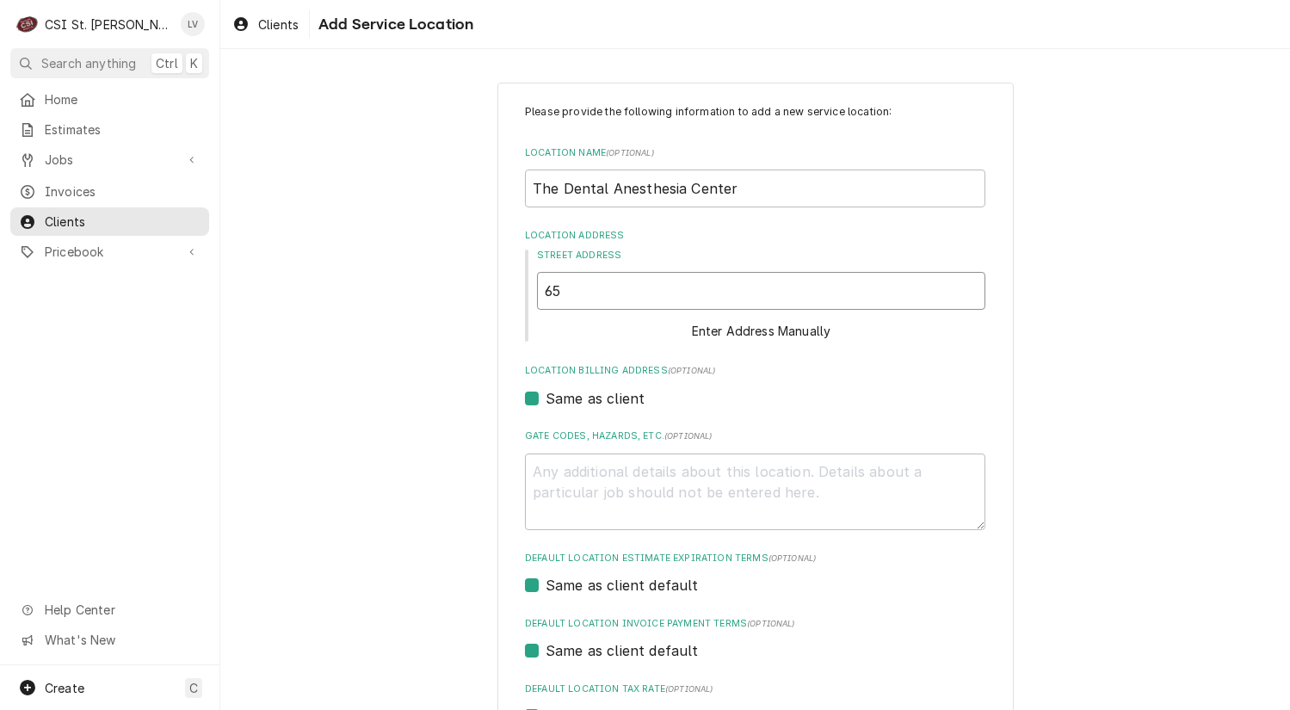
type textarea "x"
type input "650"
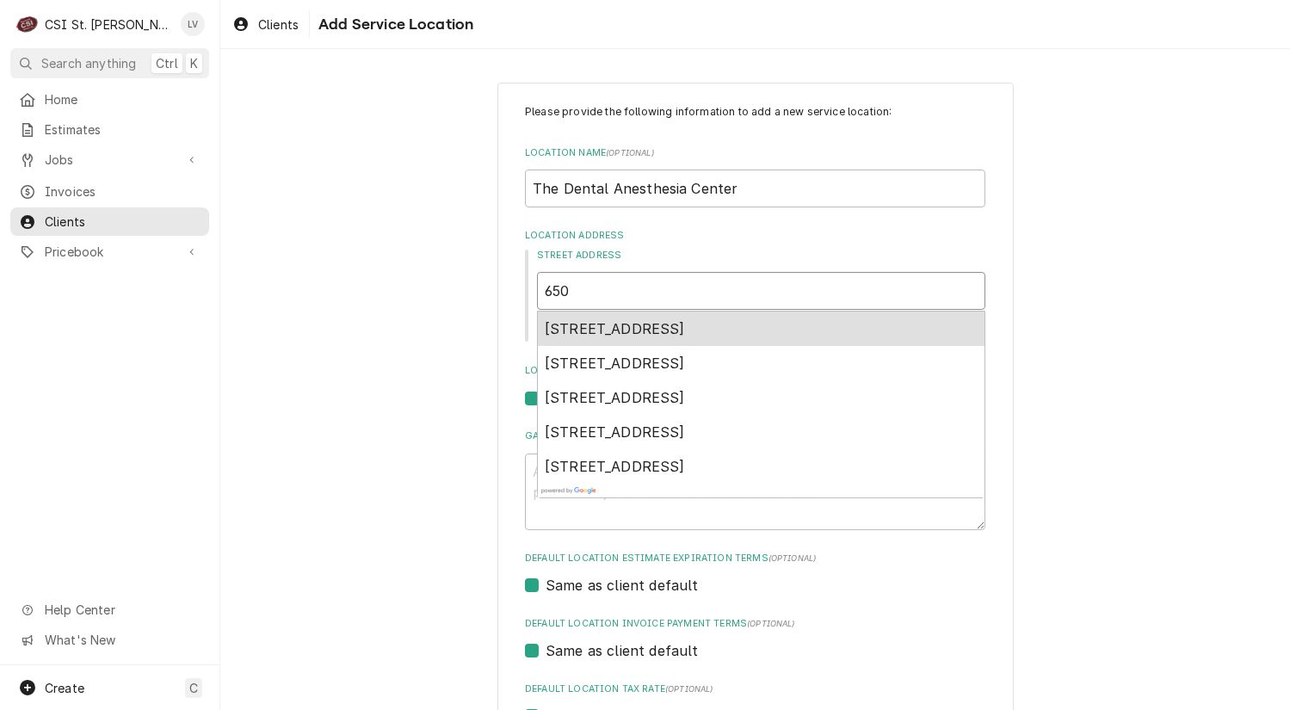
type textarea "x"
type input "65"
type textarea "x"
type input "6"
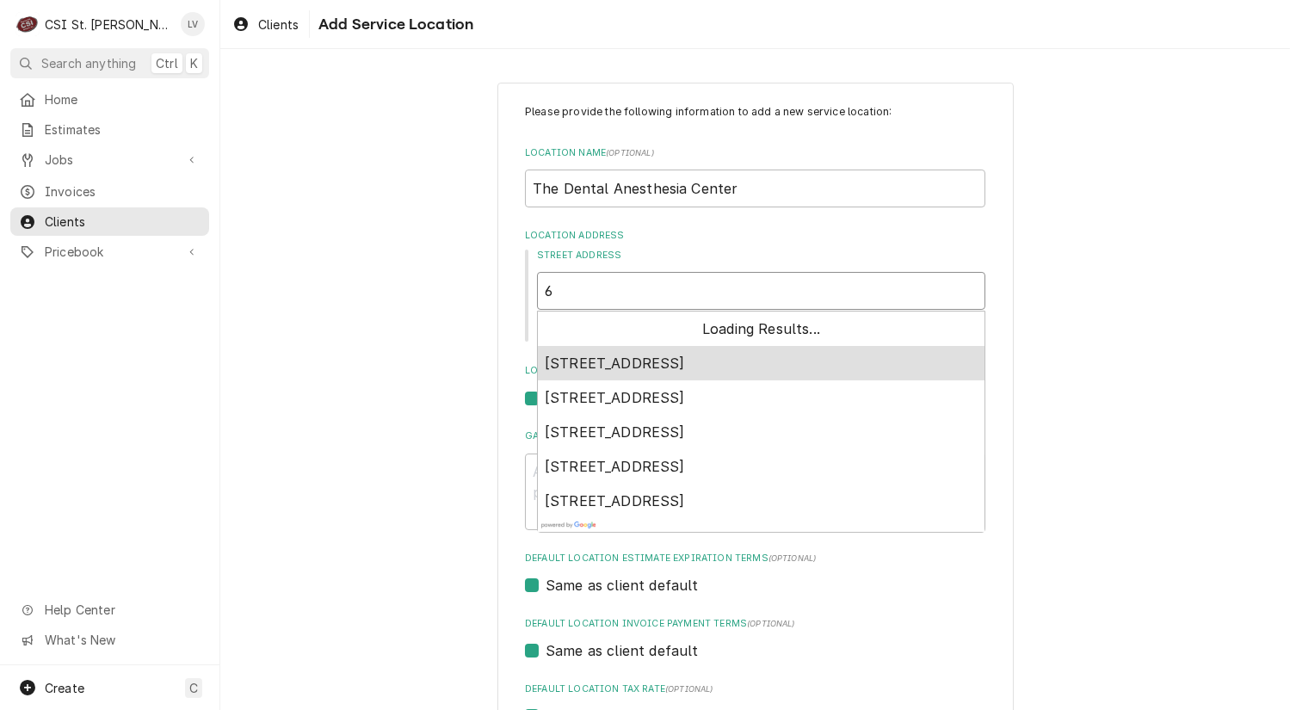
type textarea "x"
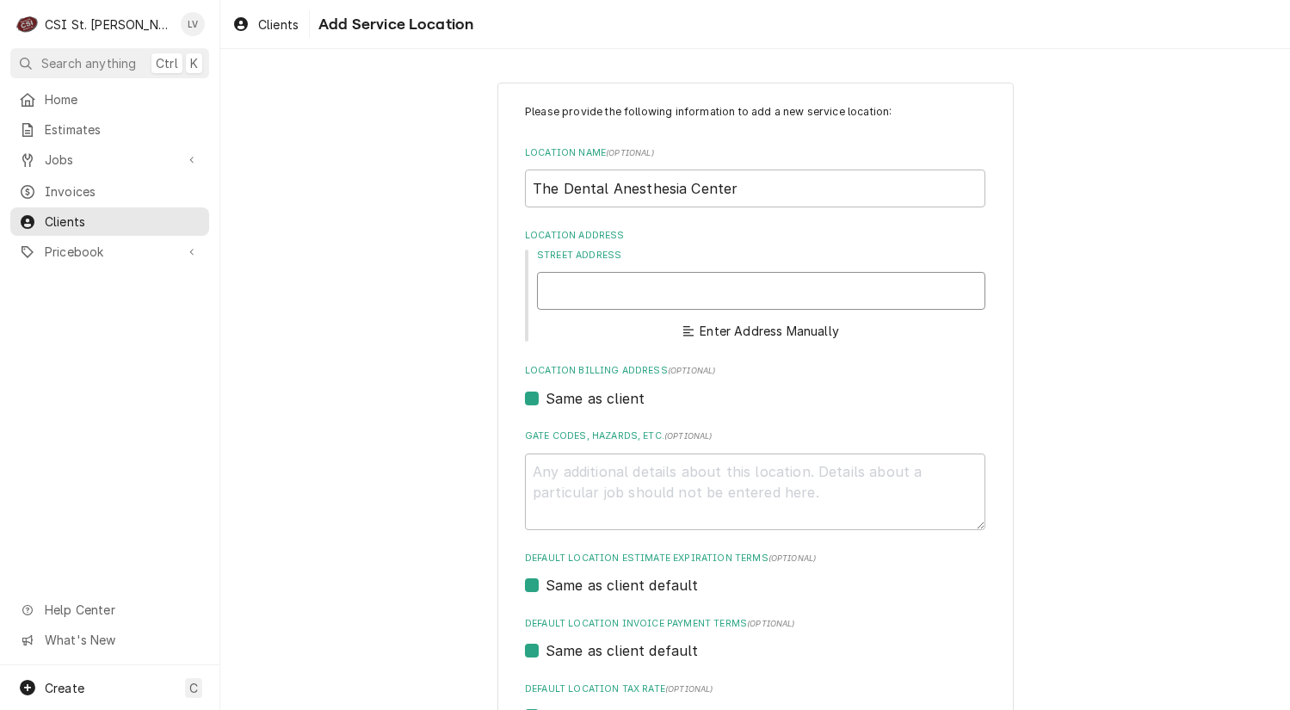
type textarea "x"
type input "9"
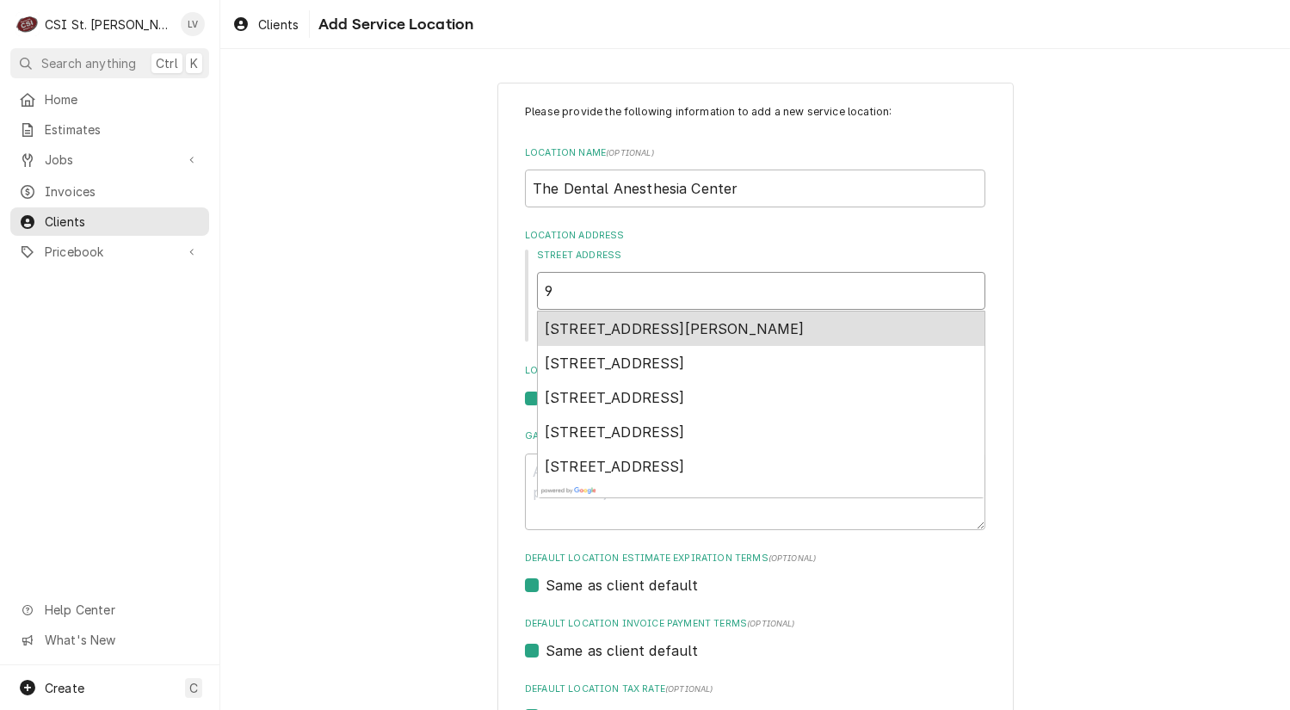
type textarea "x"
type input "95"
type textarea "x"
type input "950"
click at [366, 244] on div "Please provide the following information to add a new service location: Locatio…" at bounding box center [755, 488] width 1070 height 843
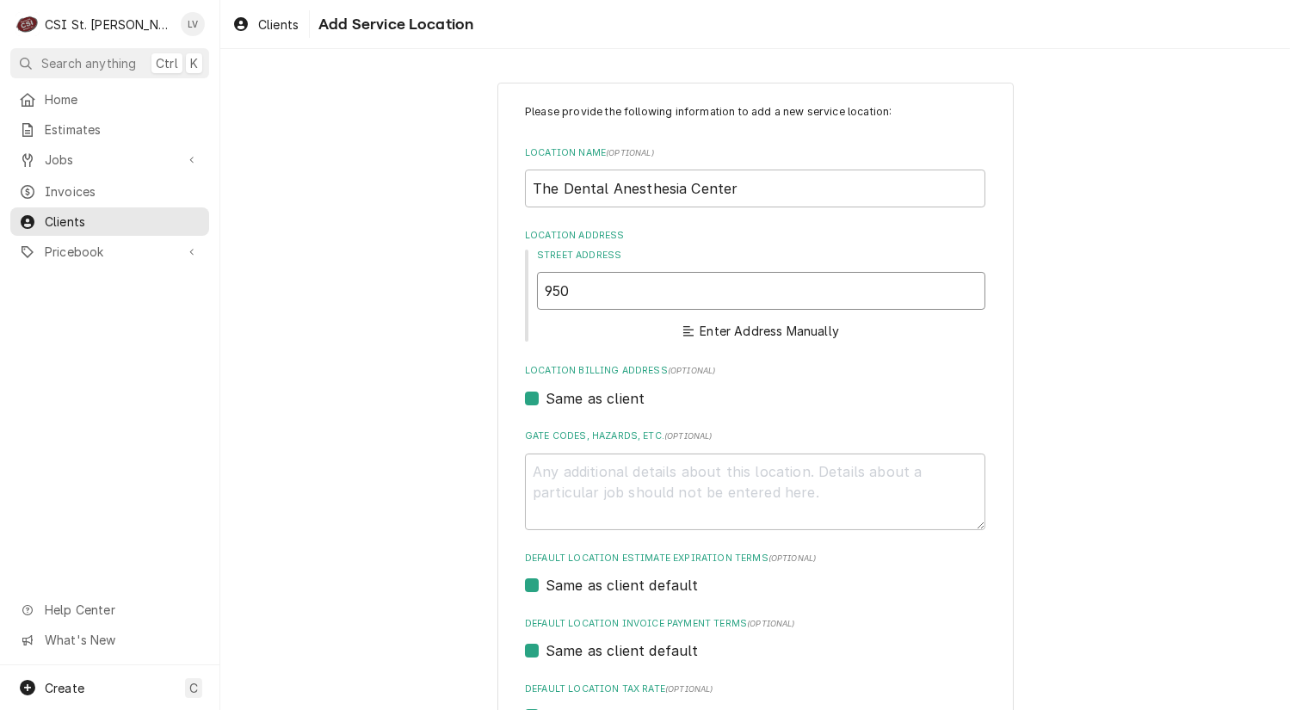
click at [628, 285] on input "950" at bounding box center [761, 291] width 449 height 38
type textarea "x"
type input "950"
type textarea "x"
type input "950 f"
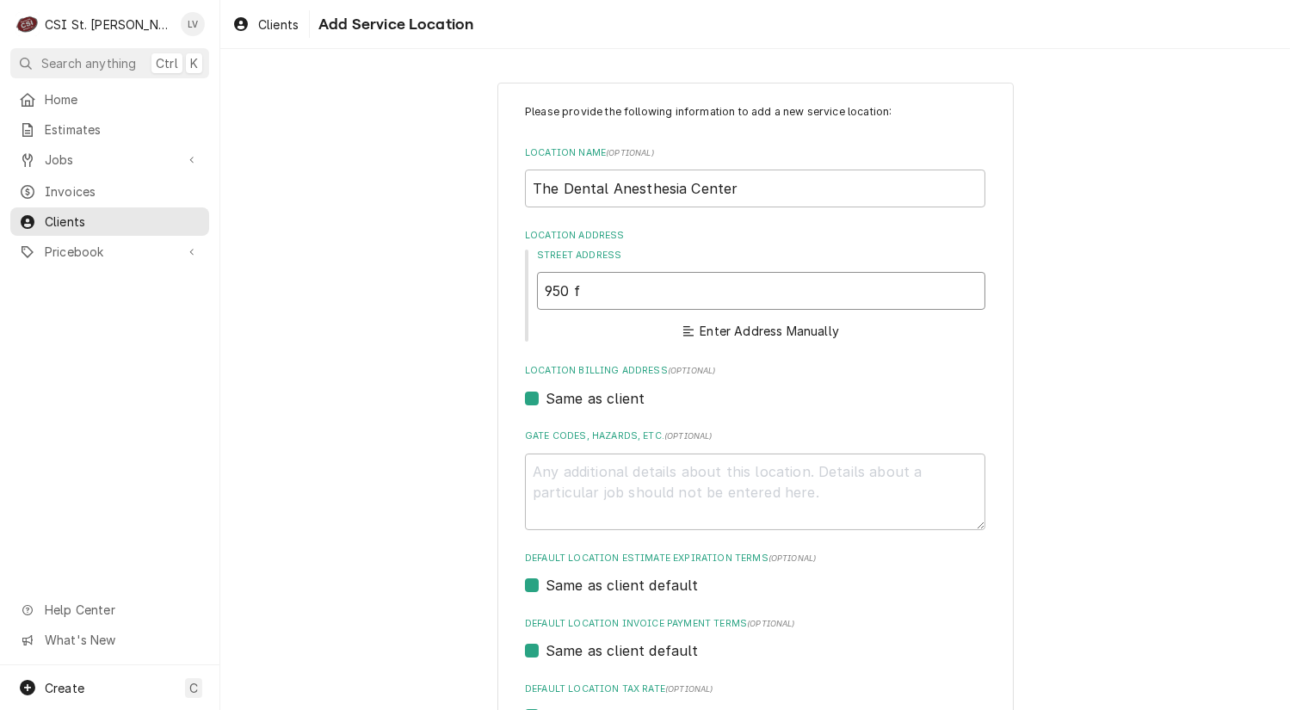
type textarea "x"
type input "950 fr"
type textarea "x"
type input "950 fra"
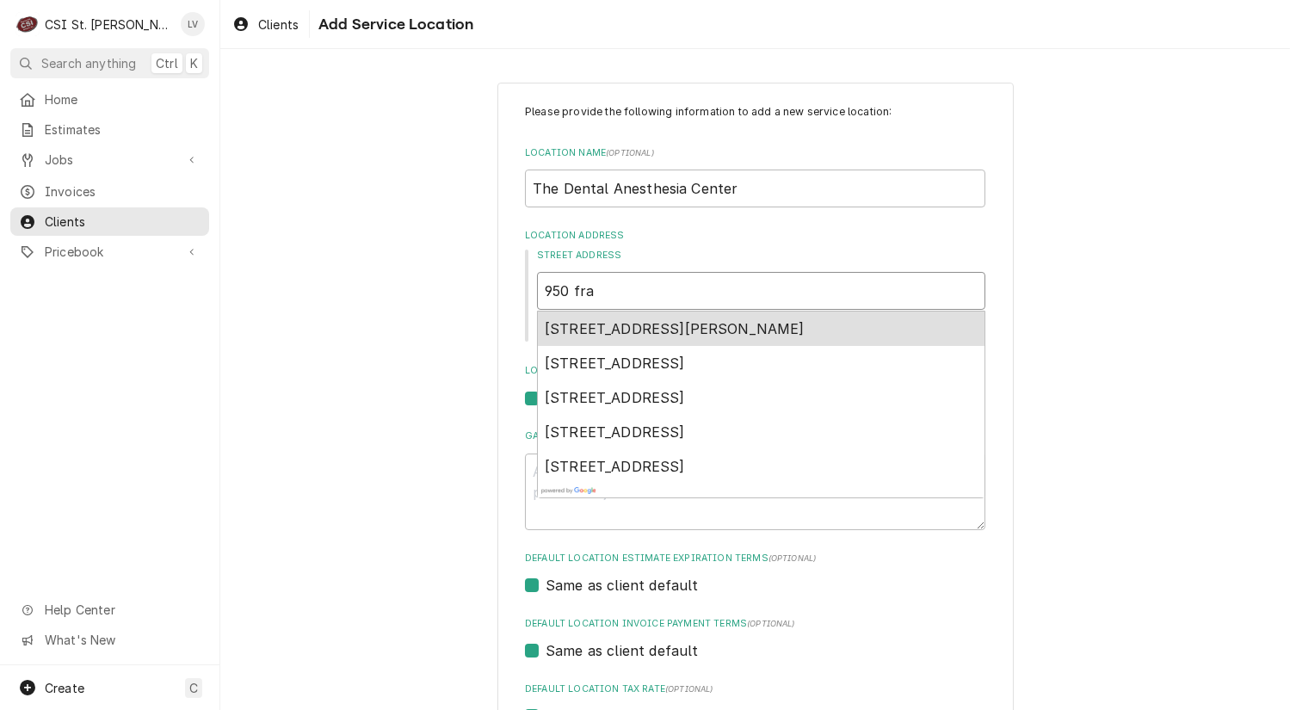
type textarea "x"
type input "950 fran"
click at [611, 321] on span "950 Francis Place, Clayton, MO, USA" at bounding box center [675, 328] width 260 height 17
type textarea "x"
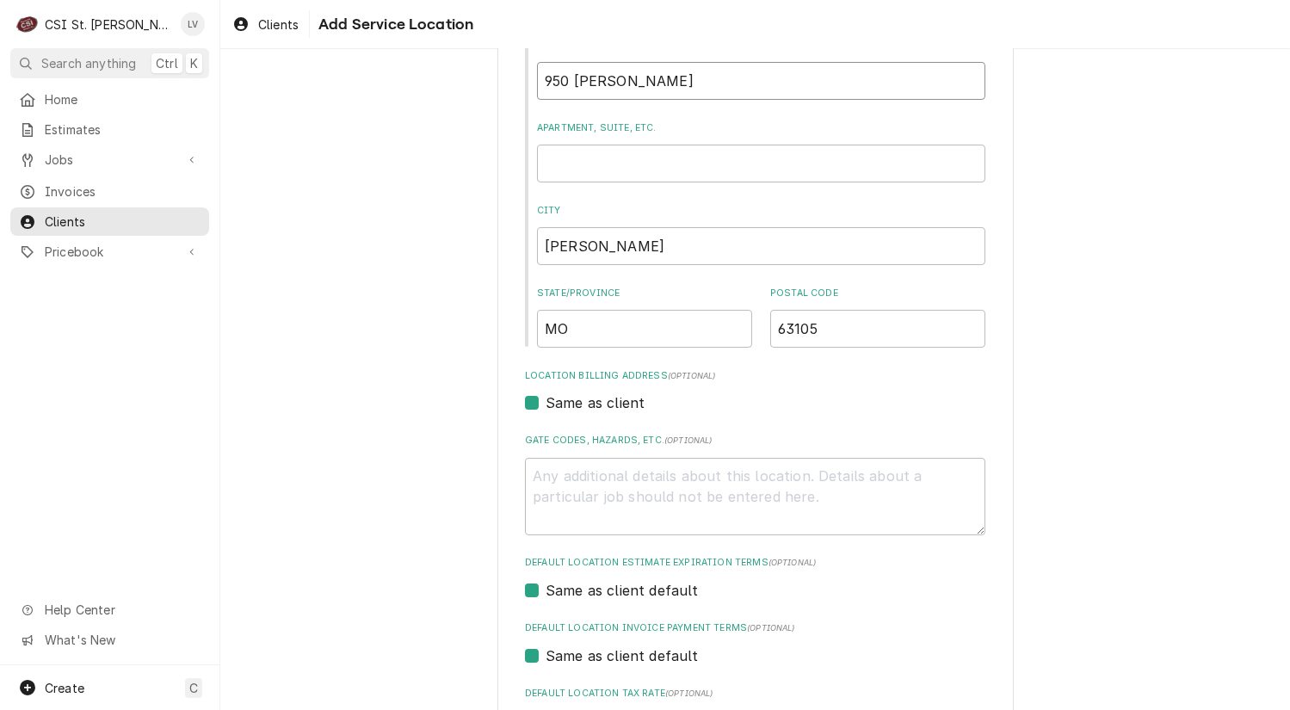
scroll to position [412, 0]
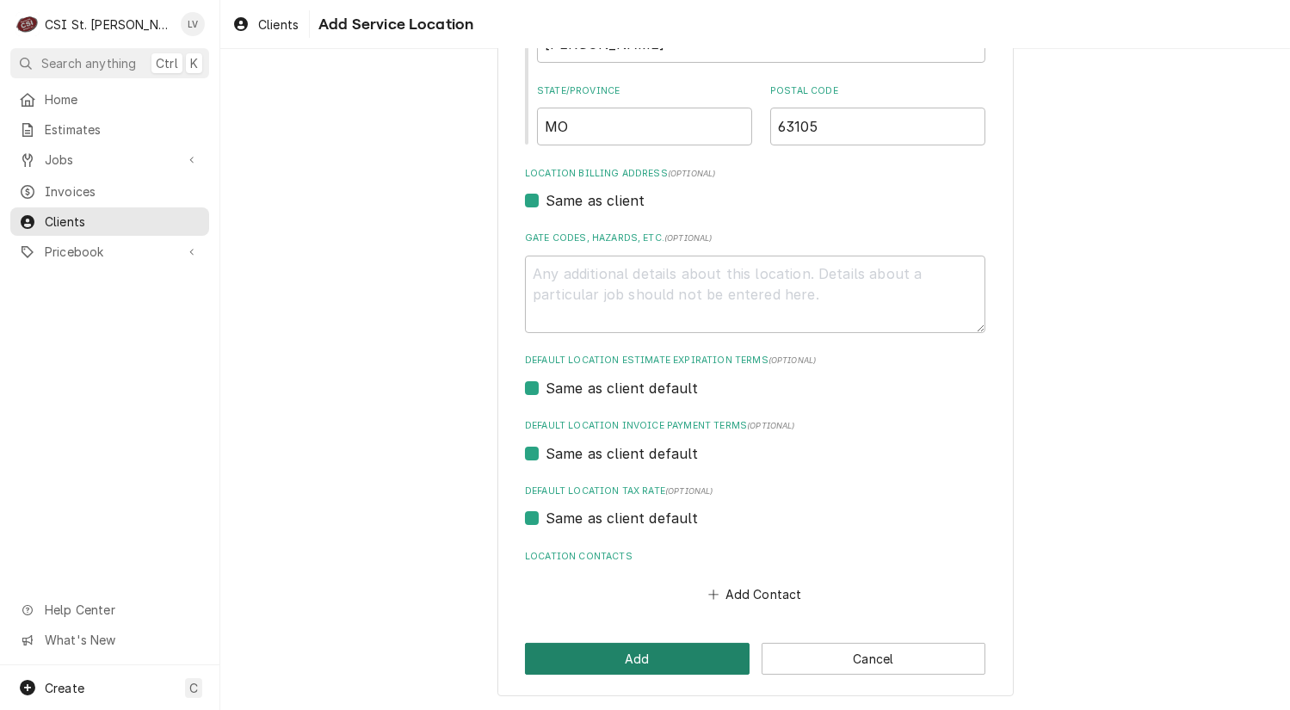
type input "950 Francis Pl"
click at [586, 653] on button "Add" at bounding box center [637, 659] width 225 height 32
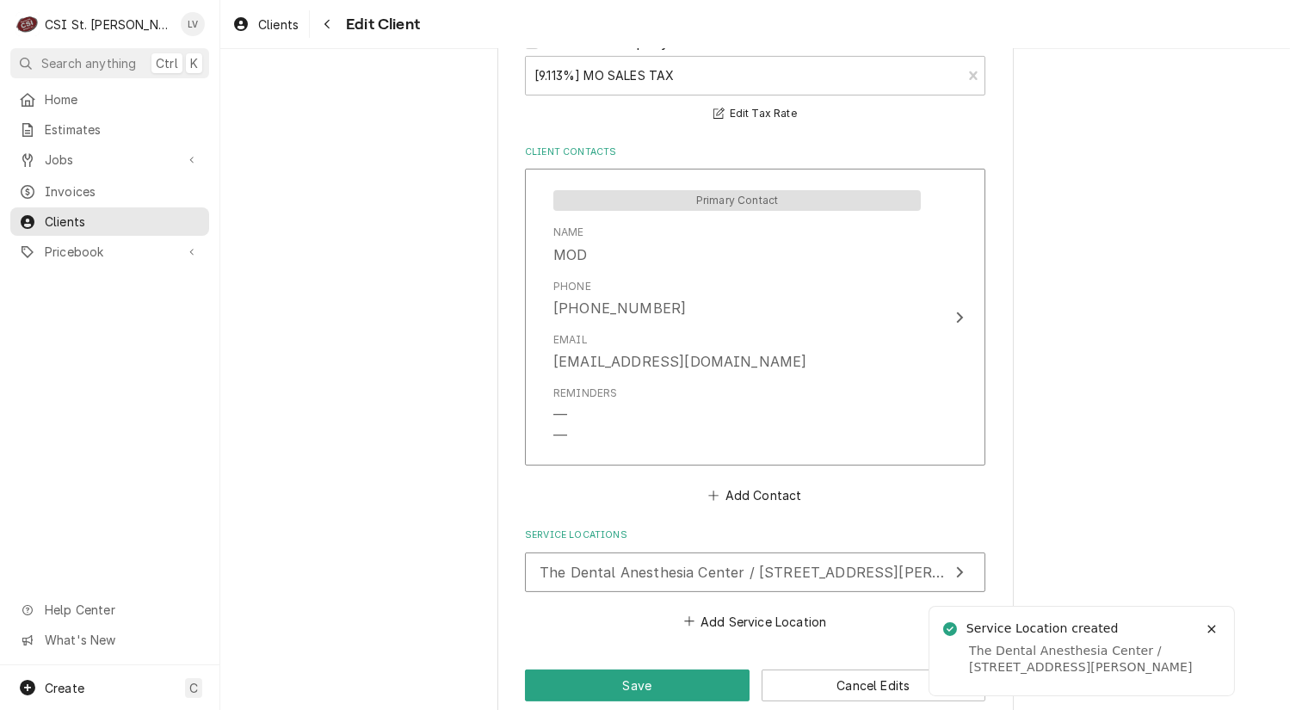
scroll to position [1235, 0]
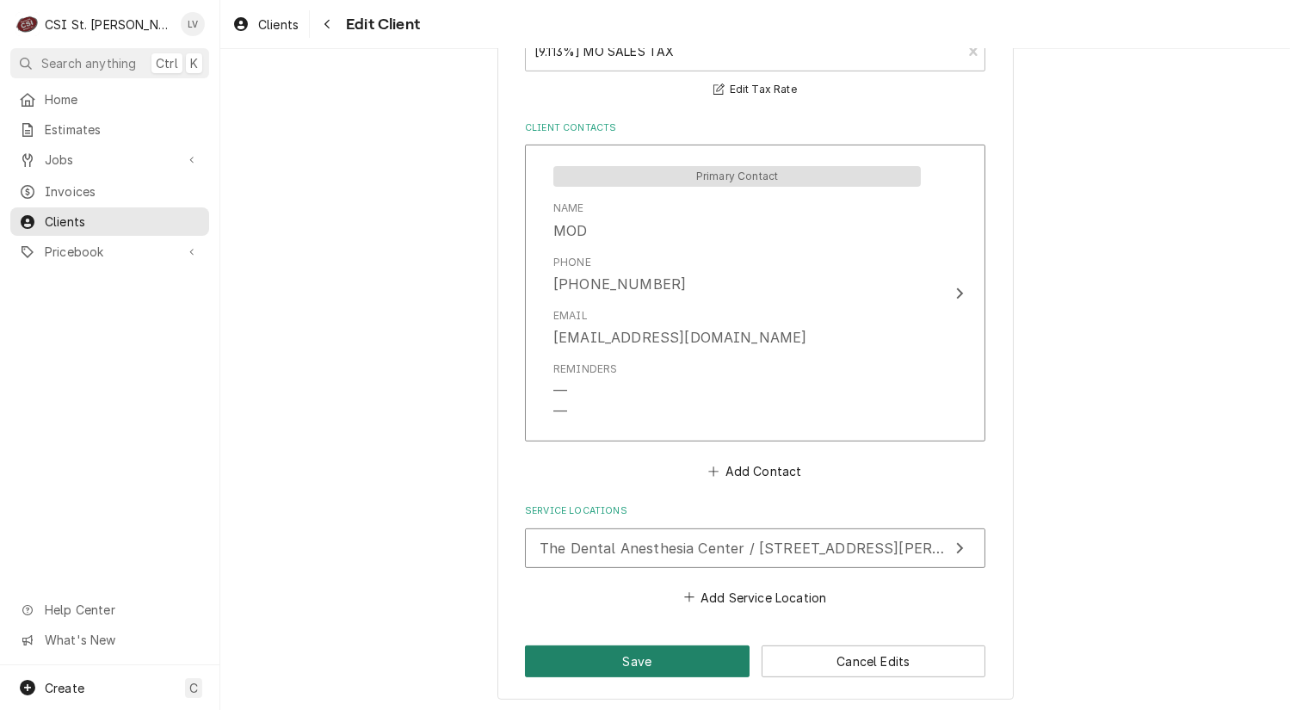
click at [595, 650] on button "Save" at bounding box center [637, 662] width 225 height 32
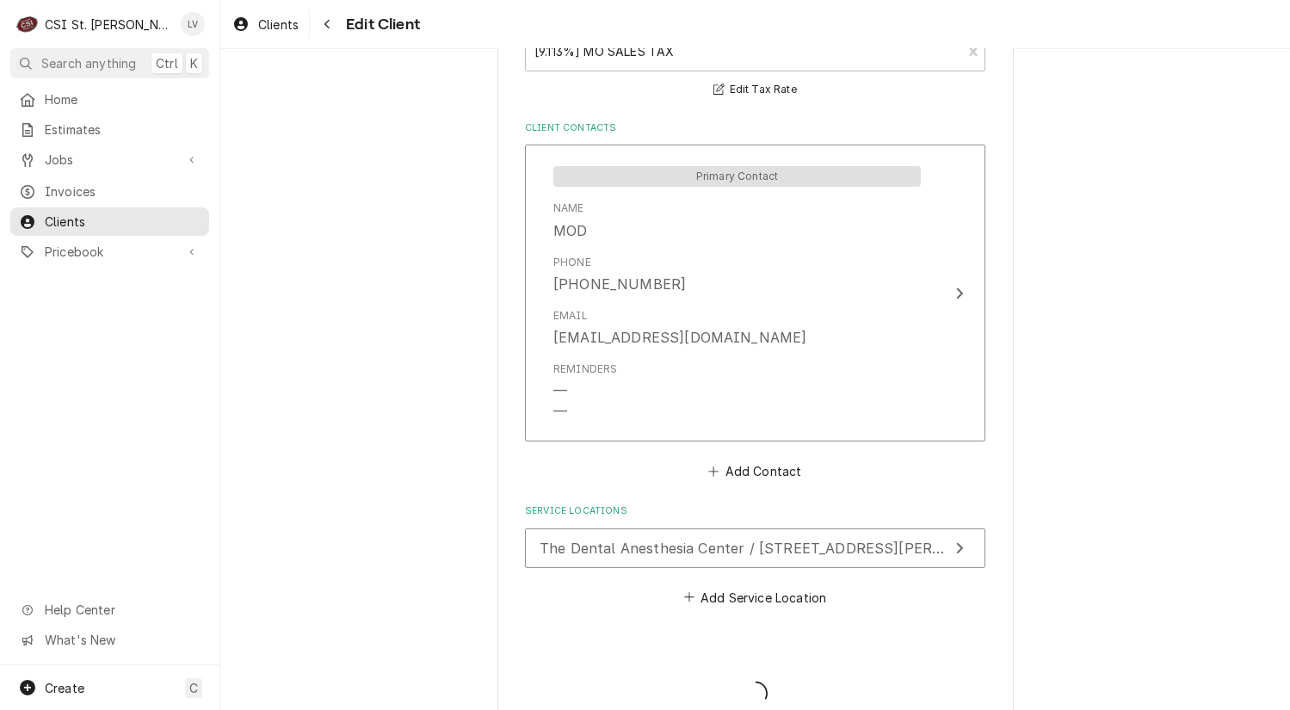
type textarea "x"
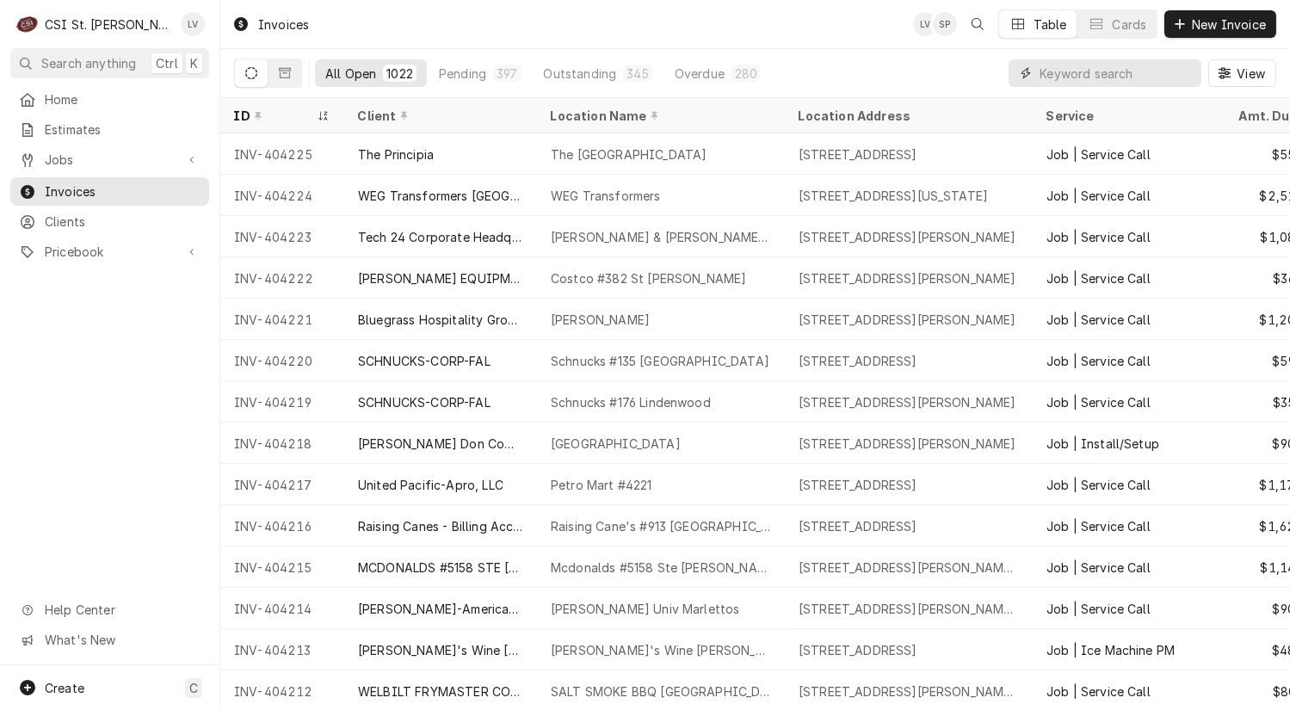
click at [1071, 73] on input "Dynamic Content Wrapper" at bounding box center [1116, 73] width 153 height 28
type input "403994"
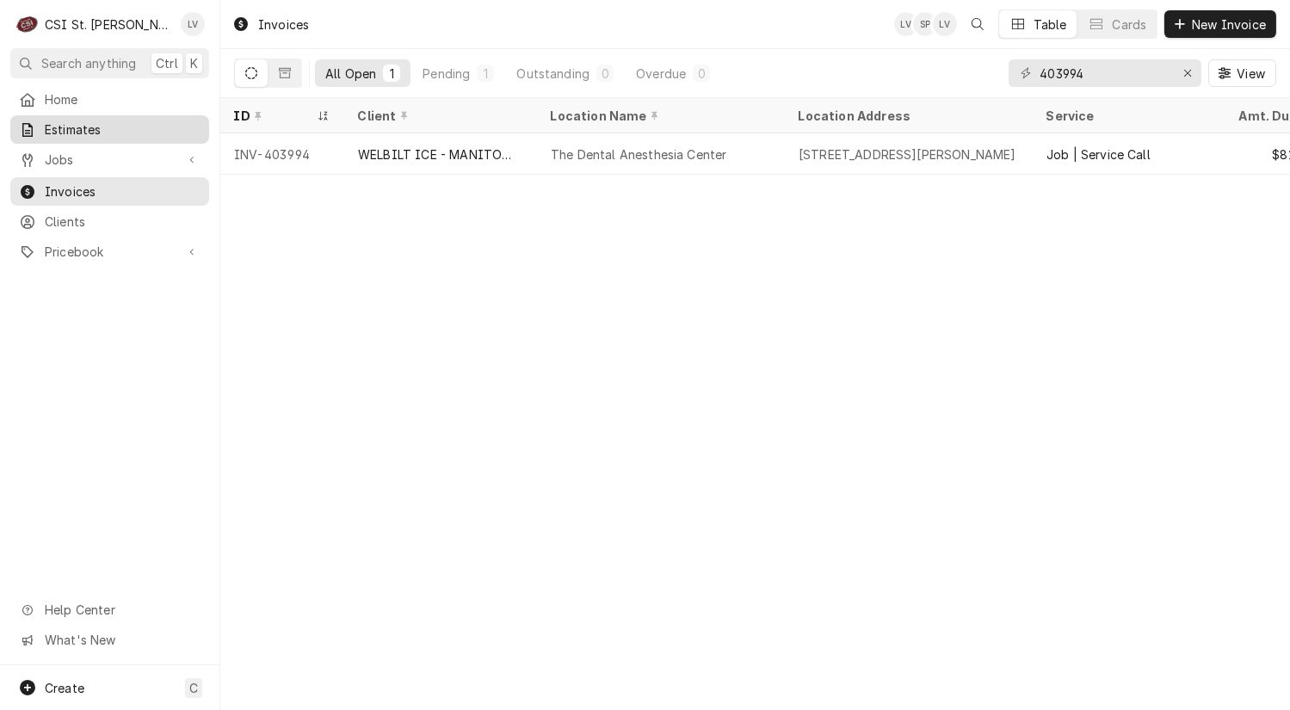
click at [56, 127] on span "Estimates" at bounding box center [123, 130] width 156 height 18
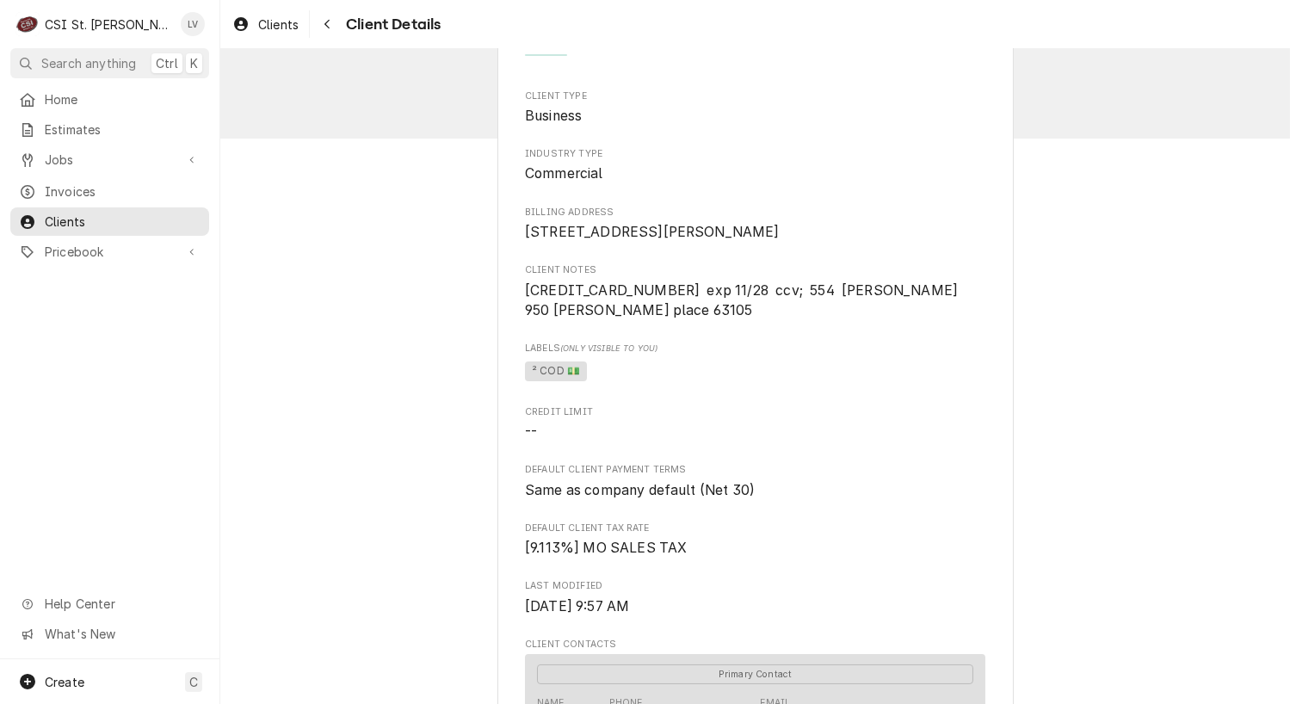
scroll to position [86, 0]
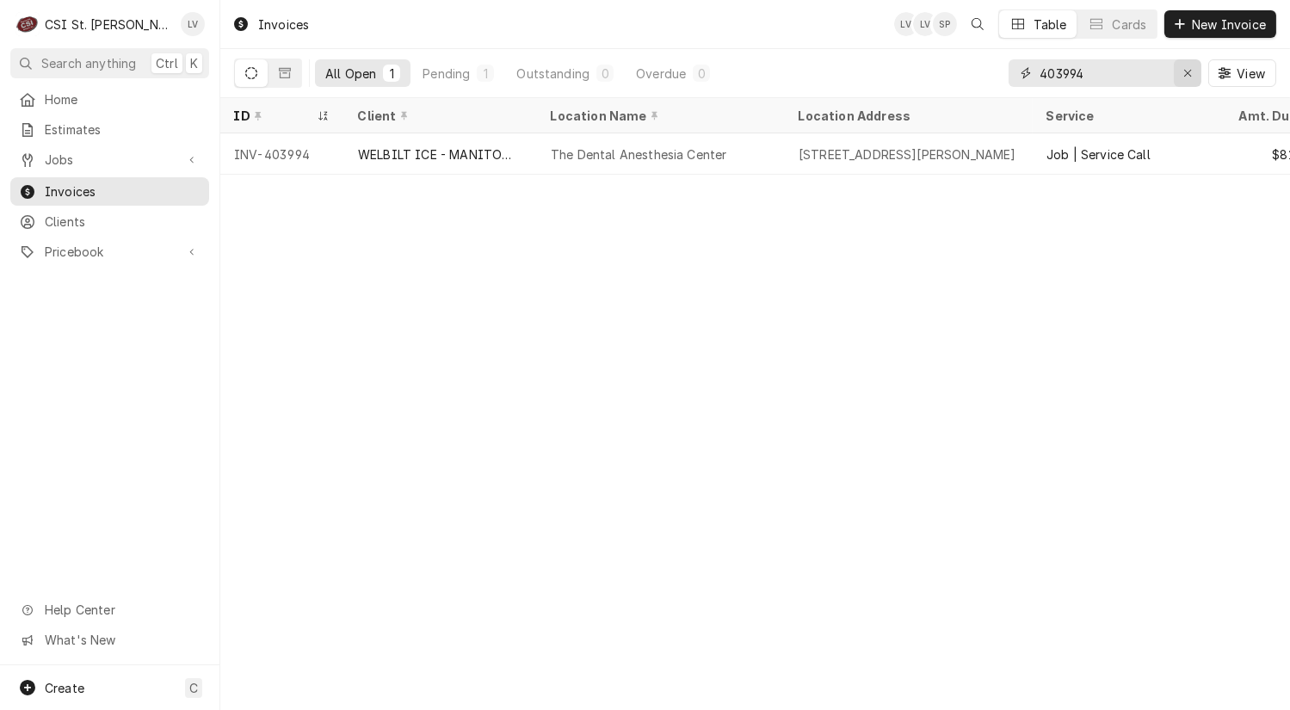
click at [1187, 74] on icon "Erase input" at bounding box center [1188, 73] width 9 height 12
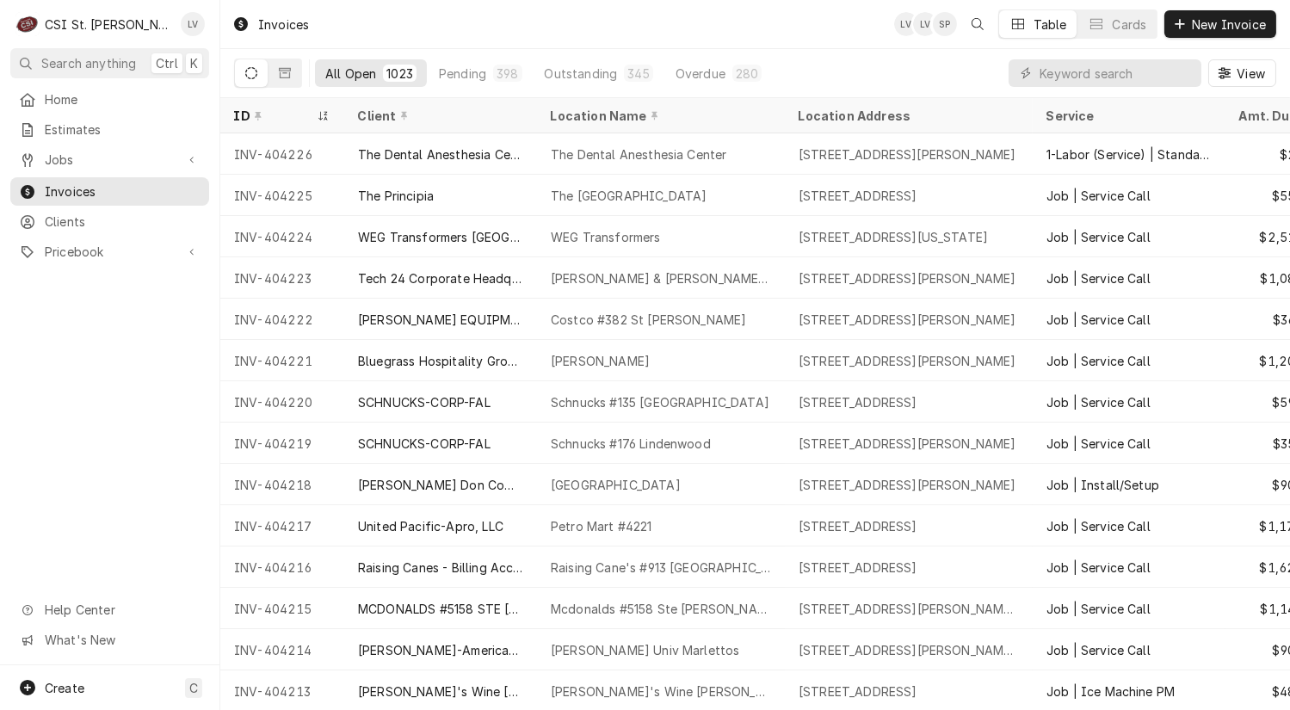
click at [120, 452] on div "Home Estimates Jobs Jobs Job Series Invoices Clients Pricebook Services Parts &…" at bounding box center [110, 375] width 220 height 580
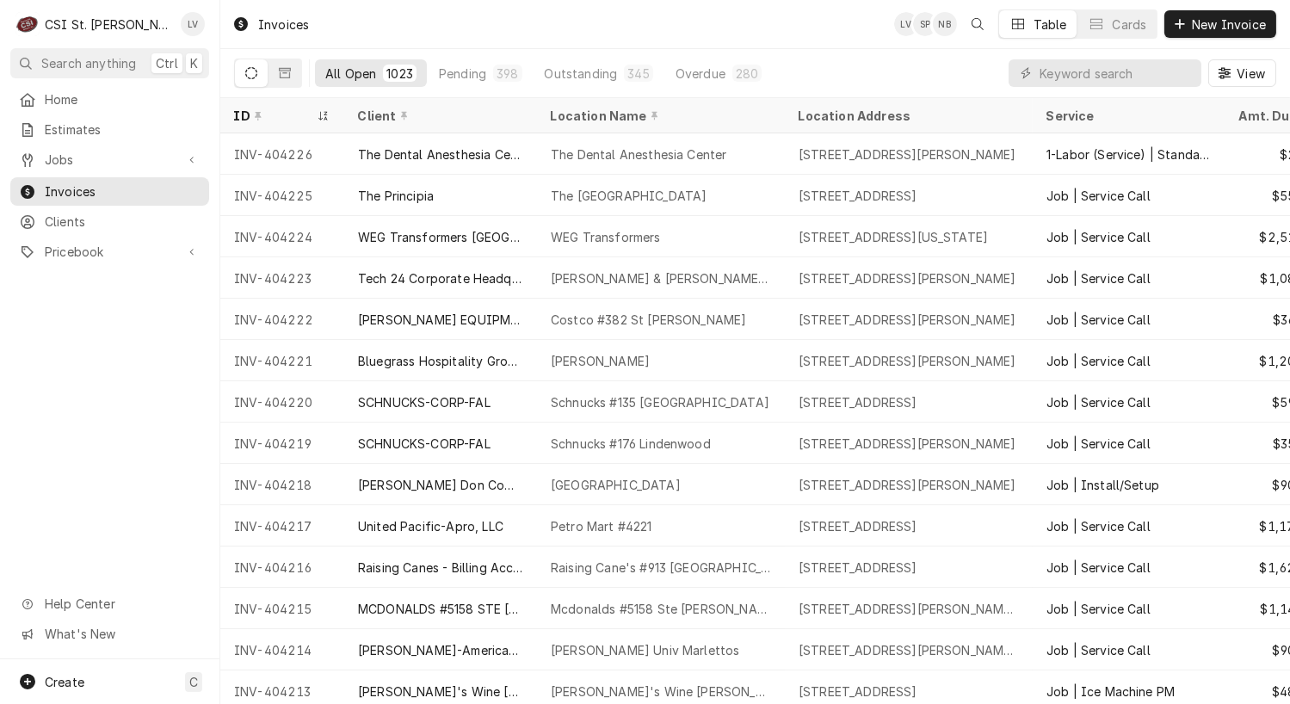
drag, startPoint x: 232, startPoint y: 147, endPoint x: 127, endPoint y: 376, distance: 251.6
click at [114, 424] on div "C CSI St. Louis LV Search anything Ctrl K Home Estimates Jobs Jobs Job Series I…" at bounding box center [645, 352] width 1290 height 704
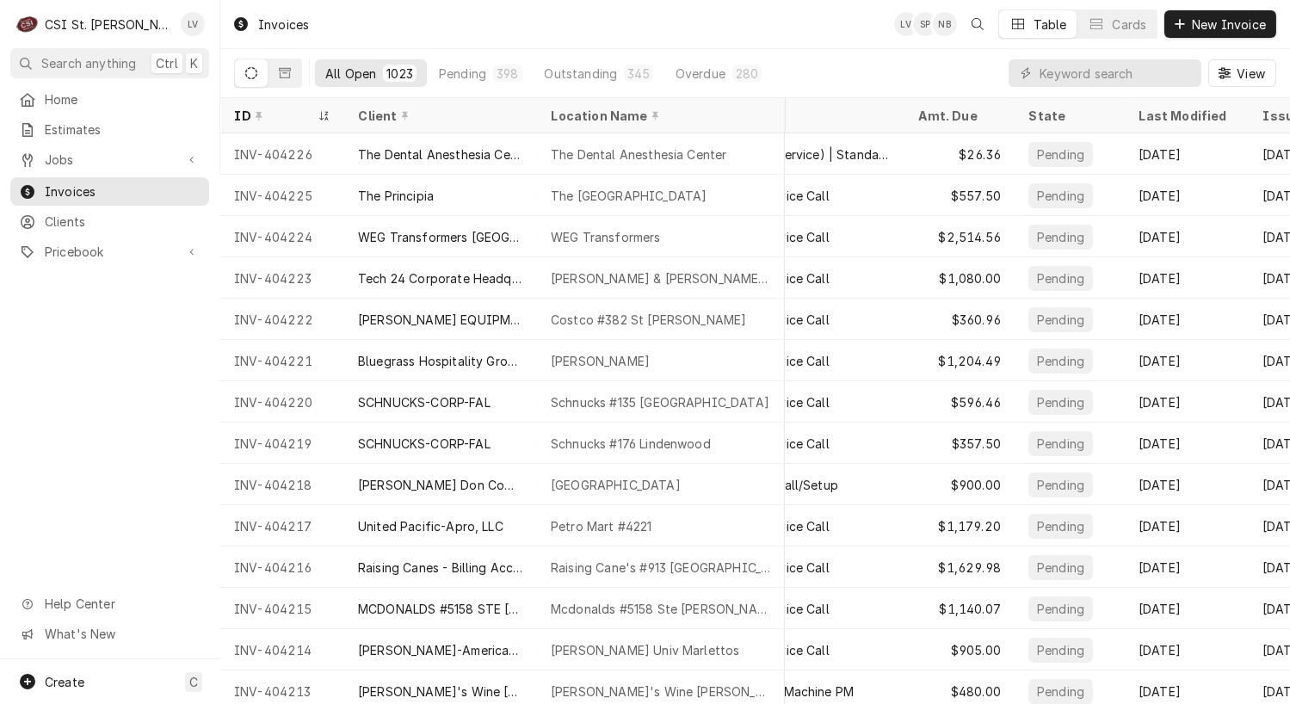
scroll to position [0, 417]
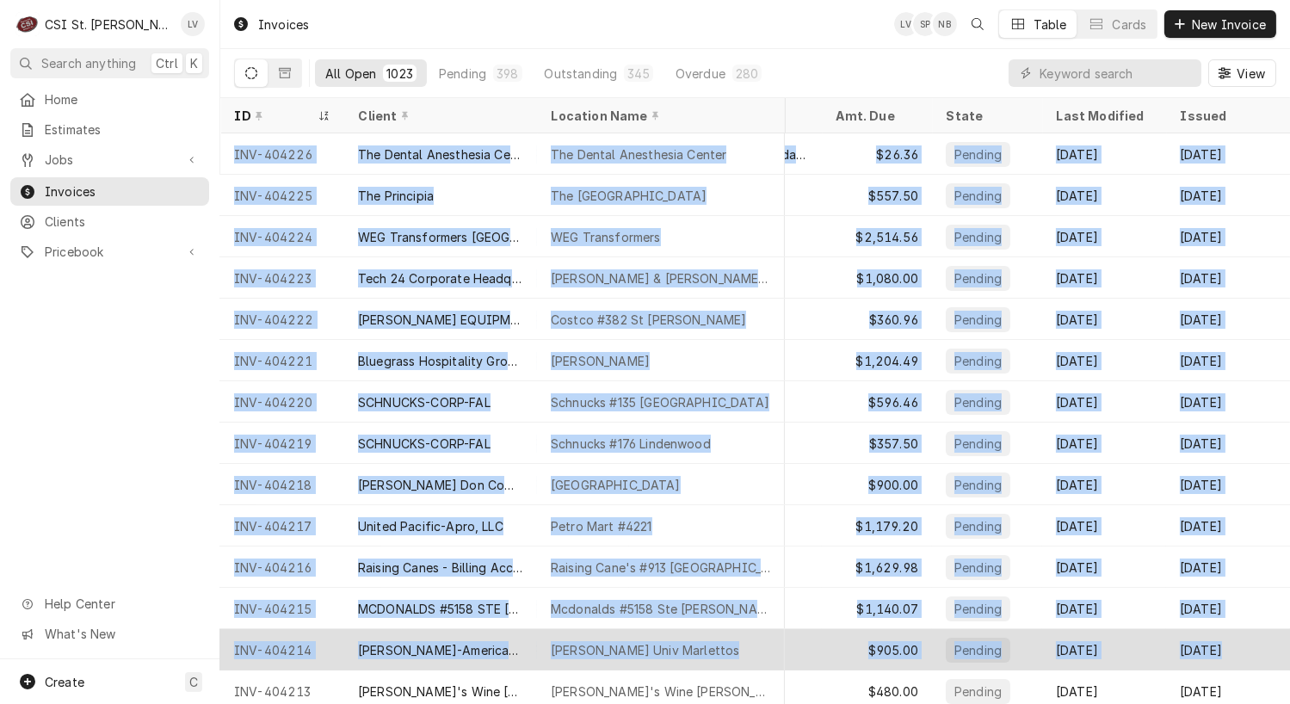
drag, startPoint x: 231, startPoint y: 145, endPoint x: 1219, endPoint y: 640, distance: 1105.0
click at [887, 640] on tbody "INV-404226 The Dental Anesthesia Center The Dental Anesthesia Center [STREET_AD…" at bounding box center [352, 418] width 1070 height 571
copy tbody "INV-404226 The Dental Anesthesia Center The Dental Anesthesia Center [STREET_AD…"
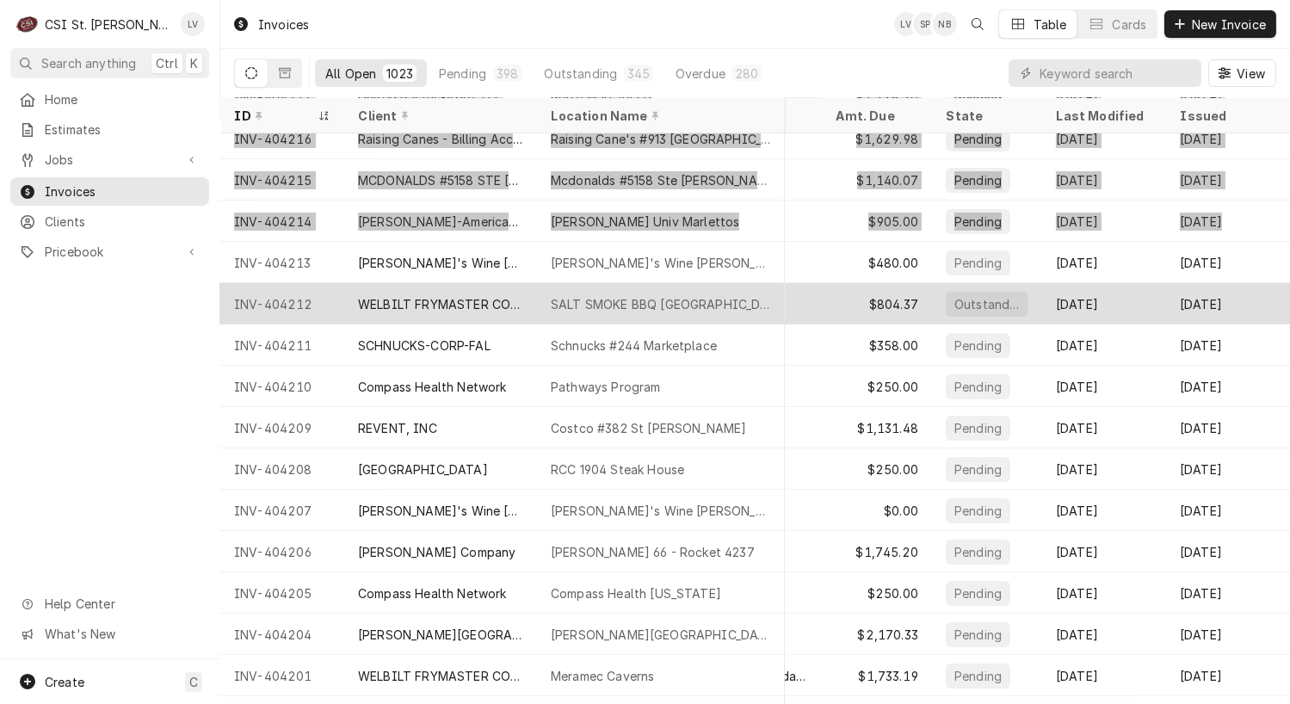
scroll to position [430, 417]
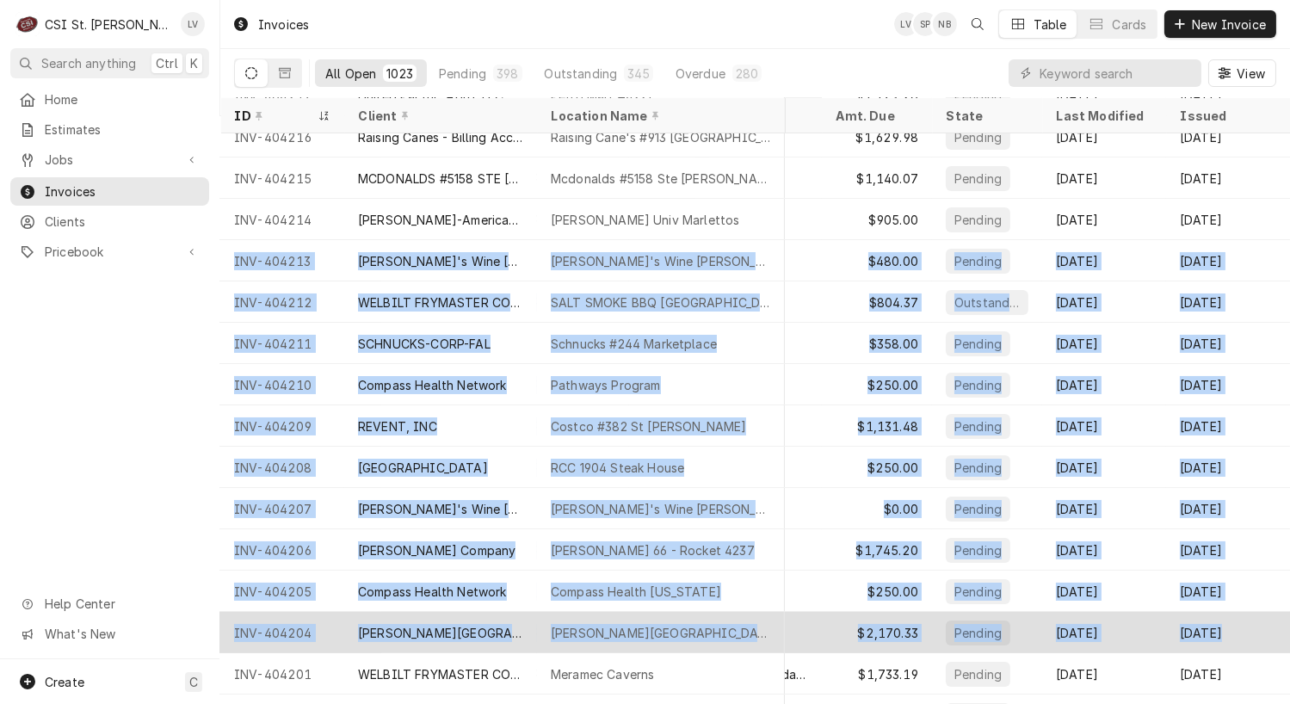
drag, startPoint x: 226, startPoint y: 257, endPoint x: 1229, endPoint y: 647, distance: 1076.6
copy tbody "INV-404213 [PERSON_NAME]'s Wine [PERSON_NAME] (ACH) [PERSON_NAME]'s Wine [PERSO…"
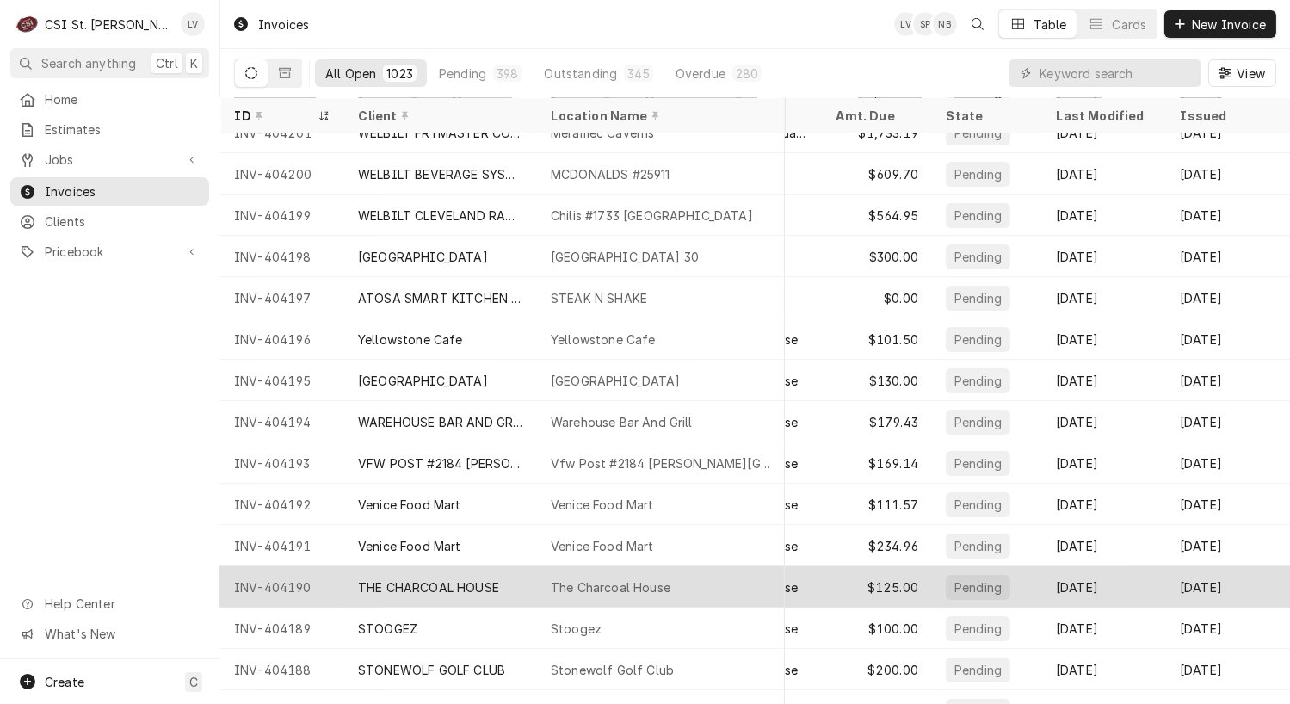
scroll to position [886, 417]
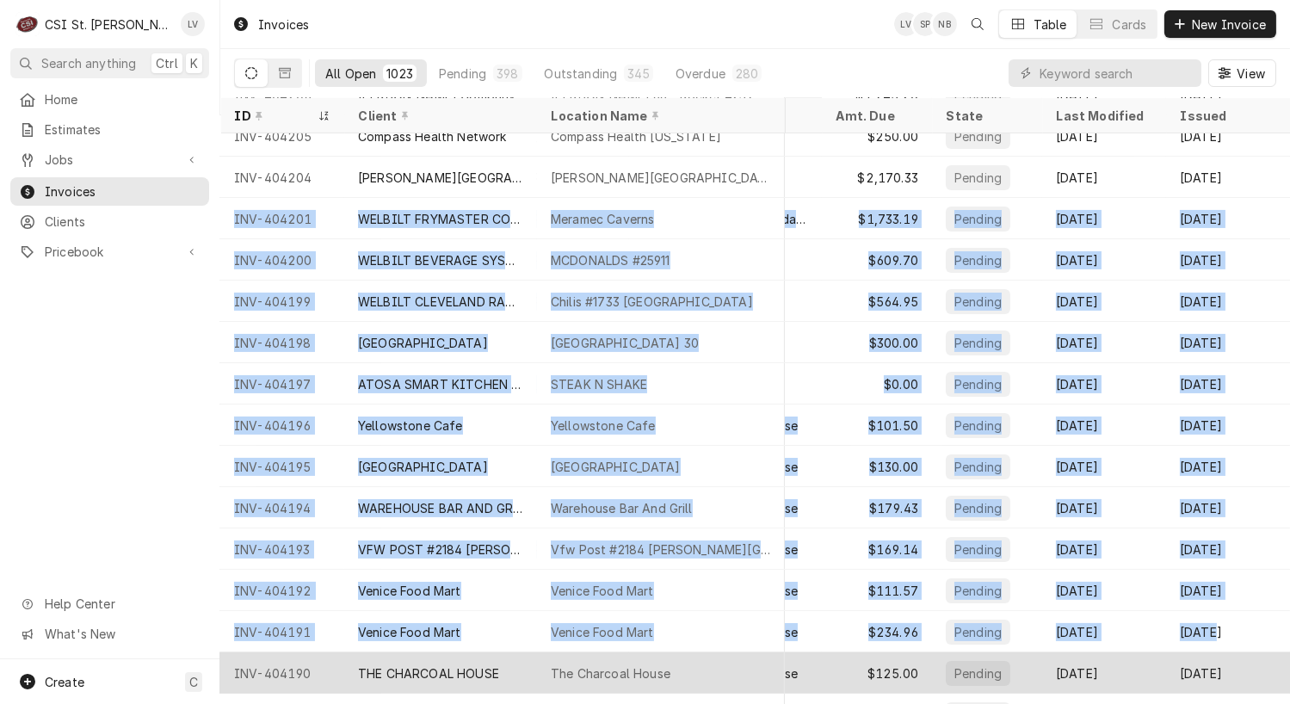
drag, startPoint x: 226, startPoint y: 214, endPoint x: 1231, endPoint y: 659, distance: 1098.8
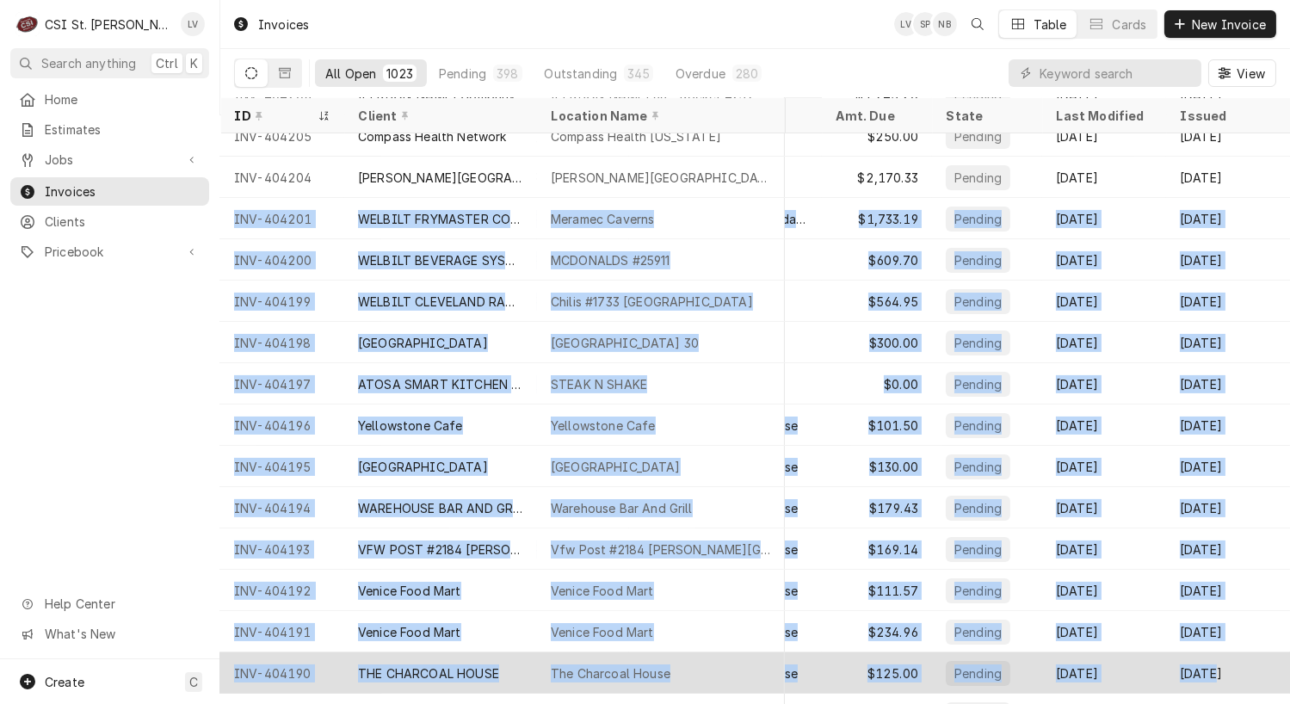
copy tbody "INV-404201 WELBILT FRYMASTER CORPORATION [GEOGRAPHIC_DATA] [STREET_ADDRESS][PER…"
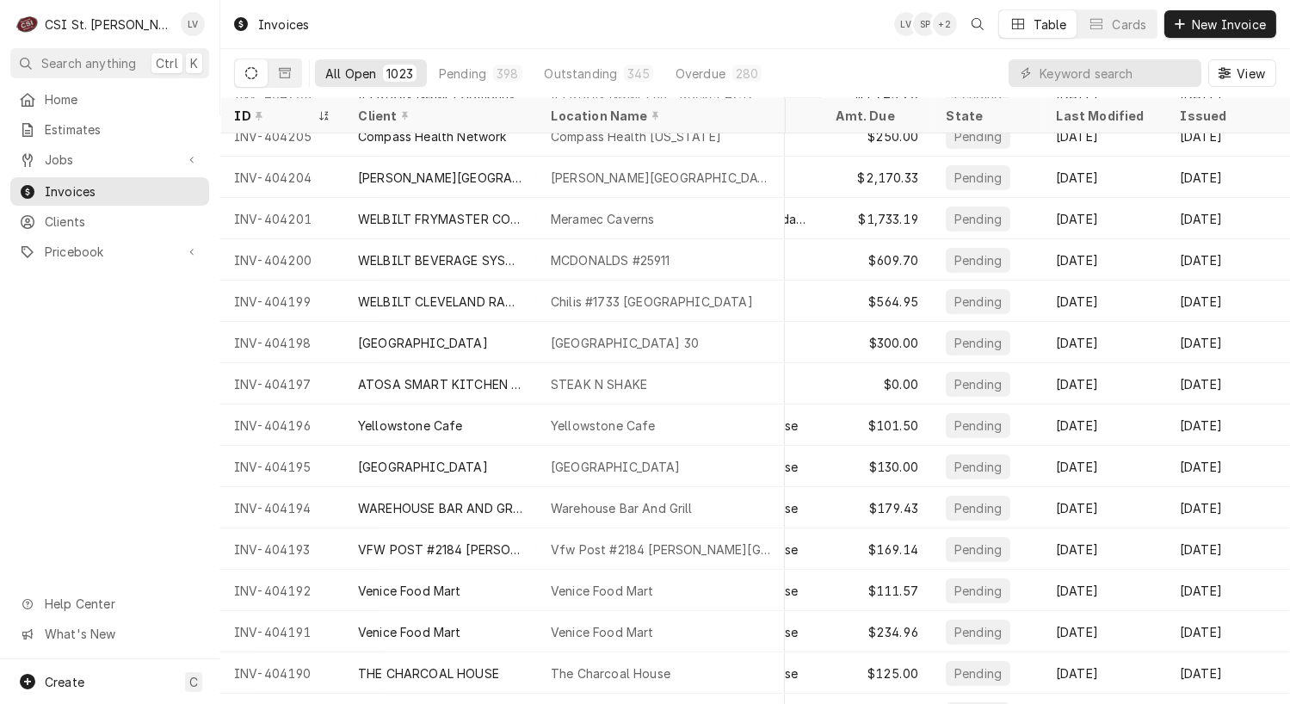
click at [102, 447] on div "Home Estimates Jobs Jobs Job Series Invoices Clients Pricebook Services Parts &…" at bounding box center [110, 372] width 220 height 574
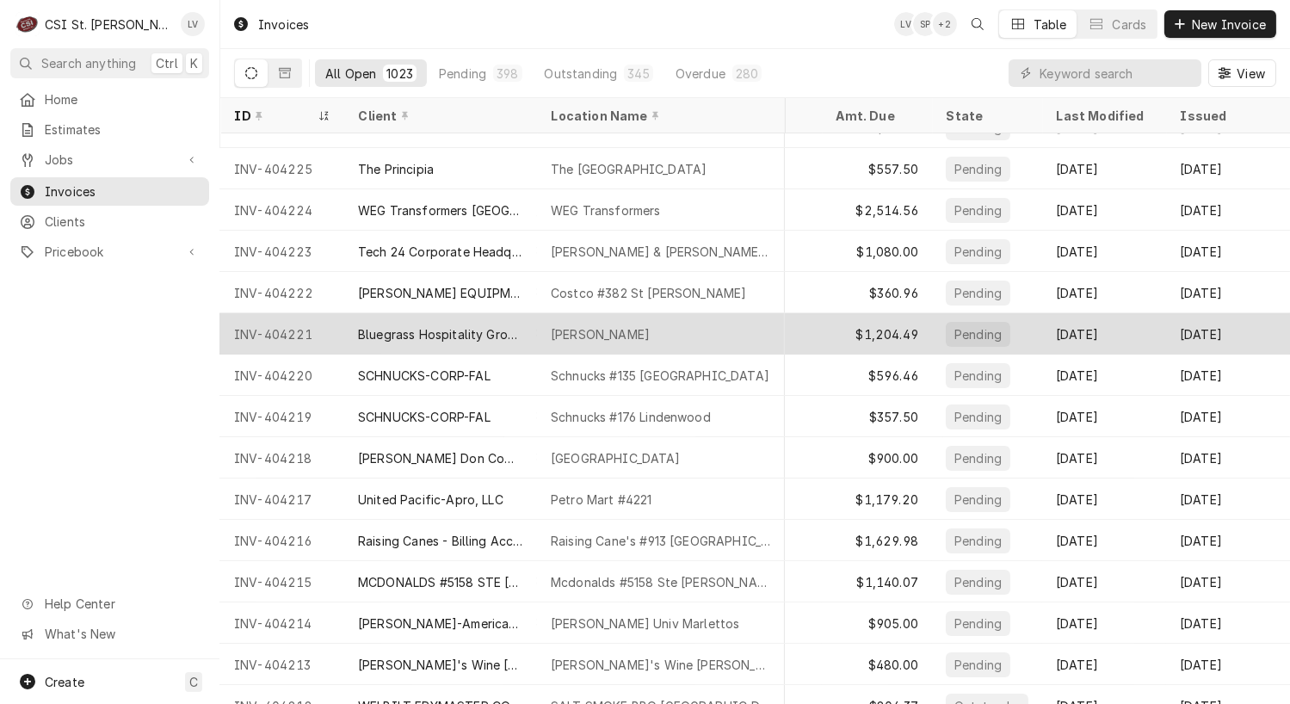
scroll to position [0, 417]
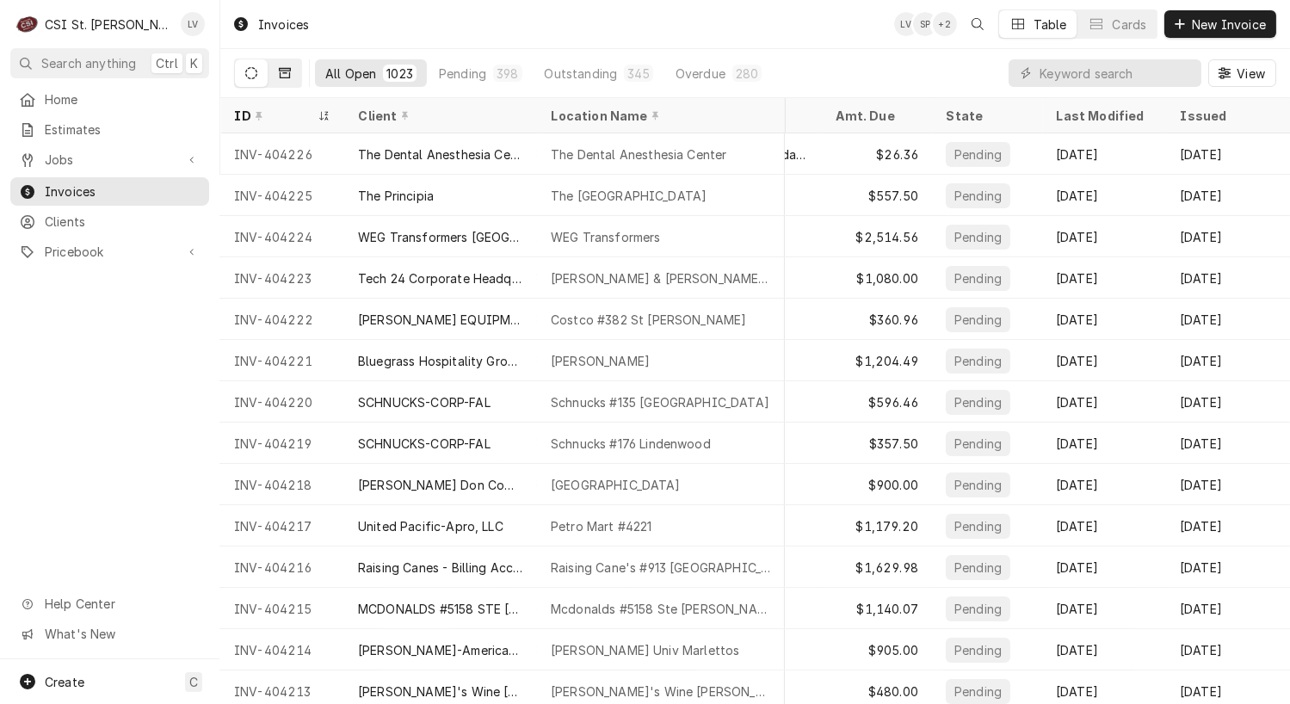
click at [282, 78] on button "Dynamic Content Wrapper" at bounding box center [285, 73] width 33 height 28
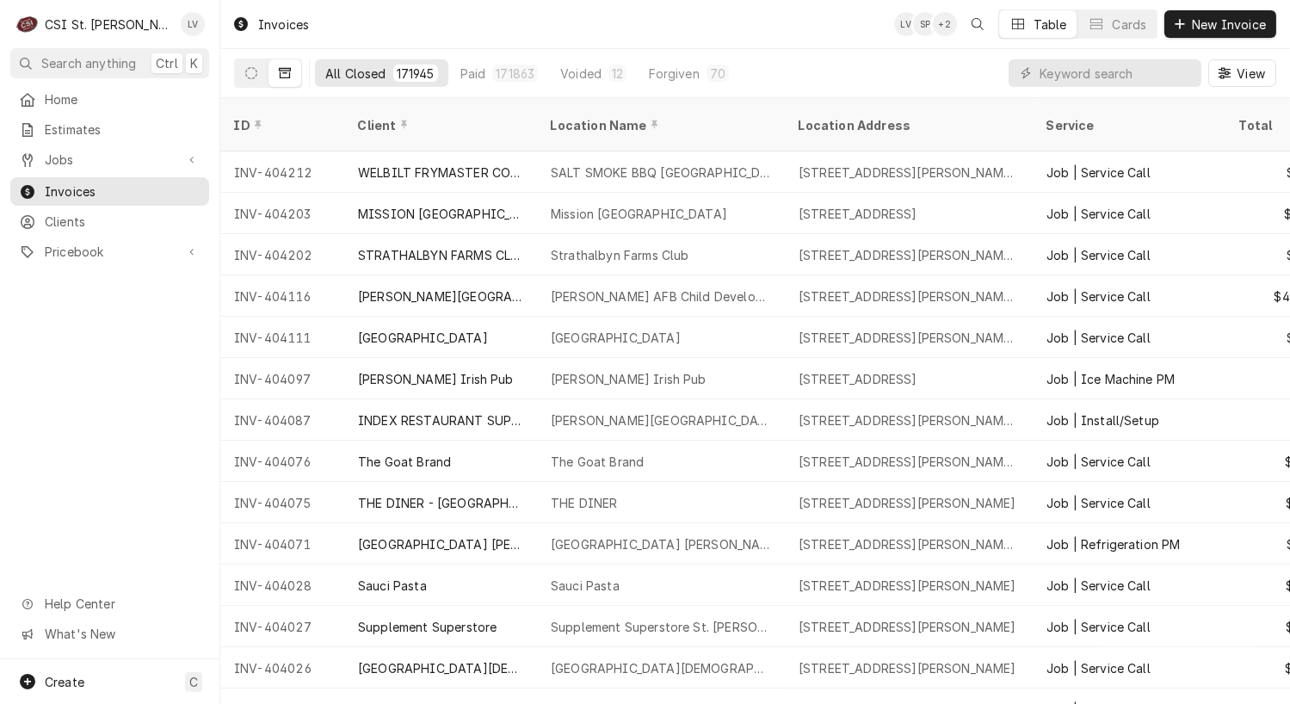
drag, startPoint x: 224, startPoint y: 147, endPoint x: -22, endPoint y: 414, distance: 363.1
click at [0, 414] on html "C CSI St. Louis LV Search anything Ctrl K Home Estimates Jobs Jobs Job Series I…" at bounding box center [645, 352] width 1290 height 704
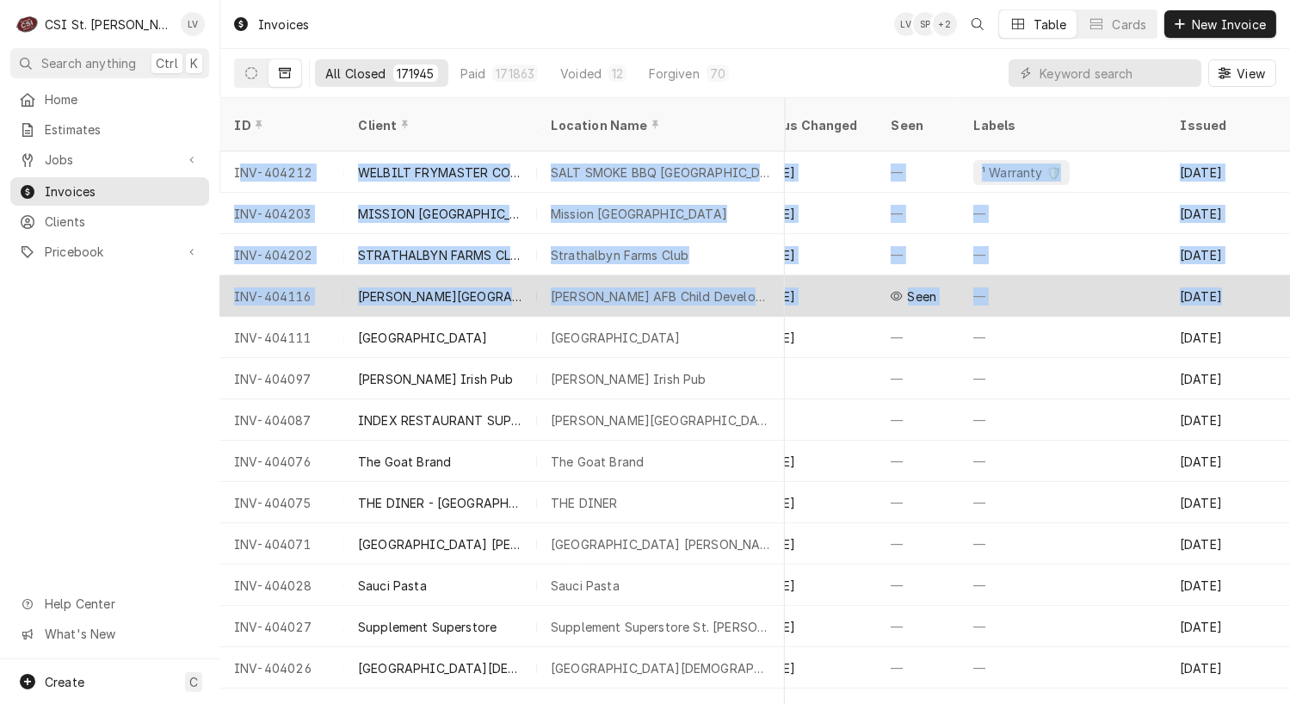
scroll to position [0, 981]
drag, startPoint x: 275, startPoint y: 138, endPoint x: 1273, endPoint y: 280, distance: 1007.8
copy tbody "NV-404212 WELBILT FRYMASTER CORPORATION SALT SMOKE BBQ [GEOGRAPHIC_DATA] [STREE…"
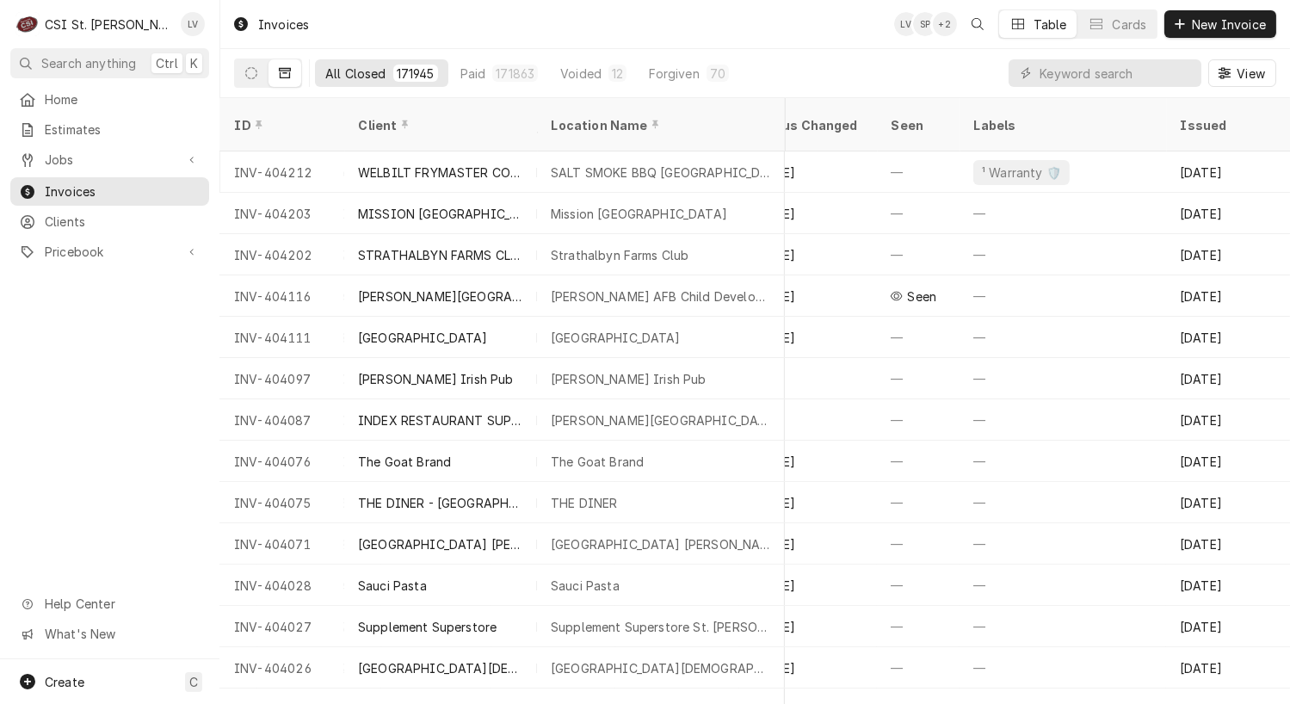
drag, startPoint x: 107, startPoint y: 405, endPoint x: 145, endPoint y: 324, distance: 89.4
click at [107, 405] on div "Home Estimates Jobs Jobs Job Series Invoices Clients Pricebook Services Parts &…" at bounding box center [110, 372] width 220 height 574
click at [247, 74] on icon "Dynamic Content Wrapper" at bounding box center [251, 73] width 12 height 12
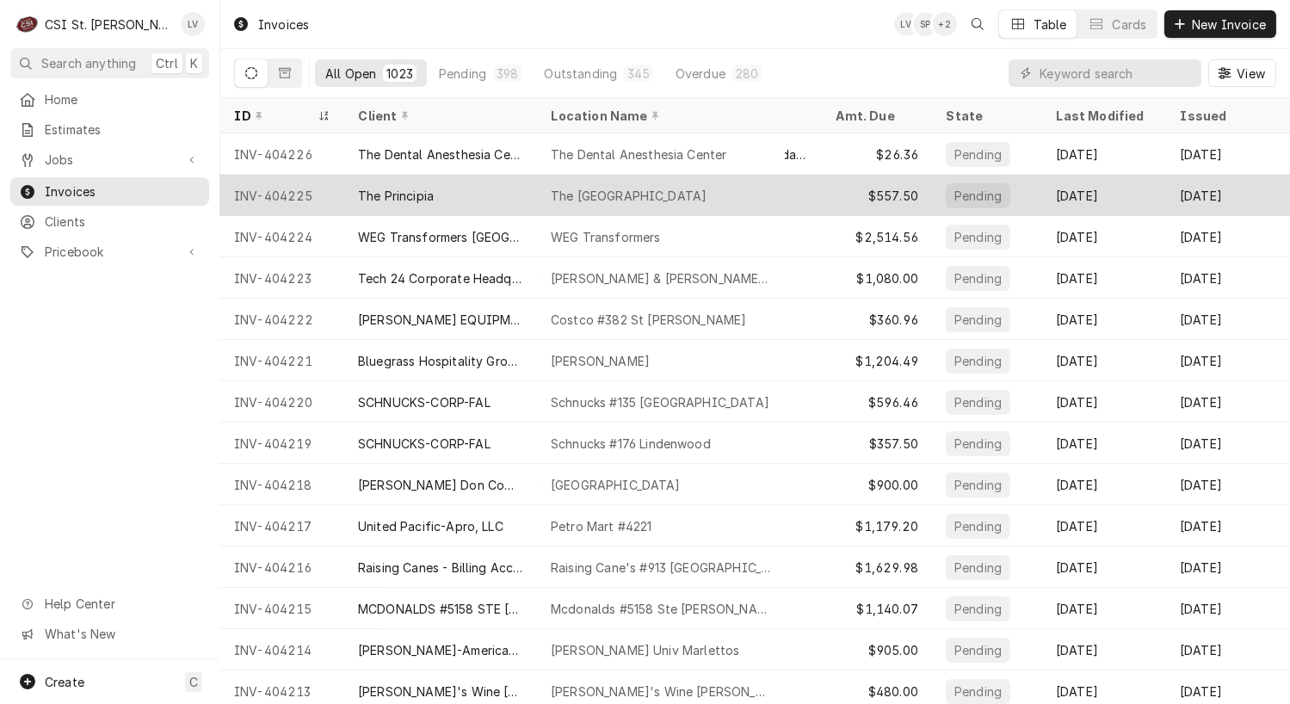
scroll to position [0, 0]
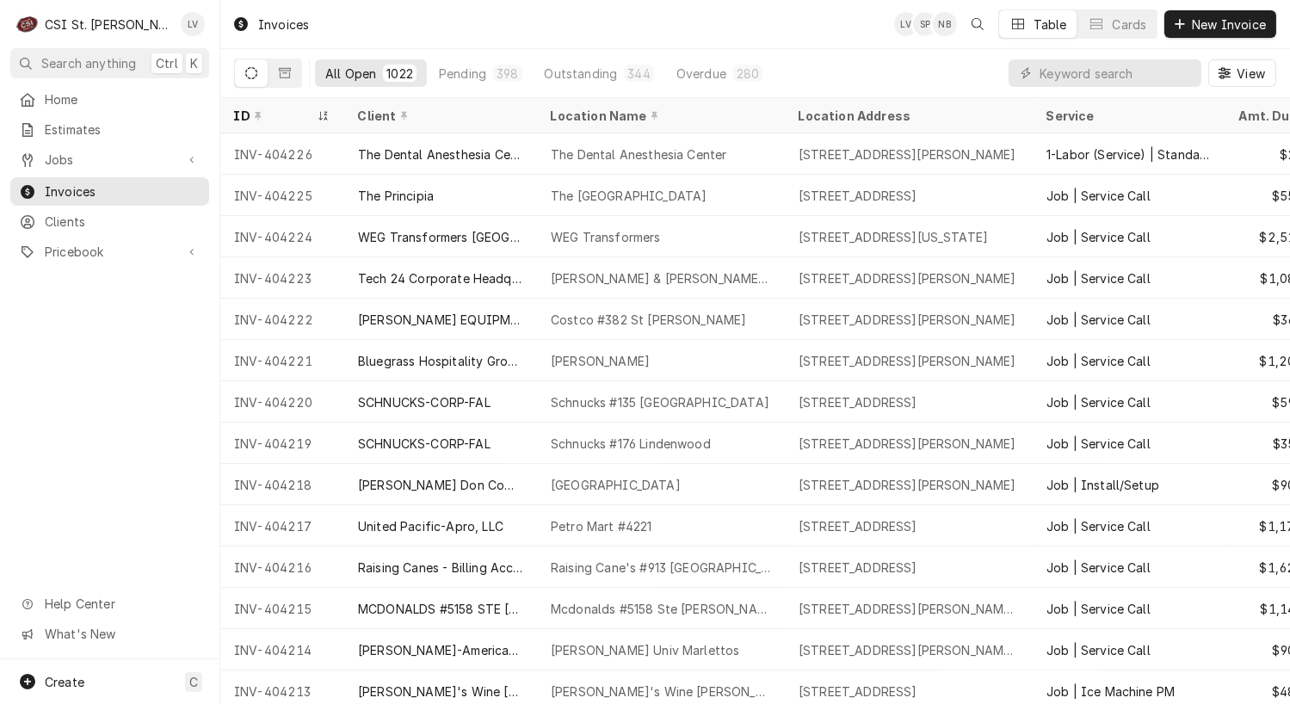
click at [90, 442] on div "Home Estimates Jobs Jobs Job Series Invoices Clients Pricebook Services Parts &…" at bounding box center [110, 372] width 220 height 574
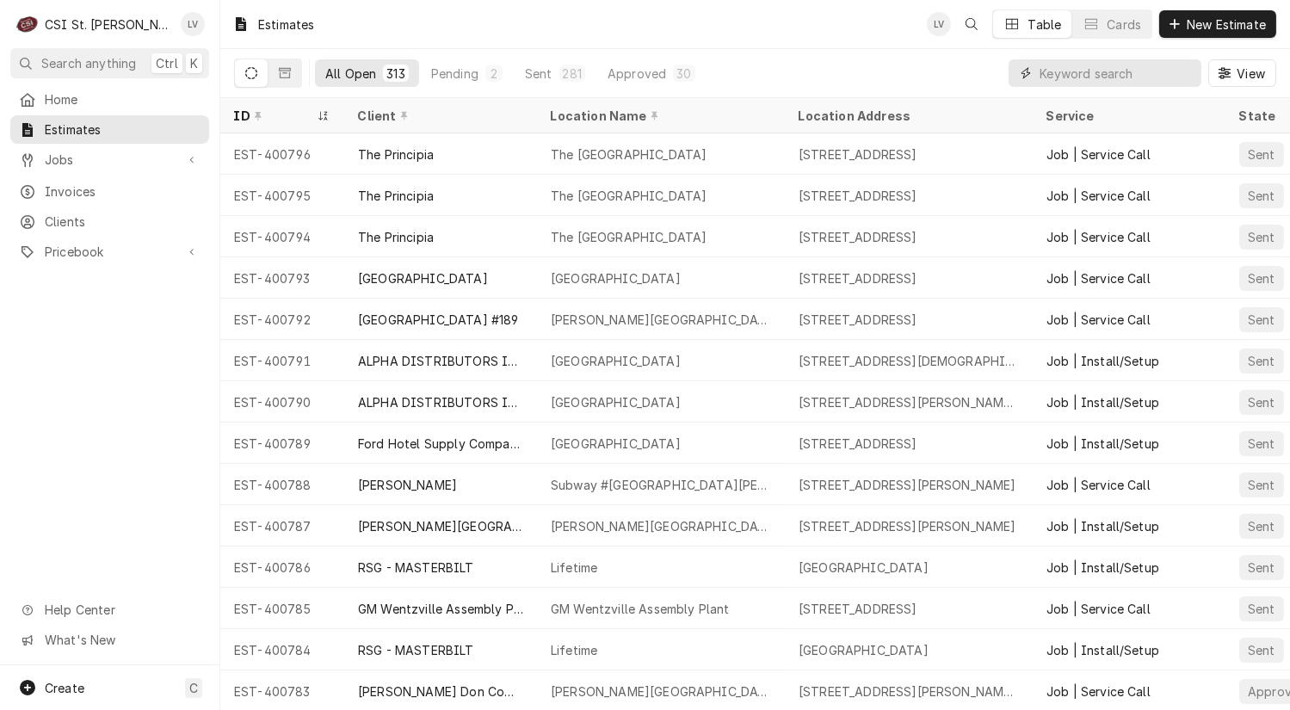
click at [1075, 71] on input "Dynamic Content Wrapper" at bounding box center [1116, 73] width 153 height 28
type input "400778"
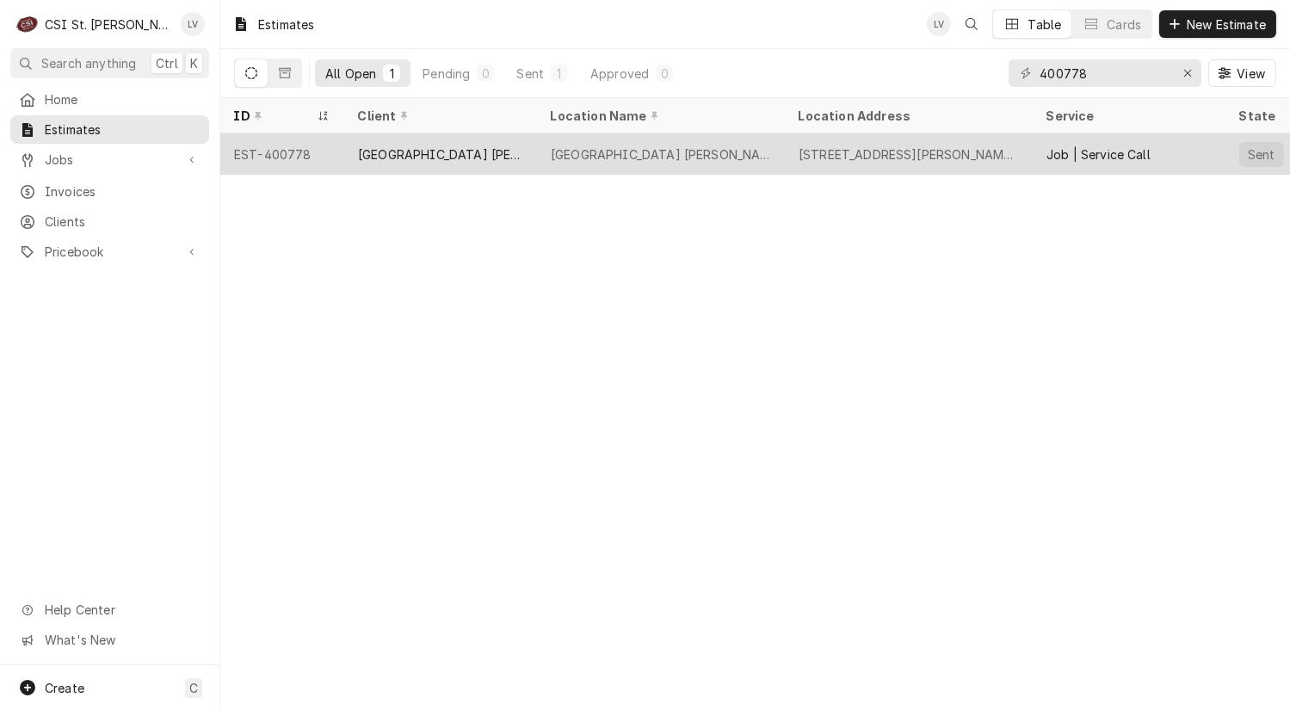
click at [823, 161] on div "[STREET_ADDRESS][PERSON_NAME][PERSON_NAME]" at bounding box center [909, 153] width 248 height 41
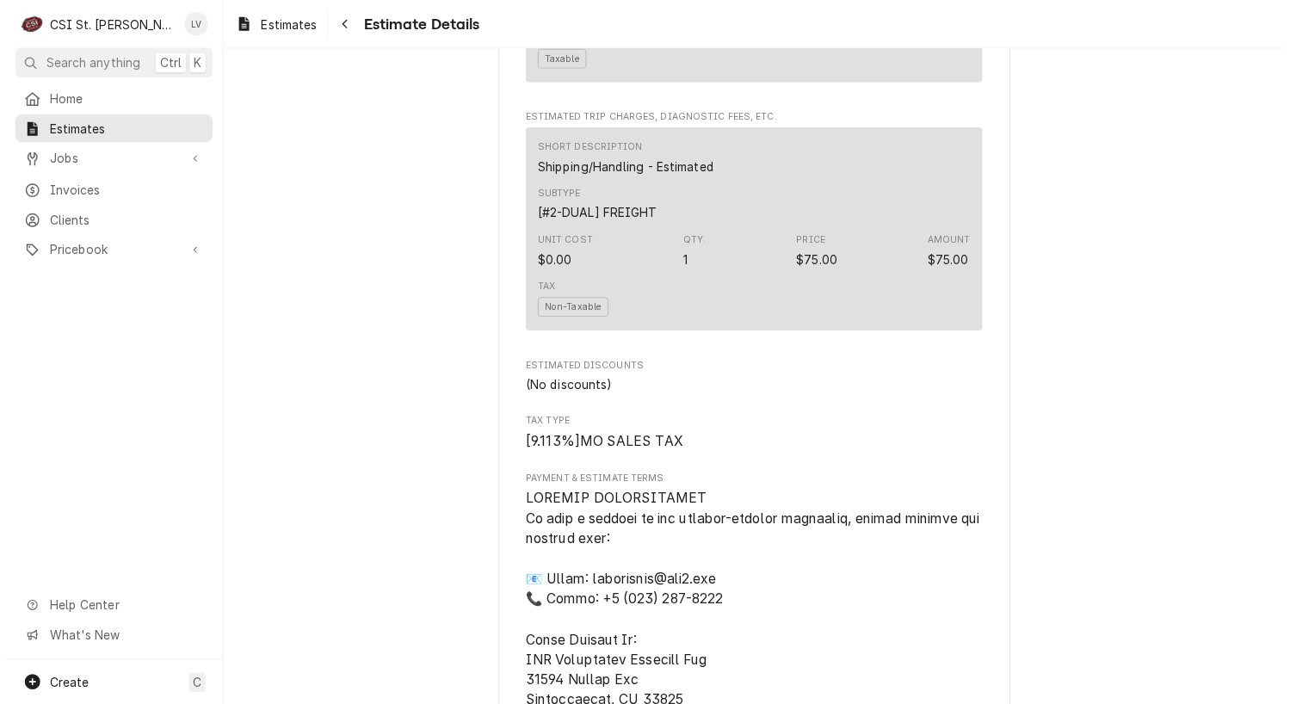
scroll to position [3874, 0]
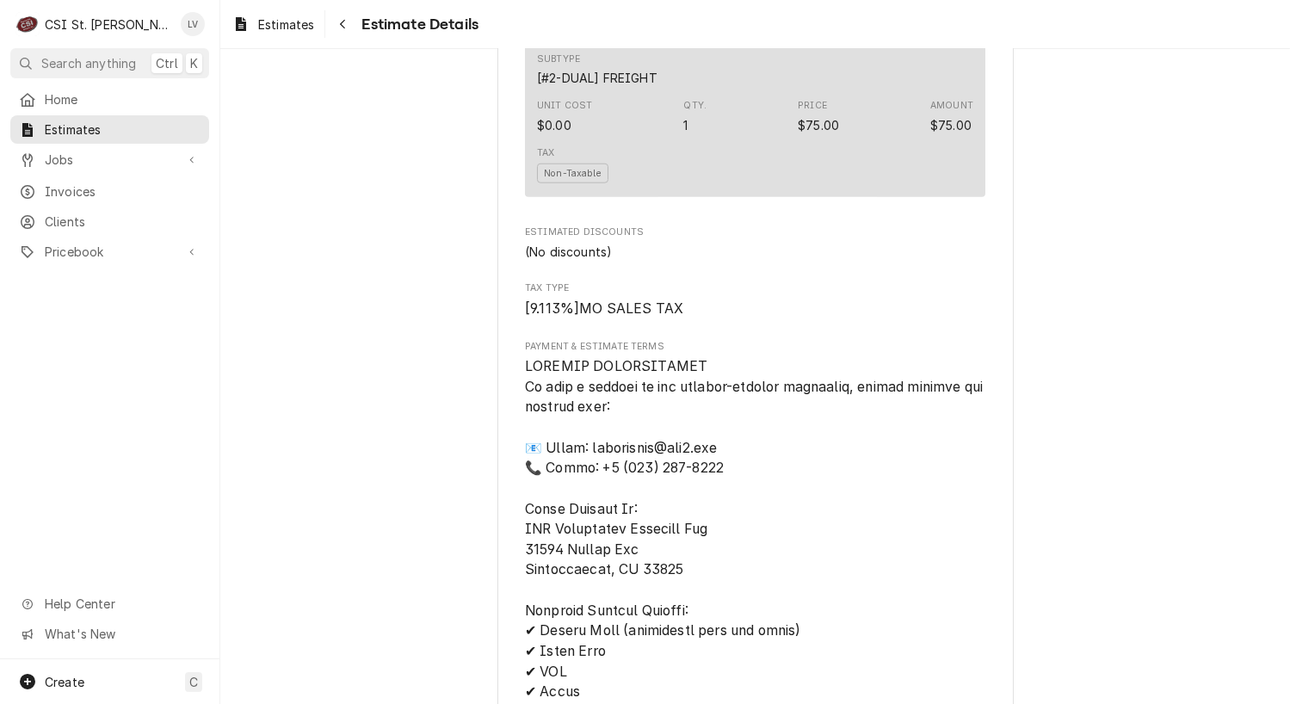
scroll to position [3960, 0]
